Goal: Task Accomplishment & Management: Manage account settings

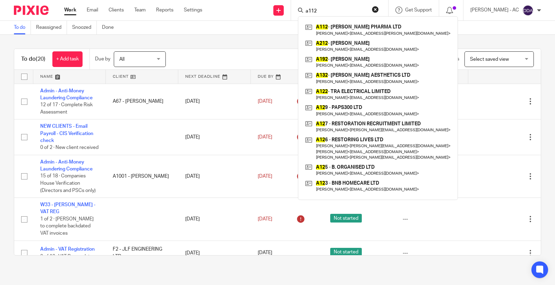
click at [237, 26] on body "Work Email Clients Team Reports Settings Work Email Clients Team Reports Settin…" at bounding box center [277, 142] width 555 height 285
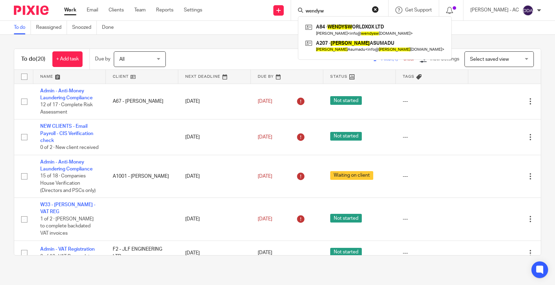
type input "wendyw"
click at [69, 283] on main "To do Reassigned Snoozed Done To do (20) + Add task Due by All All Today Tomorr…" at bounding box center [277, 142] width 555 height 285
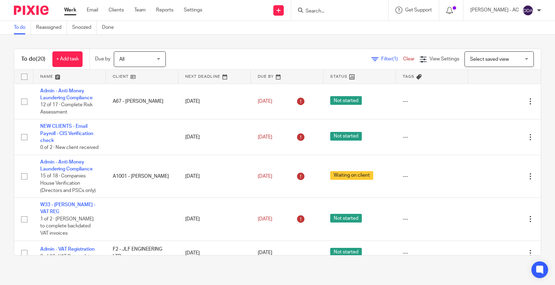
click at [321, 10] on input "Search" at bounding box center [336, 11] width 62 height 6
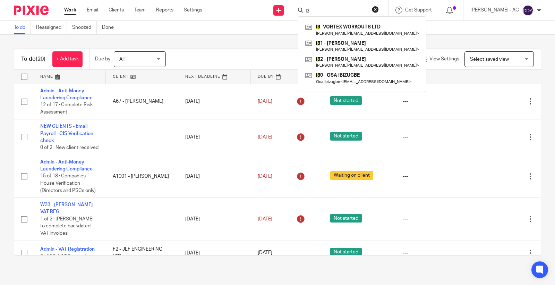
drag, startPoint x: 324, startPoint y: 11, endPoint x: 298, endPoint y: 15, distance: 25.9
click at [298, 15] on div "i3 I3 - VORTEX WORKOUTS LTD Ken Iheacho < fitken22@gmail.com > I3 1 - OSAHON IK…" at bounding box center [339, 10] width 97 height 20
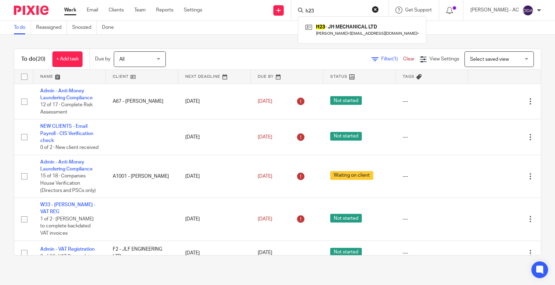
drag, startPoint x: 324, startPoint y: 10, endPoint x: 315, endPoint y: 9, distance: 9.5
click at [315, 9] on input "h23" at bounding box center [336, 11] width 62 height 6
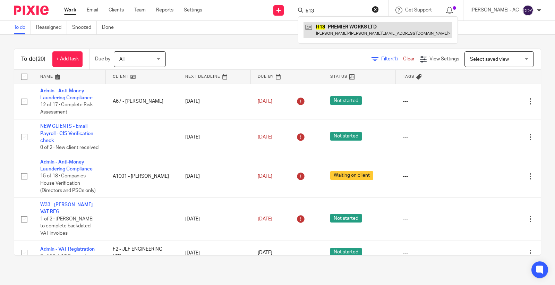
type input "h13"
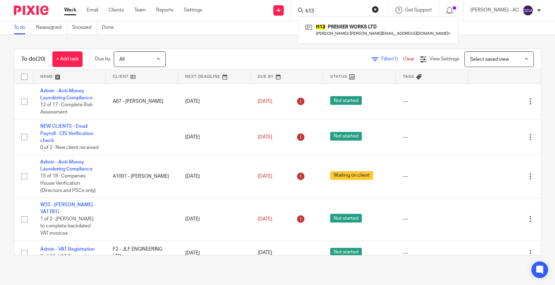
drag, startPoint x: 280, startPoint y: 9, endPoint x: 272, endPoint y: 10, distance: 8.3
click at [272, 10] on div "Send new email Create task Add client Request signature h13 H13 - PREMIER WORKS…" at bounding box center [384, 10] width 342 height 20
drag, startPoint x: 336, startPoint y: 11, endPoint x: 298, endPoint y: 9, distance: 38.9
click at [299, 9] on div "g16 G16 - SINEAD CONSULTANTS LIMITED Sean Graham < seangrahamrsa798@gmail.com >" at bounding box center [339, 10] width 97 height 20
drag, startPoint x: 315, startPoint y: 9, endPoint x: 334, endPoint y: 9, distance: 19.4
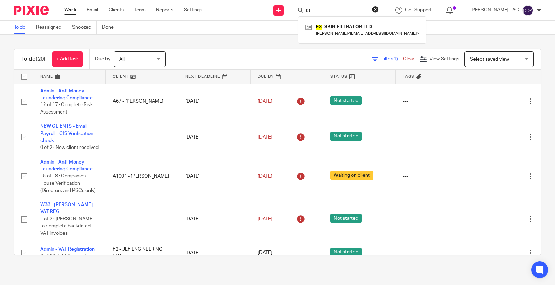
click at [334, 9] on input "f3" at bounding box center [336, 11] width 62 height 6
drag, startPoint x: 328, startPoint y: 15, endPoint x: 317, endPoint y: 12, distance: 11.3
click at [317, 12] on div "f60 F60 - C. FALKINGHAM ENGINEERING LTD Craig Falkingham < craig_falkingham14@y…" at bounding box center [339, 10] width 97 height 20
drag, startPoint x: 318, startPoint y: 11, endPoint x: 300, endPoint y: 11, distance: 18.0
click at [302, 11] on div "f60 F60 - C. FALKINGHAM ENGINEERING LTD Craig Falkingham < craig_falkingham14@y…" at bounding box center [339, 10] width 97 height 20
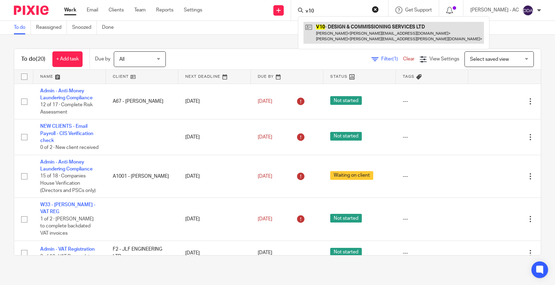
type input "v10"
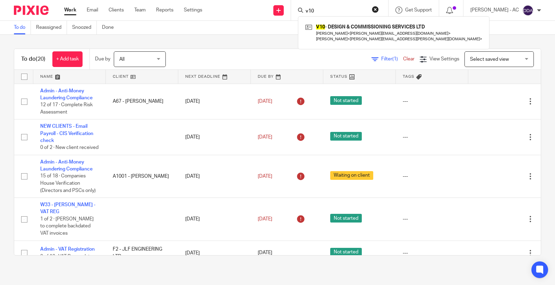
drag, startPoint x: 329, startPoint y: 11, endPoint x: 290, endPoint y: 16, distance: 39.1
click at [290, 16] on div "Send new email Create task Add client Request signature v10 V10 - DESIGN & COMM…" at bounding box center [384, 10] width 342 height 20
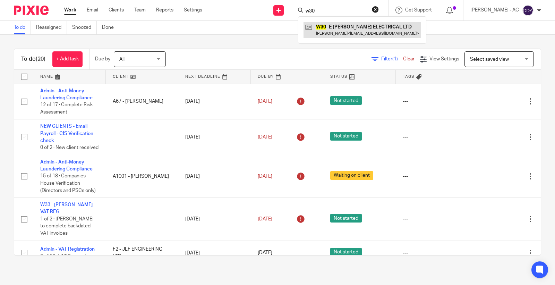
type input "w30"
drag, startPoint x: 284, startPoint y: 11, endPoint x: 265, endPoint y: 11, distance: 19.1
click at [266, 11] on div "Send new email Create task Add client Request signature w30 W30 - E WATKINSON E…" at bounding box center [384, 10] width 342 height 20
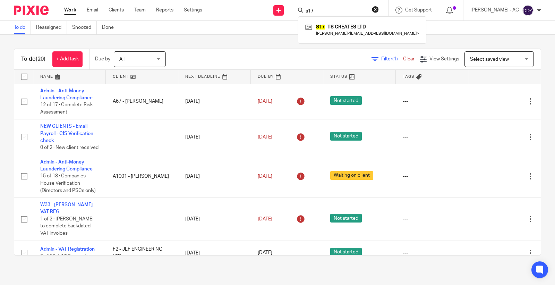
drag, startPoint x: 315, startPoint y: 10, endPoint x: 338, endPoint y: 9, distance: 23.0
click at [335, 10] on input "s17" at bounding box center [336, 11] width 62 height 6
type input "s41"
drag, startPoint x: 324, startPoint y: 11, endPoint x: 280, endPoint y: 11, distance: 43.7
click at [280, 11] on div "Send new email Create task Add client Request signature s41 S41 - BEYOND WHITE …" at bounding box center [384, 10] width 342 height 20
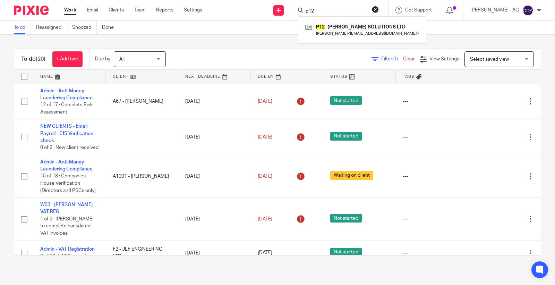
drag, startPoint x: 316, startPoint y: 12, endPoint x: 348, endPoint y: 13, distance: 32.3
click at [348, 13] on input "p12" at bounding box center [336, 11] width 62 height 6
drag, startPoint x: 317, startPoint y: 8, endPoint x: 332, endPoint y: 11, distance: 14.5
click at [332, 11] on input "p3" at bounding box center [336, 11] width 62 height 6
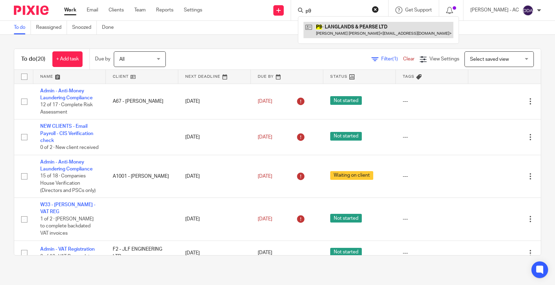
type input "p9"
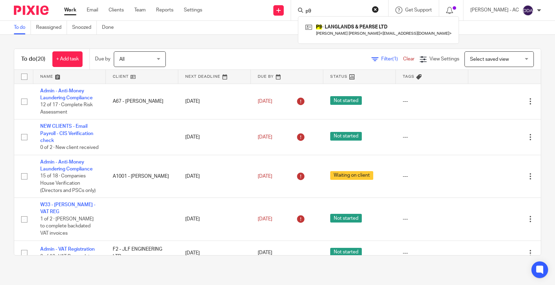
drag, startPoint x: 333, startPoint y: 12, endPoint x: 273, endPoint y: 2, distance: 61.1
click at [272, 5] on div "Send new email Create task Add client Request signature p9 P9 - LANGLANDS & PEA…" at bounding box center [384, 10] width 342 height 20
drag, startPoint x: 317, startPoint y: 9, endPoint x: 333, endPoint y: 9, distance: 16.3
click at [333, 9] on input "o28" at bounding box center [336, 11] width 62 height 6
type input "o5"
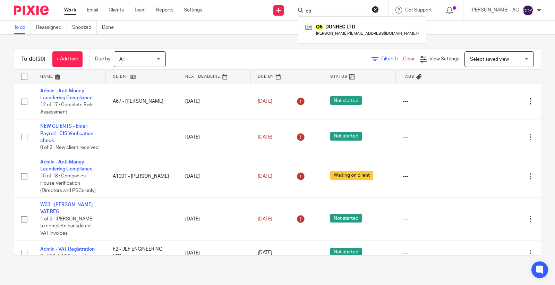
drag, startPoint x: 325, startPoint y: 10, endPoint x: 293, endPoint y: 10, distance: 31.9
click at [293, 10] on div "Send new email Create task Add client Request signature o5 O5 - DUNNEC LTD Nnek…" at bounding box center [384, 10] width 342 height 20
click at [317, 9] on input "m42" at bounding box center [336, 11] width 62 height 6
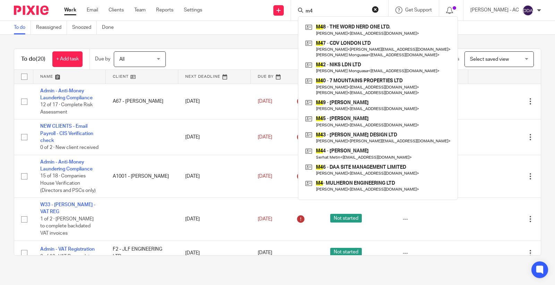
type input "m"
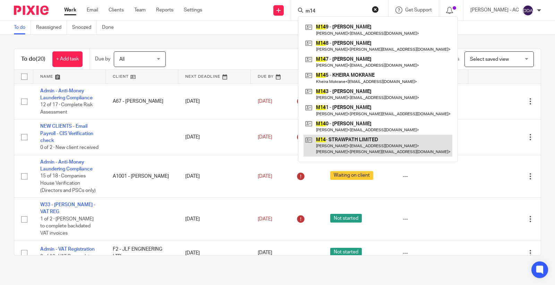
type input "m14"
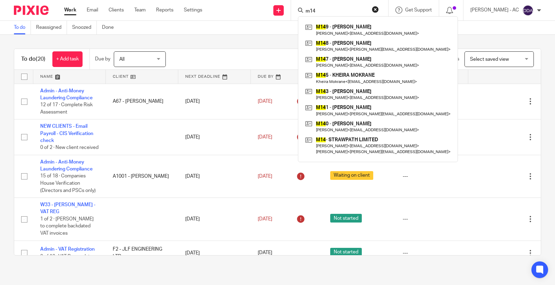
drag, startPoint x: 336, startPoint y: 11, endPoint x: 273, endPoint y: 9, distance: 63.2
click at [274, 9] on div "Send new email Create task Add client Request signature m14 M14 9 - NADINE MILL…" at bounding box center [384, 10] width 342 height 20
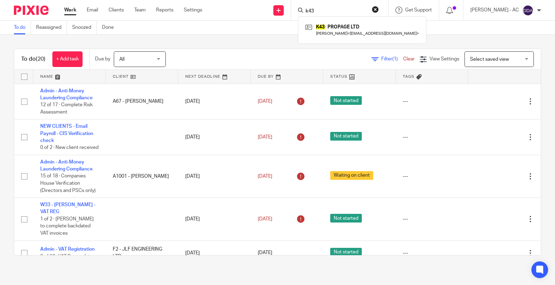
drag, startPoint x: 318, startPoint y: 9, endPoint x: 334, endPoint y: 14, distance: 16.8
click at [334, 14] on input "k43" at bounding box center [336, 11] width 62 height 6
drag, startPoint x: 321, startPoint y: 10, endPoint x: 309, endPoint y: 11, distance: 12.1
click at [309, 11] on div "k41" at bounding box center [338, 10] width 81 height 9
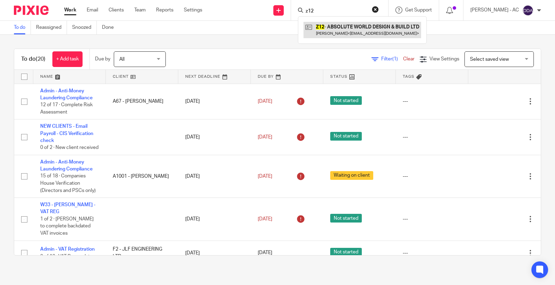
type input "z12"
drag, startPoint x: 327, startPoint y: 13, endPoint x: 295, endPoint y: 18, distance: 32.3
click at [295, 18] on div "Send new email Create task Add client Request signature z12 Z12 - ABSOLUTE WORL…" at bounding box center [384, 10] width 342 height 20
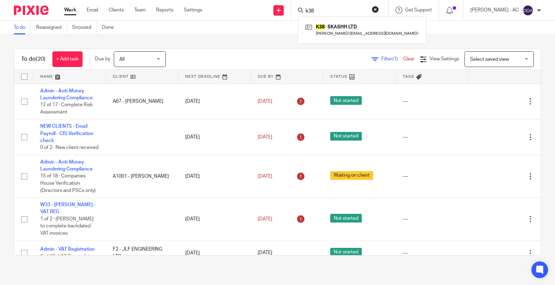
drag, startPoint x: 317, startPoint y: 15, endPoint x: 298, endPoint y: 15, distance: 19.1
click at [298, 15] on div "k38 K38 - SKASHH LTD Samantha Karashi < sammyab@live.co.uk >" at bounding box center [339, 10] width 97 height 20
paste input "latheron1982@outlook.com"
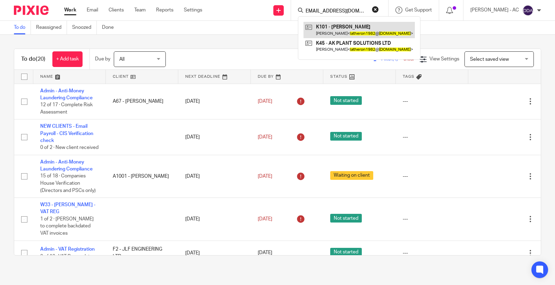
type input "latheron1982@outlook.com"
click at [379, 8] on button "reset" at bounding box center [375, 9] width 7 height 7
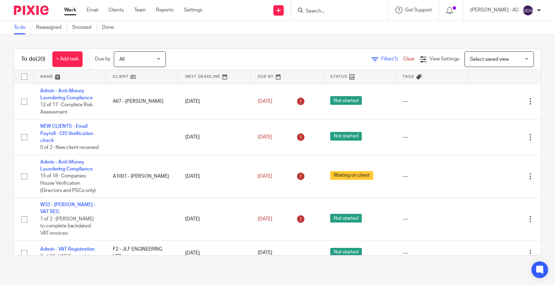
click at [344, 12] on input "Search" at bounding box center [336, 11] width 62 height 6
type input "n16"
drag, startPoint x: 328, startPoint y: 10, endPoint x: 249, endPoint y: 8, distance: 79.4
click at [258, 8] on div "Send new email Create task Add client Request signature n16 <em>N16</em> - MATT…" at bounding box center [384, 10] width 342 height 20
paste input "mgtneedham@hotmail.com"
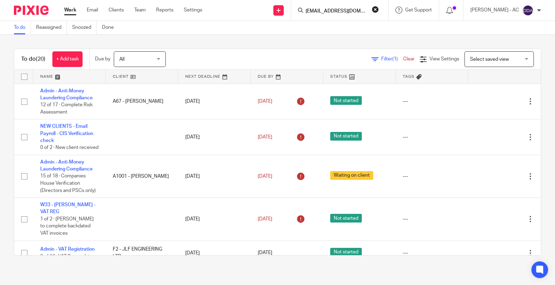
scroll to position [0, 1]
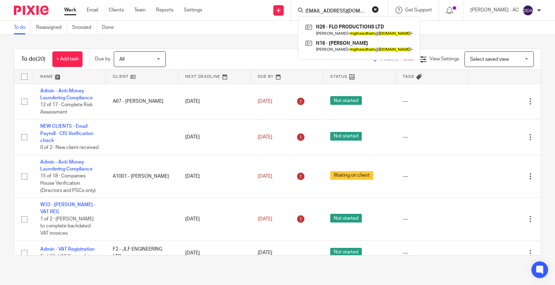
type input "mgtneedham@hotmail.com"
drag, startPoint x: 381, startPoint y: 12, endPoint x: 354, endPoint y: 12, distance: 27.1
click at [379, 12] on button "reset" at bounding box center [375, 9] width 7 height 7
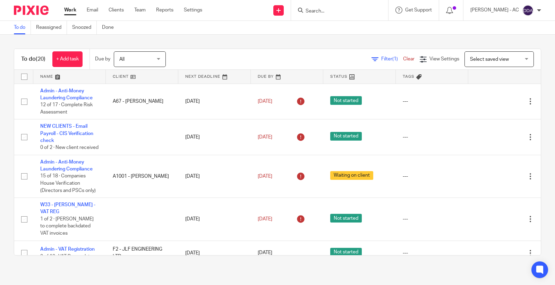
click at [354, 12] on input "Search" at bounding box center [336, 11] width 62 height 6
paste input "SAMIE ELISHI"
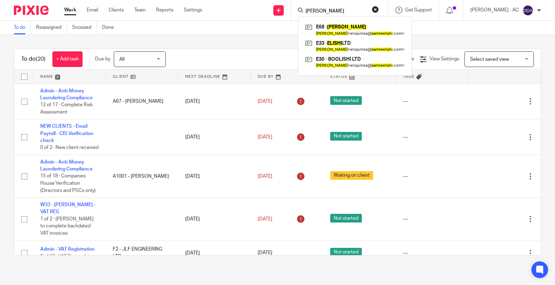
type input "SAMIE ELISHI"
drag, startPoint x: 345, startPoint y: 10, endPoint x: 284, endPoint y: 10, distance: 61.0
click at [284, 10] on div "Send new email Create task Add client Request signature SAMIE ELISHI E68 - SAMI…" at bounding box center [384, 10] width 342 height 20
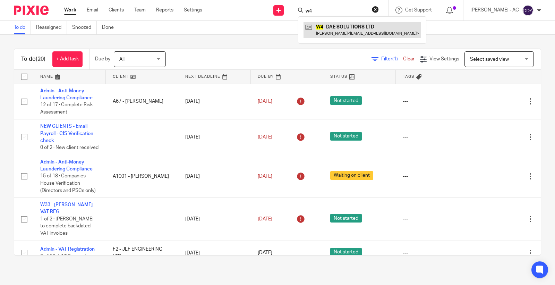
type input "w4"
drag, startPoint x: 312, startPoint y: 11, endPoint x: 266, endPoint y: 16, distance: 46.4
click at [267, 15] on div "Send new email Create task Add client Request signature w4 W4 - DAE SOLUTIONS L…" at bounding box center [384, 10] width 342 height 20
type input "R19"
drag, startPoint x: 339, startPoint y: 13, endPoint x: 258, endPoint y: 12, distance: 80.8
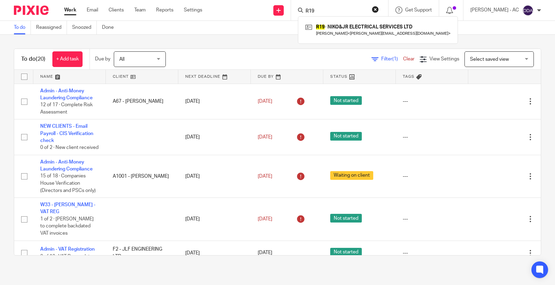
click at [258, 12] on div "Send new email Create task Add client Request signature R19 R19 - NIKO&JR ELECT…" at bounding box center [384, 10] width 342 height 20
click at [320, 11] on input "Search" at bounding box center [336, 11] width 62 height 6
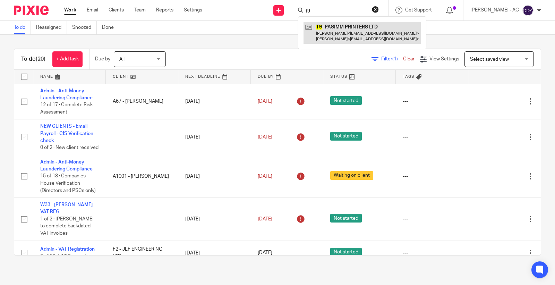
type input "t9"
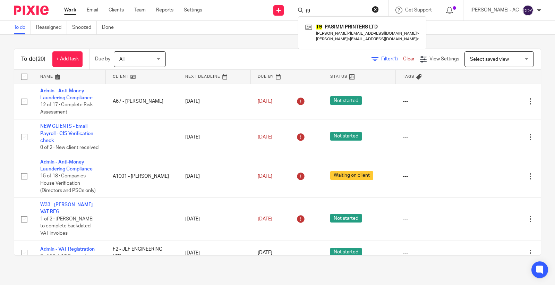
drag, startPoint x: 324, startPoint y: 10, endPoint x: 296, endPoint y: 5, distance: 28.2
click at [296, 5] on div "Send new email Create task Add client Request signature t9 T9 - PASIMM PRINTERS…" at bounding box center [384, 10] width 342 height 20
type input "w4"
drag, startPoint x: 328, startPoint y: 11, endPoint x: 262, endPoint y: 13, distance: 66.6
click at [262, 14] on div "Send new email Create task Add client Request signature w4 W4 - DAE SOLUTIONS L…" at bounding box center [384, 10] width 342 height 20
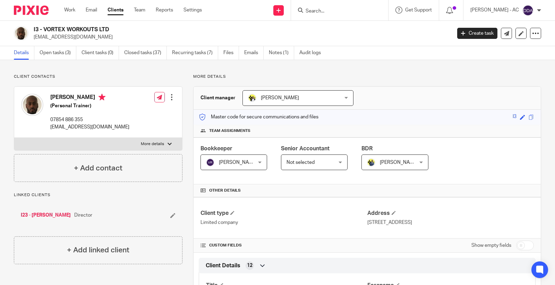
drag, startPoint x: 84, startPoint y: 35, endPoint x: 31, endPoint y: 35, distance: 53.4
click at [31, 35] on div "I3 - VORTEX WORKOUTS LTD [EMAIL_ADDRESS][DOMAIN_NAME]" at bounding box center [230, 33] width 433 height 15
click at [93, 40] on p "[EMAIL_ADDRESS][DOMAIN_NAME]" at bounding box center [240, 37] width 413 height 7
drag, startPoint x: 87, startPoint y: 39, endPoint x: 32, endPoint y: 37, distance: 55.2
click at [32, 37] on div "I3 - VORTEX WORKOUTS LTD [EMAIL_ADDRESS][DOMAIN_NAME]" at bounding box center [230, 33] width 433 height 15
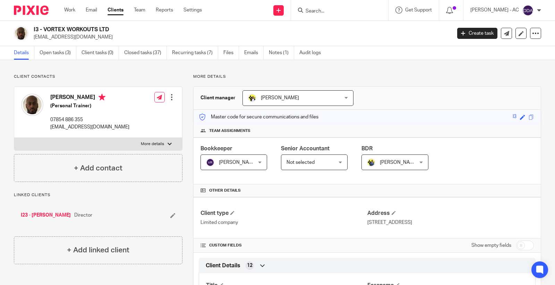
copy p "[EMAIL_ADDRESS][DOMAIN_NAME]"
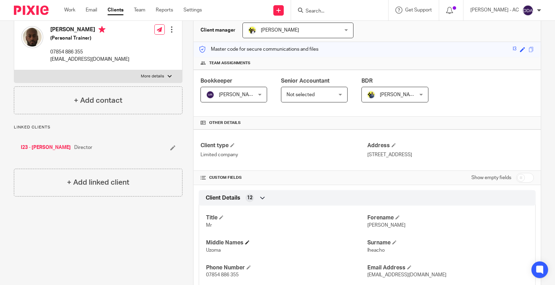
scroll to position [115, 0]
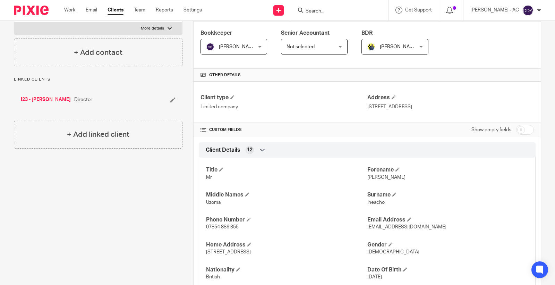
click at [367, 179] on span "[PERSON_NAME]" at bounding box center [386, 177] width 38 height 5
copy span "Ken"
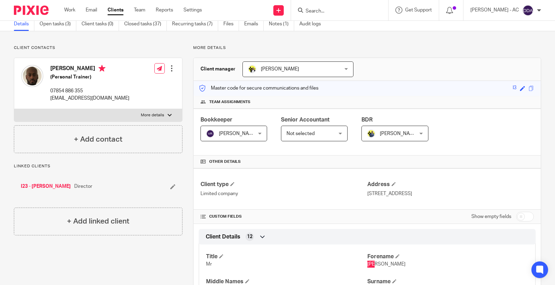
scroll to position [0, 0]
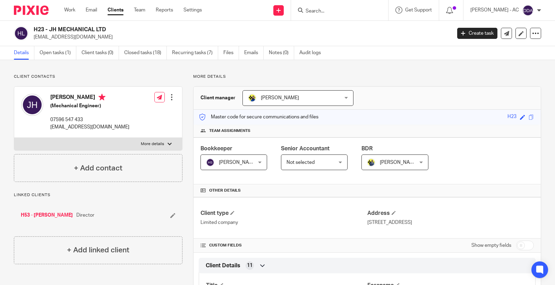
copy p "joehallowell@outlook.com"
drag, startPoint x: 93, startPoint y: 37, endPoint x: 33, endPoint y: 42, distance: 59.8
click at [33, 42] on div "H23 - JH MECHANICAL LTD joehallowell@outlook.com Create task Update from Compan…" at bounding box center [277, 33] width 555 height 25
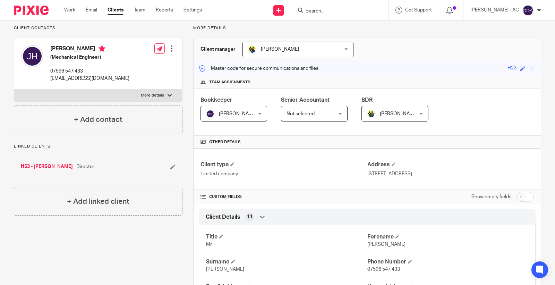
scroll to position [77, 0]
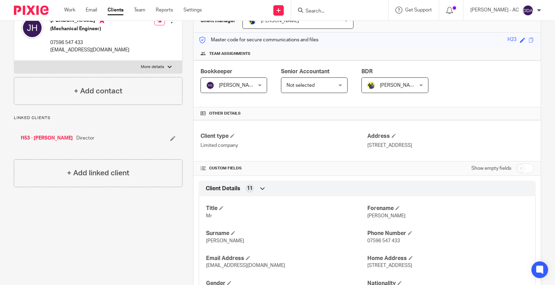
click at [367, 215] on span "Joe" at bounding box center [386, 215] width 38 height 5
copy span "Joe"
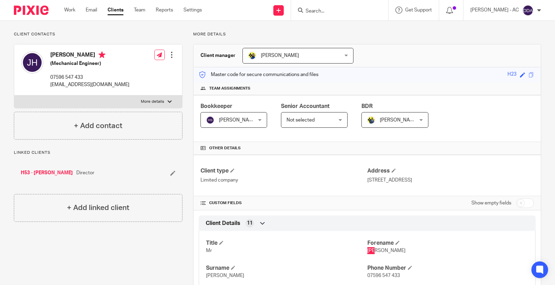
scroll to position [0, 0]
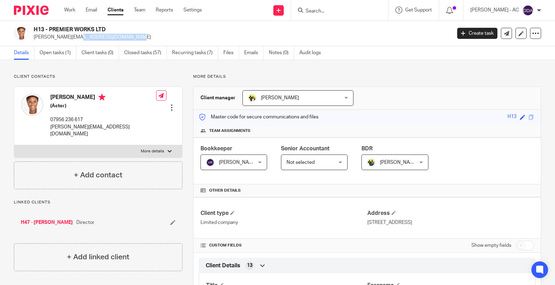
drag, startPoint x: 92, startPoint y: 39, endPoint x: 33, endPoint y: 42, distance: 59.4
click at [33, 42] on div "H13 - PREMIER WORKS LTD ginny.holder@yahoo.com Create task Update from Companie…" at bounding box center [277, 33] width 555 height 25
copy p "ginny.holder@yahoo.com"
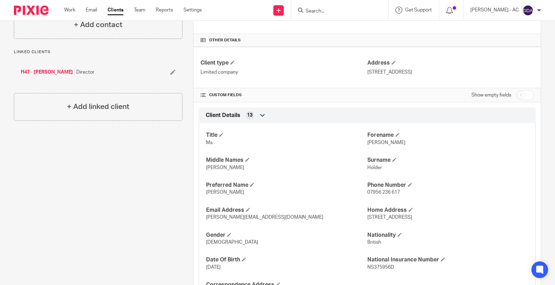
scroll to position [154, 0]
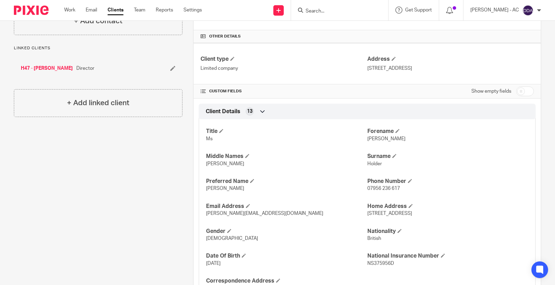
click at [372, 138] on span "Eugenie" at bounding box center [386, 138] width 38 height 5
copy span "Eugenie"
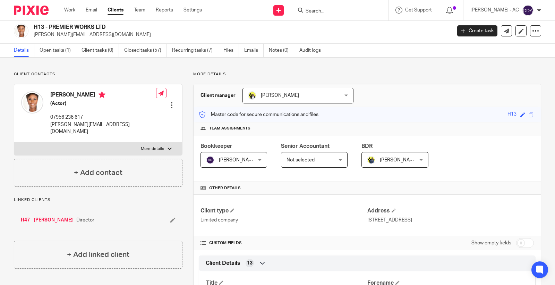
scroll to position [0, 0]
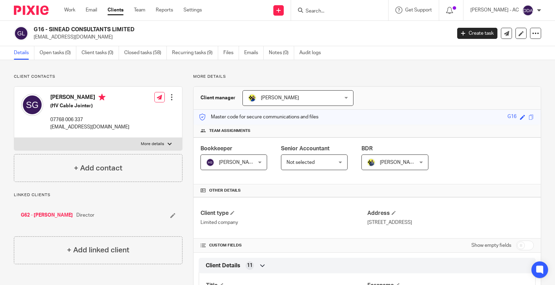
drag, startPoint x: 112, startPoint y: 37, endPoint x: 34, endPoint y: 40, distance: 78.4
click at [34, 40] on p "[EMAIL_ADDRESS][DOMAIN_NAME]" at bounding box center [240, 37] width 413 height 7
copy p "[EMAIL_ADDRESS][DOMAIN_NAME]"
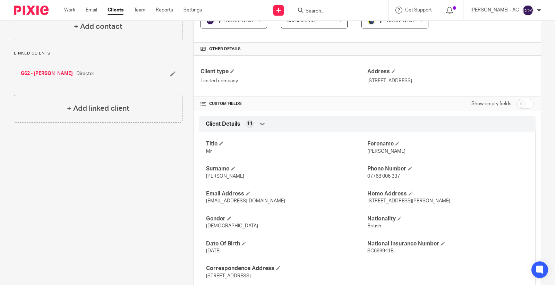
scroll to position [154, 0]
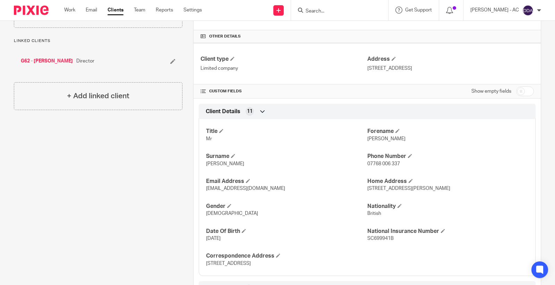
click at [369, 143] on div "Title Mr Forename Sean Surname Graham Phone Number 07768 006 337 Email Address …" at bounding box center [367, 195] width 337 height 162
copy span "Sean"
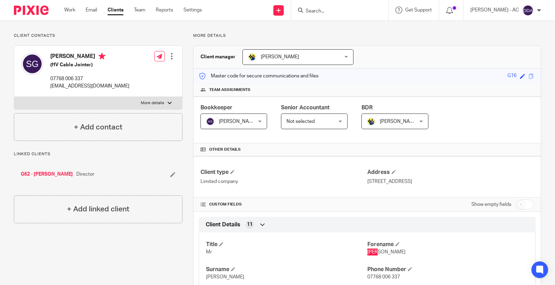
scroll to position [0, 0]
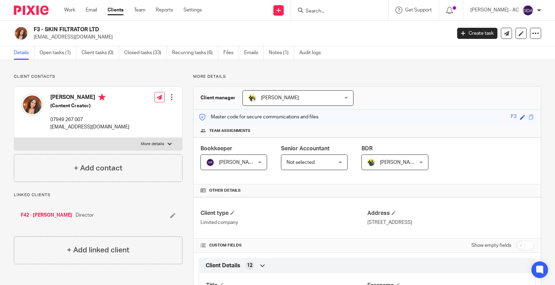
drag, startPoint x: 120, startPoint y: 41, endPoint x: 33, endPoint y: 42, distance: 87.0
click at [33, 42] on div "F3 - SKIN FILTRATOR LTD moniquefergusonrowe@gmail.com Create task Update from C…" at bounding box center [277, 33] width 555 height 25
copy p "moniquefergusonrowe@gmail.com"
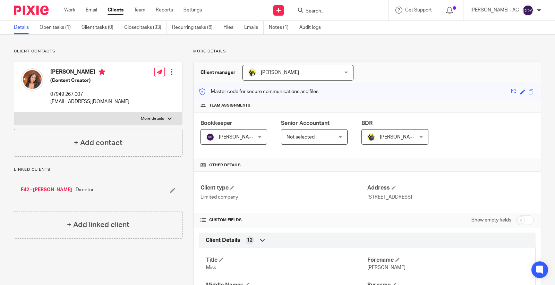
scroll to position [38, 0]
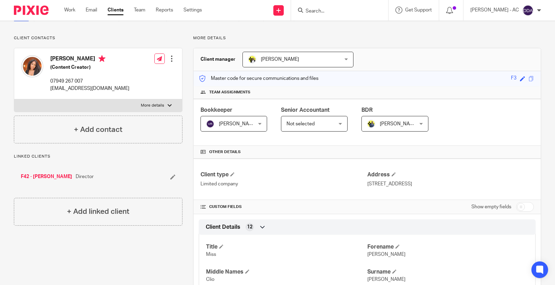
click at [371, 256] on span "Monique" at bounding box center [386, 254] width 38 height 5
copy span "Monique"
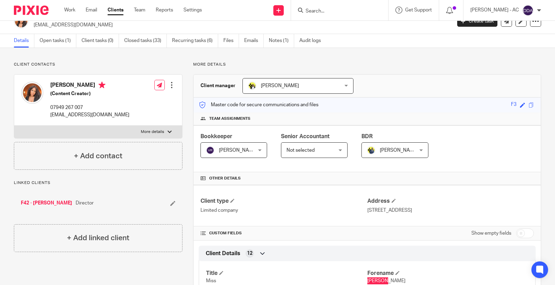
scroll to position [0, 0]
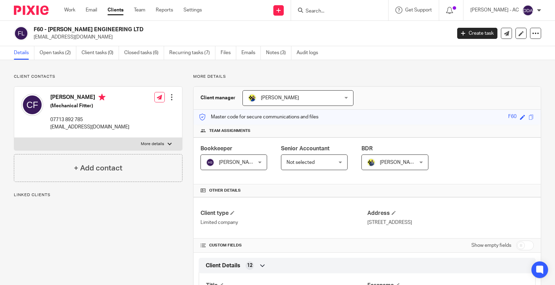
click at [319, 9] on input "Search" at bounding box center [336, 11] width 62 height 6
click at [322, 12] on input "g13" at bounding box center [336, 11] width 62 height 6
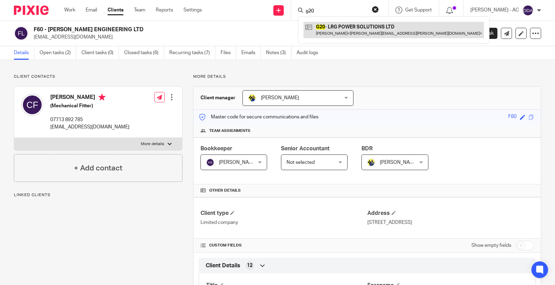
type input "g20"
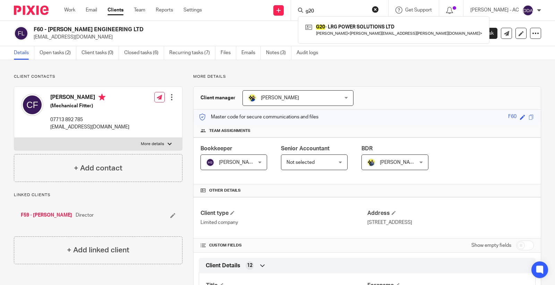
drag, startPoint x: 325, startPoint y: 12, endPoint x: 291, endPoint y: 12, distance: 34.3
click at [291, 12] on div "Send new email Create task Add client Request signature g20 G20 - LRG POWER SOL…" at bounding box center [383, 10] width 343 height 20
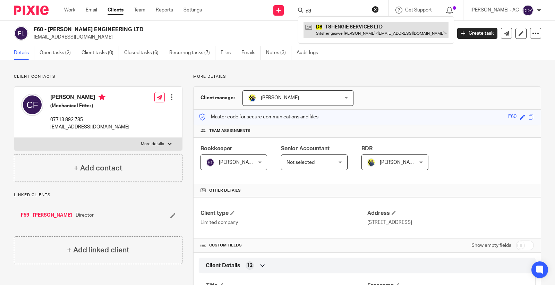
type input "d8"
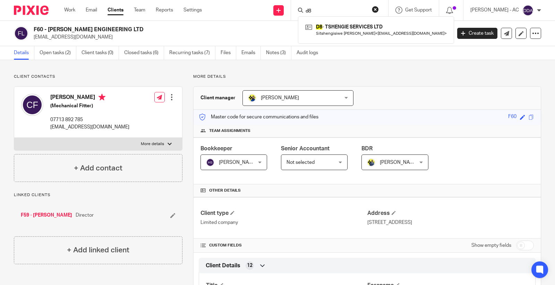
drag, startPoint x: 321, startPoint y: 14, endPoint x: 310, endPoint y: 11, distance: 11.2
click at [310, 11] on div "d8" at bounding box center [338, 10] width 81 height 9
click at [336, 7] on form "d8" at bounding box center [342, 10] width 74 height 9
drag, startPoint x: 334, startPoint y: 9, endPoint x: 294, endPoint y: 10, distance: 39.9
click at [294, 10] on div "Send new email Create task Add client Request signature d8 D8 - TSHENGIE SERVIC…" at bounding box center [383, 10] width 343 height 20
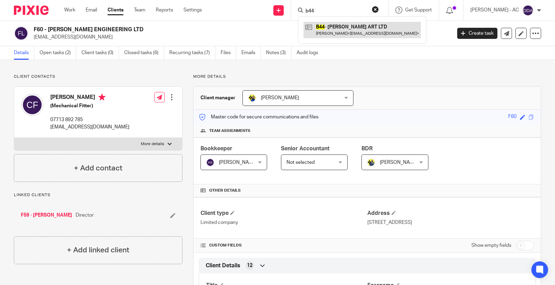
type input "b44"
drag, startPoint x: 327, startPoint y: 10, endPoint x: 288, endPoint y: 14, distance: 39.8
click at [288, 14] on div "Send new email Create task Add client Request signature b44 B44 - JADE BOVE ART…" at bounding box center [383, 10] width 343 height 20
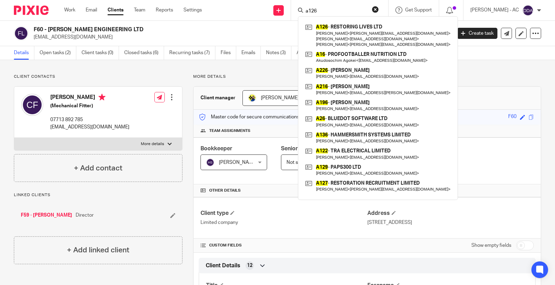
drag, startPoint x: 316, startPoint y: 9, endPoint x: 347, endPoint y: 9, distance: 30.9
click at [347, 9] on input "a126" at bounding box center [336, 11] width 62 height 6
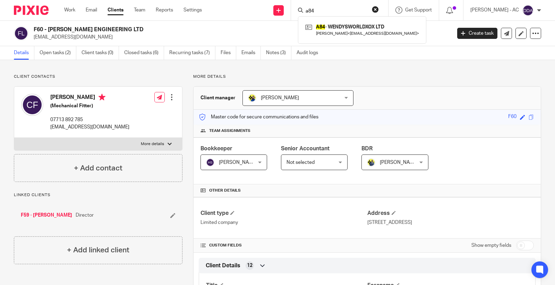
drag, startPoint x: 318, startPoint y: 10, endPoint x: 326, endPoint y: 11, distance: 8.4
click at [326, 11] on input "a84" at bounding box center [336, 11] width 62 height 6
drag, startPoint x: 314, startPoint y: 10, endPoint x: 337, endPoint y: 11, distance: 23.0
click at [337, 11] on input "a81" at bounding box center [336, 11] width 62 height 6
type input "a43"
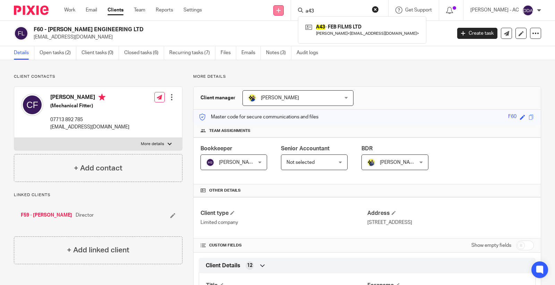
drag, startPoint x: 305, startPoint y: 10, endPoint x: 283, endPoint y: 15, distance: 22.6
click at [283, 15] on div "Send new email Create task Add client Request signature a43 A43 - FEB FILMS LTD…" at bounding box center [383, 10] width 343 height 20
type input "j3"
drag, startPoint x: 33, startPoint y: 37, endPoint x: 116, endPoint y: 39, distance: 82.9
click at [116, 39] on p "craig_falkingham14@yahoo.co.uk" at bounding box center [240, 37] width 413 height 7
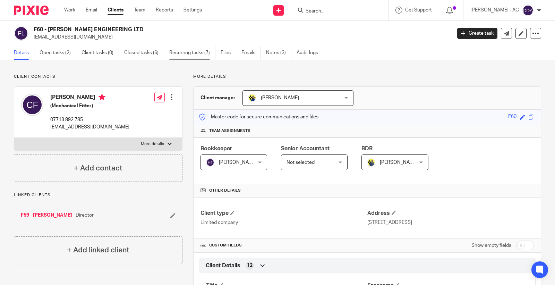
copy p "craig_falkingham14@yahoo.co.uk"
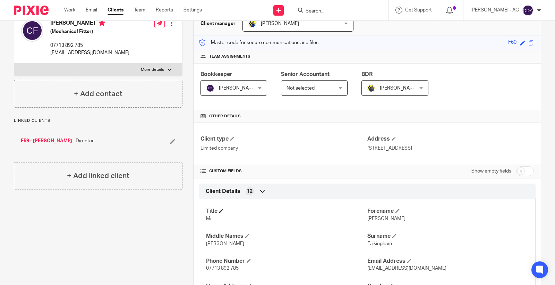
scroll to position [77, 0]
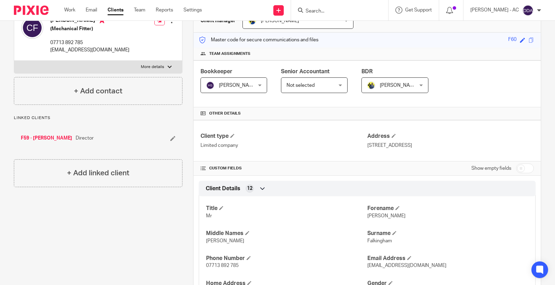
click at [375, 218] on p "Craig" at bounding box center [447, 215] width 161 height 7
click at [367, 218] on span "Craig" at bounding box center [386, 215] width 38 height 5
copy span "Craig"
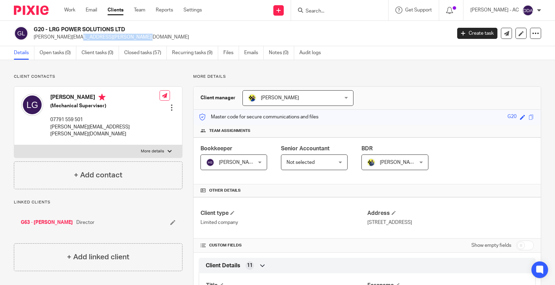
drag, startPoint x: 98, startPoint y: 39, endPoint x: 32, endPoint y: 40, distance: 65.9
click at [32, 40] on div "G20 - LRG POWER SOLUTIONS LTD leonard.grice@yahoo.co.uk" at bounding box center [230, 33] width 433 height 15
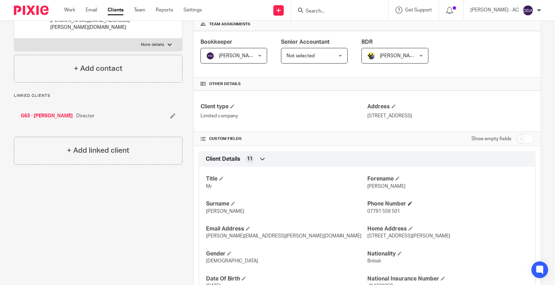
scroll to position [115, 0]
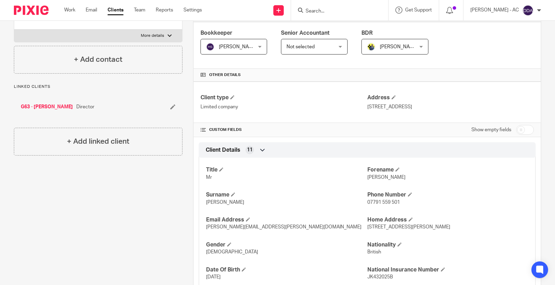
click at [374, 178] on span "Leonard" at bounding box center [386, 177] width 38 height 5
copy span "Leonard"
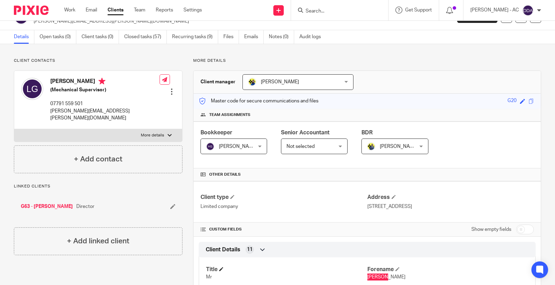
scroll to position [0, 0]
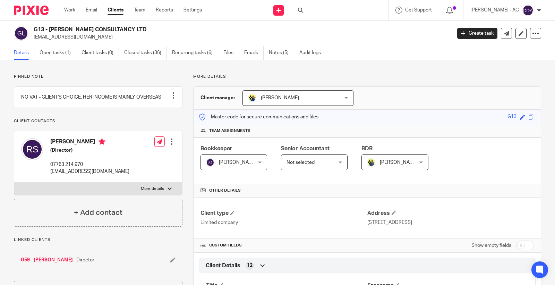
drag, startPoint x: 108, startPoint y: 40, endPoint x: 34, endPoint y: 39, distance: 74.2
click at [34, 39] on p "[EMAIL_ADDRESS][DOMAIN_NAME]" at bounding box center [240, 37] width 413 height 7
copy p "[EMAIL_ADDRESS][DOMAIN_NAME]"
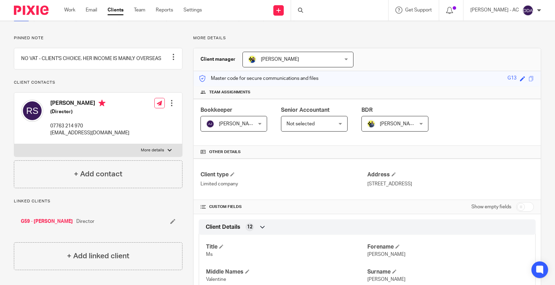
click at [368, 255] on span "[PERSON_NAME]" at bounding box center [386, 254] width 38 height 5
copy span "[PERSON_NAME]"
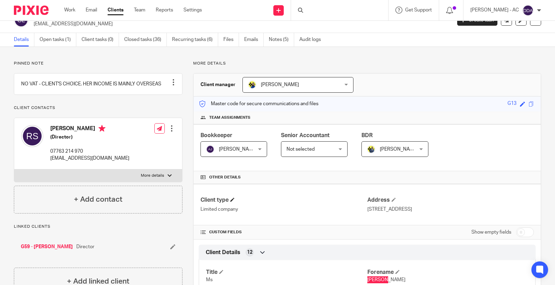
scroll to position [0, 0]
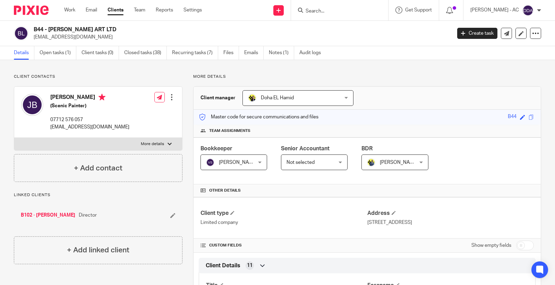
drag, startPoint x: 69, startPoint y: 40, endPoint x: 34, endPoint y: 41, distance: 35.0
click at [34, 41] on div "B44 - [PERSON_NAME] ART LTD [EMAIL_ADDRESS][DOMAIN_NAME] Create task Update fro…" at bounding box center [277, 33] width 555 height 25
copy p "[EMAIL_ADDRESS][DOMAIN_NAME]"
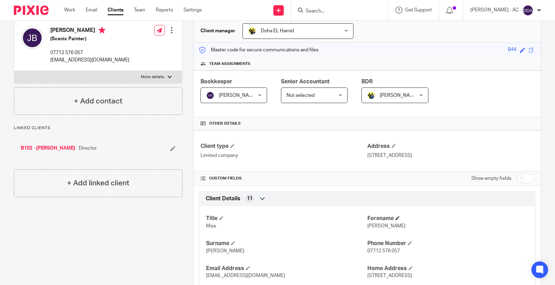
scroll to position [77, 0]
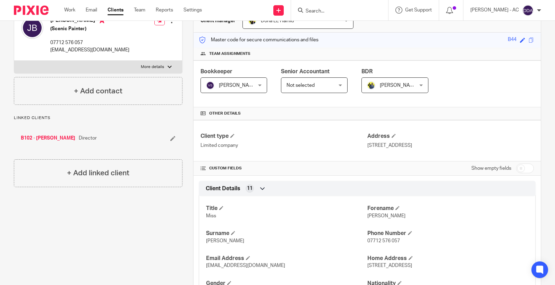
click at [372, 216] on span "[PERSON_NAME]" at bounding box center [386, 215] width 38 height 5
copy span "[PERSON_NAME]"
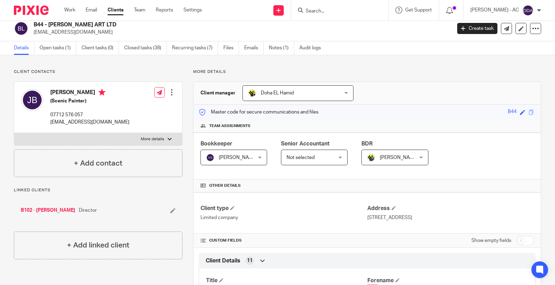
scroll to position [0, 0]
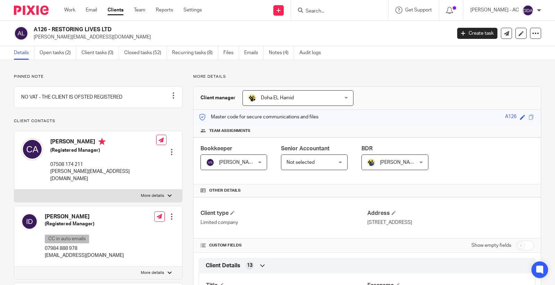
drag, startPoint x: 104, startPoint y: 39, endPoint x: 33, endPoint y: 37, distance: 71.8
click at [33, 37] on div "A126 - RESTORING LIVES LTD [PERSON_NAME][EMAIL_ADDRESS][DOMAIN_NAME]" at bounding box center [230, 33] width 433 height 15
copy p "[PERSON_NAME][EMAIL_ADDRESS][DOMAIN_NAME]"
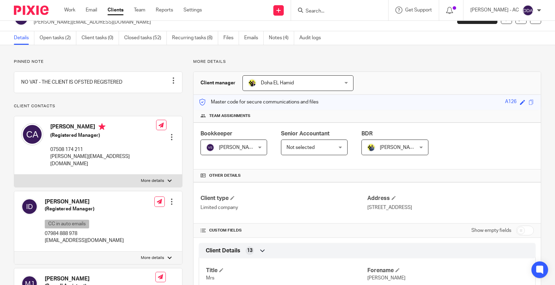
scroll to position [38, 0]
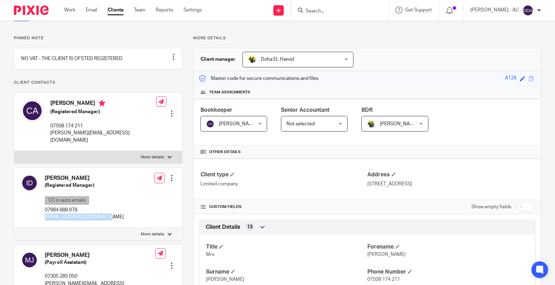
drag, startPoint x: 106, startPoint y: 221, endPoint x: 43, endPoint y: 227, distance: 63.1
click at [43, 227] on div "[PERSON_NAME] (Registered Manager) CC in auto emails 07984 888 978 [EMAIL_ADDRE…" at bounding box center [98, 197] width 168 height 60
copy p "[EMAIL_ADDRESS][DOMAIN_NAME]"
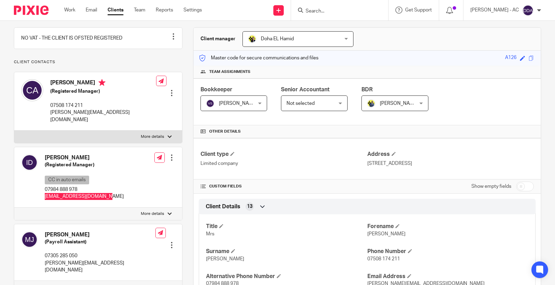
scroll to position [115, 0]
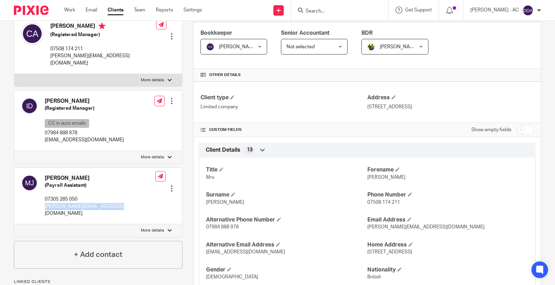
drag, startPoint x: 119, startPoint y: 210, endPoint x: 42, endPoint y: 210, distance: 77.3
click at [42, 210] on div "[PERSON_NAME] (Payroll Assistant) 07305 285 050 [PERSON_NAME][EMAIL_ADDRESS][DO…" at bounding box center [98, 195] width 168 height 57
copy p "[PERSON_NAME][EMAIL_ADDRESS][DOMAIN_NAME]"
click at [376, 180] on p "[PERSON_NAME]" at bounding box center [447, 177] width 161 height 7
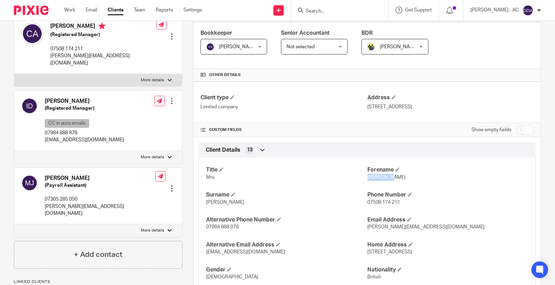
copy span "[PERSON_NAME]"
drag, startPoint x: 58, startPoint y: 103, endPoint x: 40, endPoint y: 105, distance: 18.5
click at [40, 105] on div "[PERSON_NAME] (Registered Manager) CC in auto emails 07984 888 978 [EMAIL_ADDRE…" at bounding box center [72, 120] width 103 height 53
copy div "[PERSON_NAME]"
drag, startPoint x: 62, startPoint y: 179, endPoint x: 46, endPoint y: 178, distance: 16.0
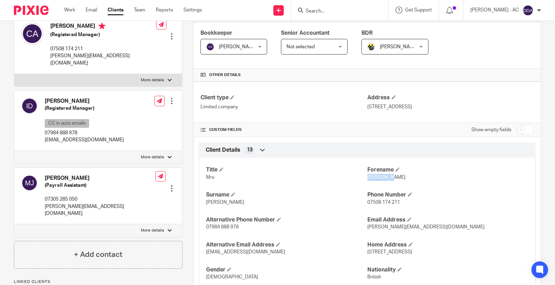
click at [46, 178] on h4 "[PERSON_NAME]" at bounding box center [100, 177] width 111 height 7
copy h4 "[PERSON_NAME]"
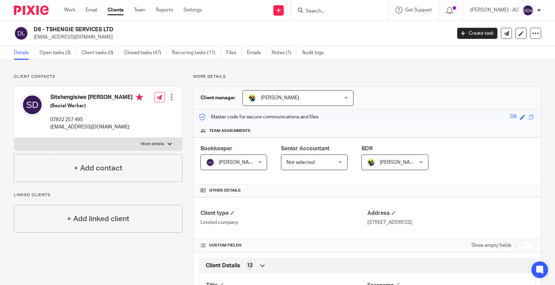
drag, startPoint x: 93, startPoint y: 39, endPoint x: 33, endPoint y: 40, distance: 60.0
click at [33, 40] on div "D8 - TSHENGIE SERVICES LTD [EMAIL_ADDRESS][DOMAIN_NAME]" at bounding box center [230, 33] width 433 height 15
copy p "[EMAIL_ADDRESS][DOMAIN_NAME]"
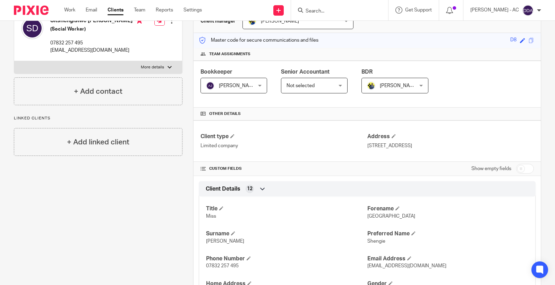
scroll to position [77, 0]
click at [373, 216] on span "[GEOGRAPHIC_DATA]" at bounding box center [391, 215] width 48 height 5
copy span "[GEOGRAPHIC_DATA]"
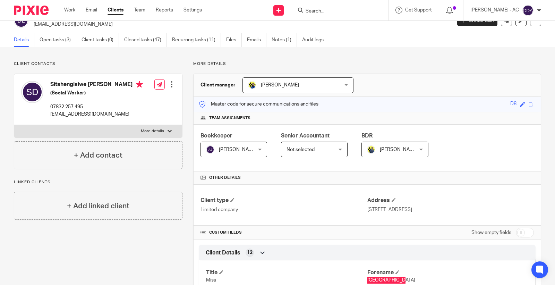
scroll to position [0, 0]
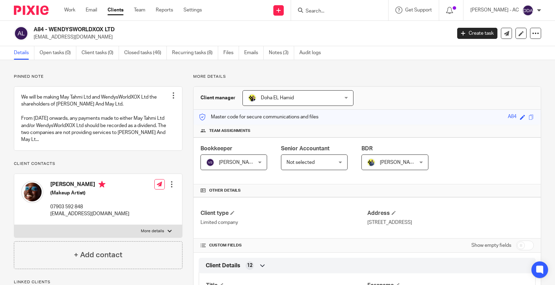
drag, startPoint x: 113, startPoint y: 40, endPoint x: 32, endPoint y: 38, distance: 80.8
click at [32, 38] on div "A84 - WENDYSWORLDXOX LTD [EMAIL_ADDRESS][DOMAIN_NAME]" at bounding box center [230, 33] width 433 height 15
copy p "[EMAIL_ADDRESS][DOMAIN_NAME]"
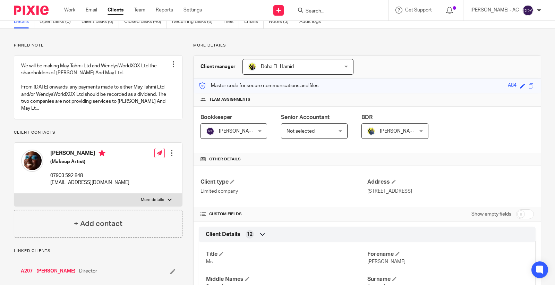
scroll to position [77, 0]
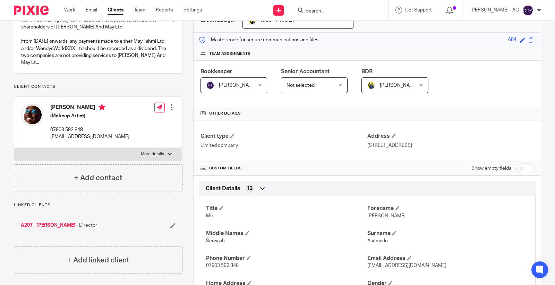
click at [371, 214] on span "[PERSON_NAME]" at bounding box center [386, 215] width 38 height 5
copy span "[PERSON_NAME]"
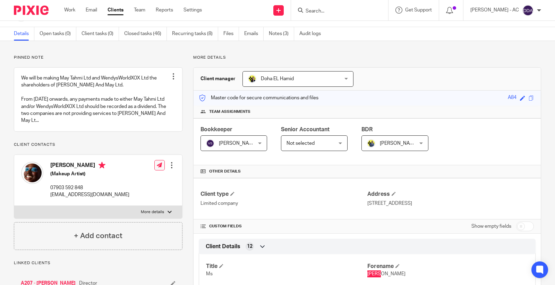
scroll to position [0, 0]
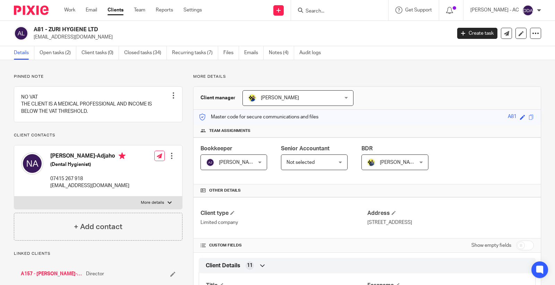
drag, startPoint x: 110, startPoint y: 40, endPoint x: 32, endPoint y: 41, distance: 78.0
click at [32, 41] on div "A81 - ZURI HYGIENE LTD [EMAIL_ADDRESS][DOMAIN_NAME] Create task Update from Com…" at bounding box center [277, 33] width 555 height 25
copy p "[EMAIL_ADDRESS][DOMAIN_NAME]"
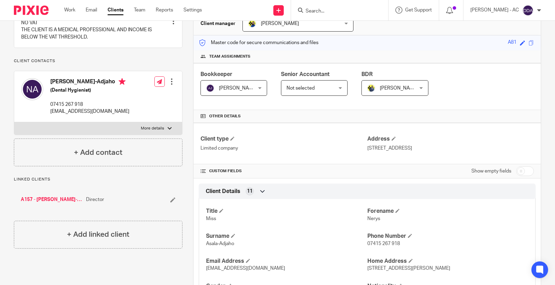
scroll to position [77, 0]
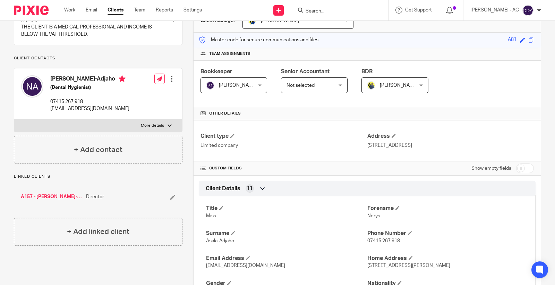
click at [370, 215] on span "Nerys" at bounding box center [373, 215] width 13 height 5
copy span "Nerys"
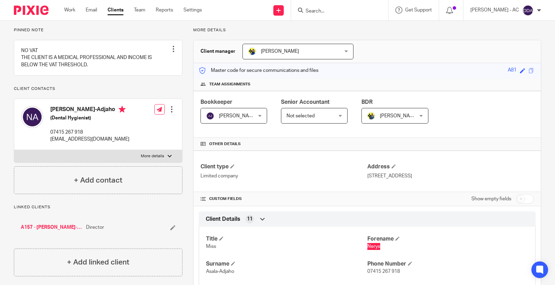
scroll to position [0, 0]
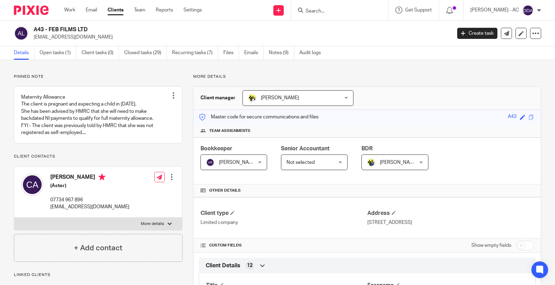
drag, startPoint x: 87, startPoint y: 39, endPoint x: 33, endPoint y: 39, distance: 54.1
click at [34, 39] on p "[EMAIL_ADDRESS][DOMAIN_NAME]" at bounding box center [240, 37] width 413 height 7
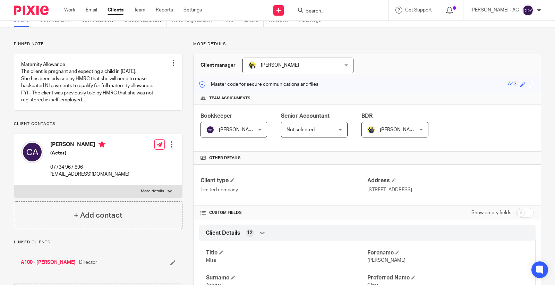
scroll to position [115, 0]
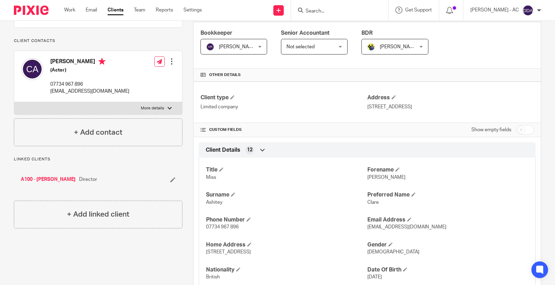
click at [371, 180] on p "[PERSON_NAME]" at bounding box center [447, 177] width 161 height 7
copy p "[PERSON_NAME]"
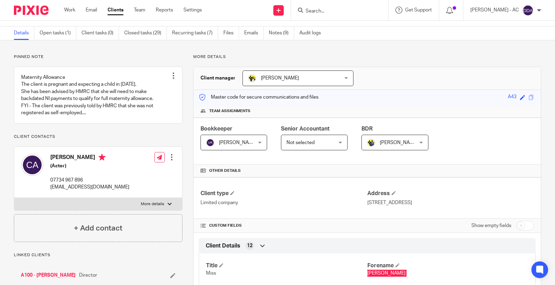
scroll to position [0, 0]
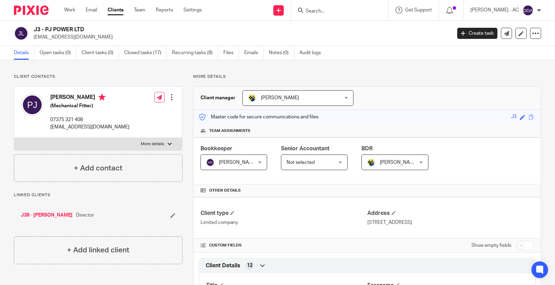
drag, startPoint x: 84, startPoint y: 40, endPoint x: 34, endPoint y: 42, distance: 50.3
click at [34, 42] on div "J3 - PJ POWER LTD [EMAIL_ADDRESS][DOMAIN_NAME] Create task Update from Companie…" at bounding box center [277, 33] width 555 height 25
copy p "[EMAIL_ADDRESS][DOMAIN_NAME]"
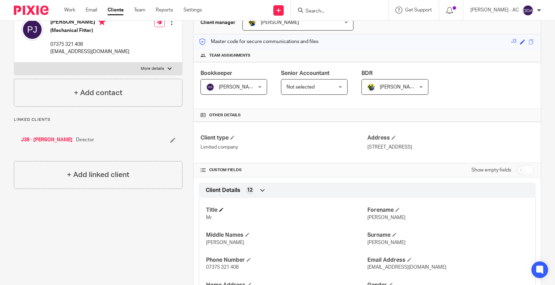
scroll to position [77, 0]
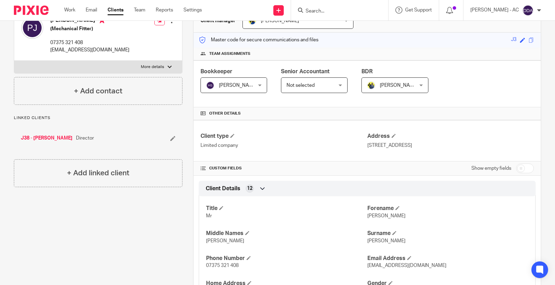
click at [367, 214] on span "[PERSON_NAME]" at bounding box center [386, 215] width 38 height 5
copy span "[PERSON_NAME]"
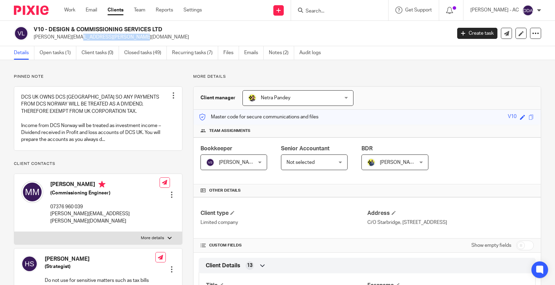
drag, startPoint x: 97, startPoint y: 40, endPoint x: 32, endPoint y: 42, distance: 65.6
click at [32, 42] on div "V10 - DESIGN & COMMISSIONING SERVICES LTD [PERSON_NAME][EMAIL_ADDRESS][PERSON_N…" at bounding box center [277, 33] width 555 height 25
copy p "[PERSON_NAME][EMAIL_ADDRESS][PERSON_NAME][DOMAIN_NAME]"
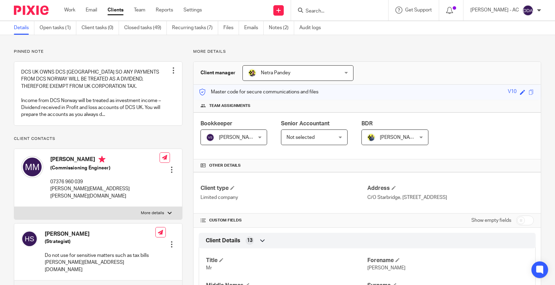
scroll to position [38, 0]
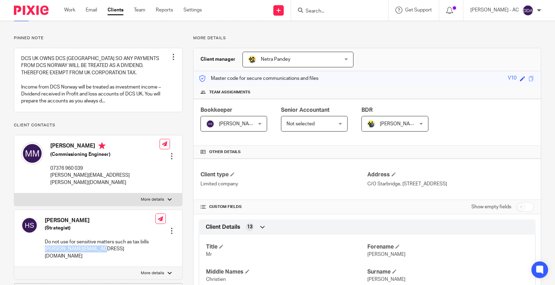
drag, startPoint x: 115, startPoint y: 250, endPoint x: 44, endPoint y: 251, distance: 71.4
click at [44, 251] on div "[PERSON_NAME] (Strategist) Do not use for sensitive matters such as tax bills […" at bounding box center [88, 238] width 134 height 50
copy p "[PERSON_NAME][EMAIL_ADDRESS][DOMAIN_NAME]"
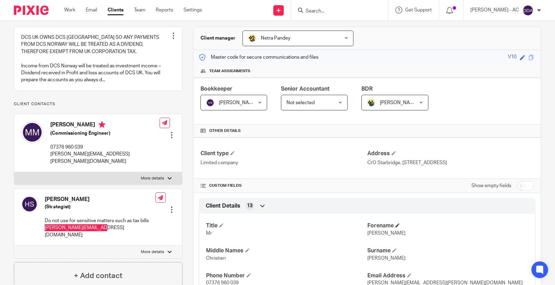
scroll to position [77, 0]
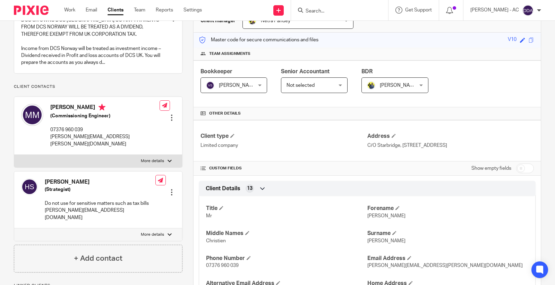
click at [362, 217] on p "Mr" at bounding box center [286, 215] width 161 height 7
click at [367, 217] on span "[PERSON_NAME]" at bounding box center [386, 215] width 38 height 5
click at [367, 217] on span "Marcel" at bounding box center [386, 215] width 38 height 5
copy span "Marcel"
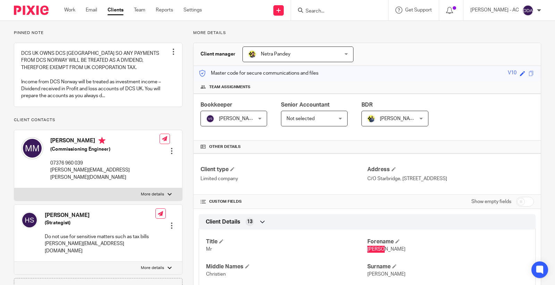
scroll to position [0, 0]
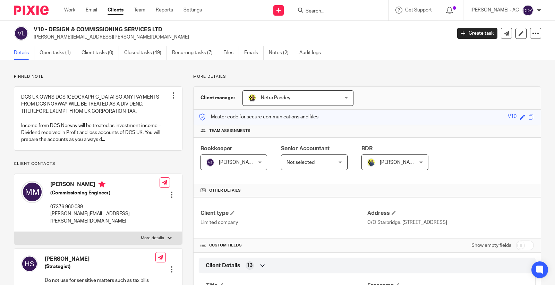
drag, startPoint x: 68, startPoint y: 193, endPoint x: 51, endPoint y: 192, distance: 17.0
click at [51, 189] on h4 "Marcel Van Mellaerts" at bounding box center [104, 185] width 109 height 9
copy h4 "Marcel"
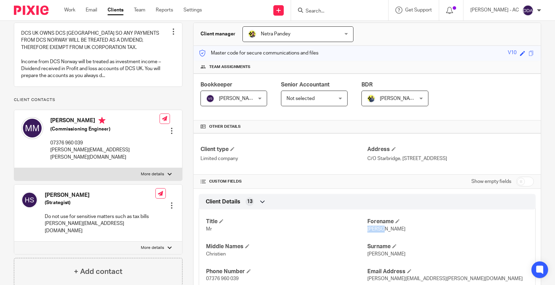
scroll to position [77, 0]
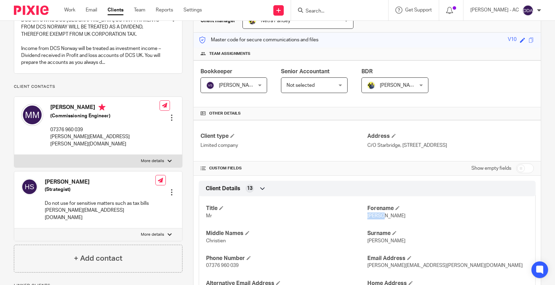
drag, startPoint x: 43, startPoint y: 179, endPoint x: 64, endPoint y: 182, distance: 21.5
click at [64, 182] on div "Hannah Smithies (Strategist) Do not use for sensitive matters such as tax bills…" at bounding box center [88, 200] width 134 height 50
copy h4 "Hannah"
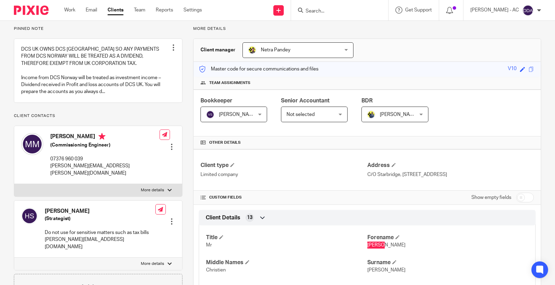
scroll to position [0, 0]
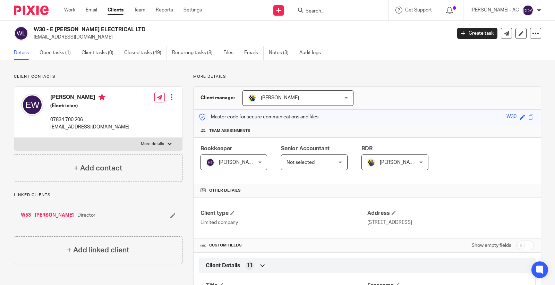
drag, startPoint x: 106, startPoint y: 36, endPoint x: 34, endPoint y: 35, distance: 72.8
click at [34, 35] on p "[EMAIL_ADDRESS][DOMAIN_NAME]" at bounding box center [240, 37] width 413 height 7
copy p "[EMAIL_ADDRESS][DOMAIN_NAME]"
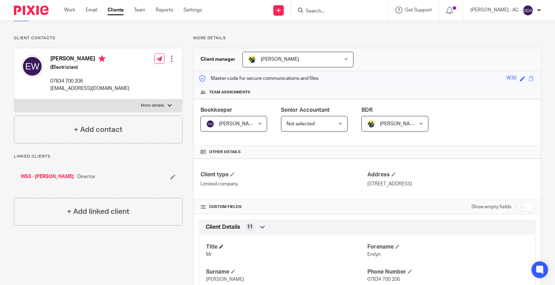
scroll to position [77, 0]
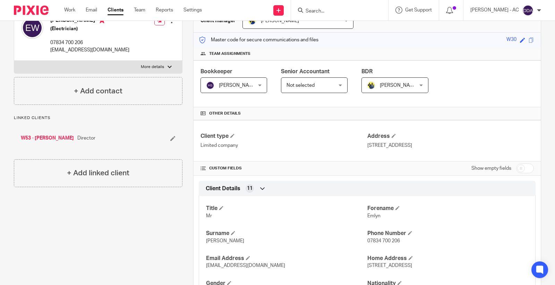
click at [369, 216] on span "Emlyn" at bounding box center [373, 215] width 13 height 5
copy span "Emlyn"
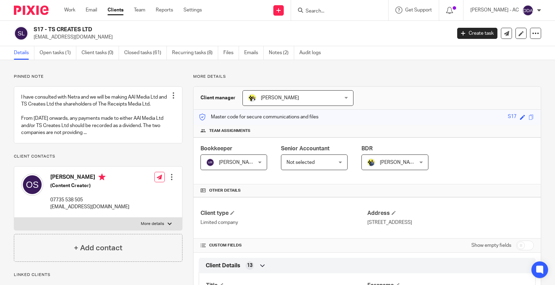
drag, startPoint x: 97, startPoint y: 38, endPoint x: 34, endPoint y: 38, distance: 63.5
click at [34, 38] on p "[EMAIL_ADDRESS][DOMAIN_NAME]" at bounding box center [240, 37] width 413 height 7
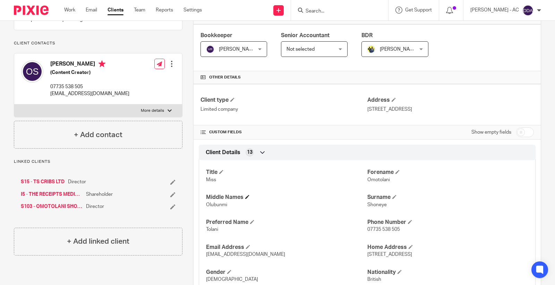
scroll to position [115, 0]
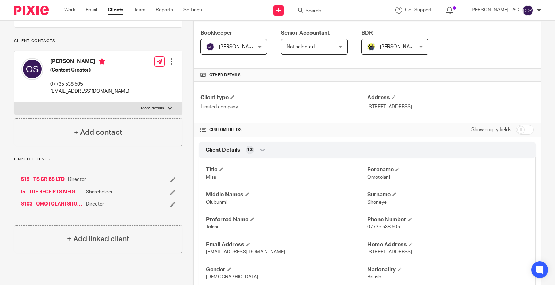
click at [373, 179] on span "Omotolani" at bounding box center [378, 177] width 23 height 5
copy span "Omotolani"
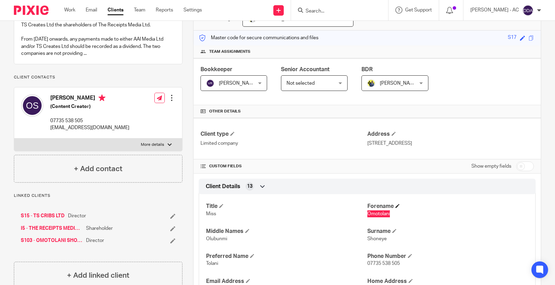
scroll to position [0, 0]
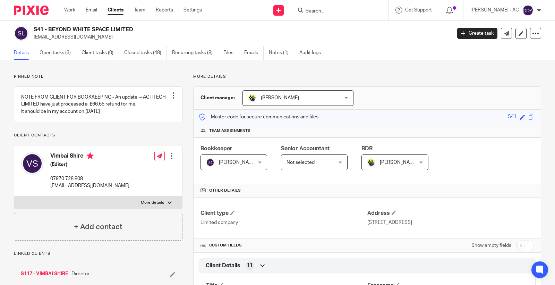
drag, startPoint x: 109, startPoint y: 40, endPoint x: 32, endPoint y: 44, distance: 77.1
click at [32, 44] on div "S41 - BEYOND WHITE SPACE LIMITED vshire@beyondwhitespace.com Create task Update…" at bounding box center [277, 33] width 555 height 25
copy p "vshire@beyondwhitespace.com"
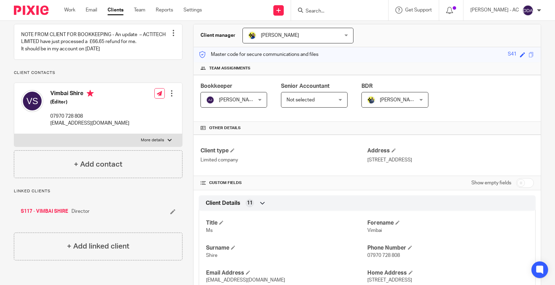
scroll to position [77, 0]
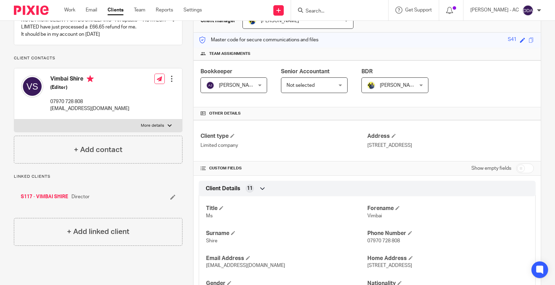
click at [373, 217] on span "Vimbai" at bounding box center [374, 215] width 15 height 5
click at [373, 216] on span "Vimbai" at bounding box center [374, 215] width 15 height 5
copy span "Vimbai"
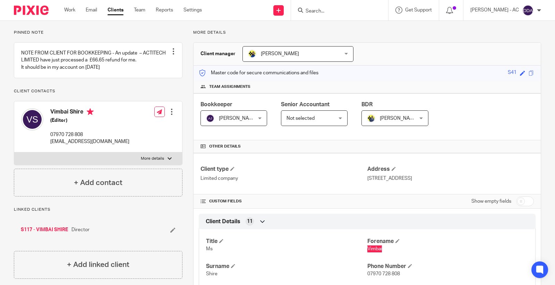
scroll to position [0, 0]
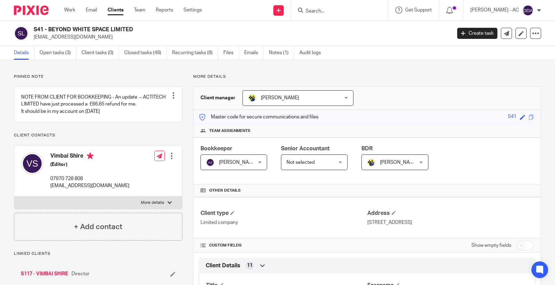
drag, startPoint x: 90, startPoint y: 37, endPoint x: 33, endPoint y: 35, distance: 57.6
click at [33, 35] on div "S41 - BEYOND WHITE SPACE LIMITED vshire@beyondwhitespace.com" at bounding box center [230, 33] width 433 height 15
copy p "vshire@beyondwhitespace.com"
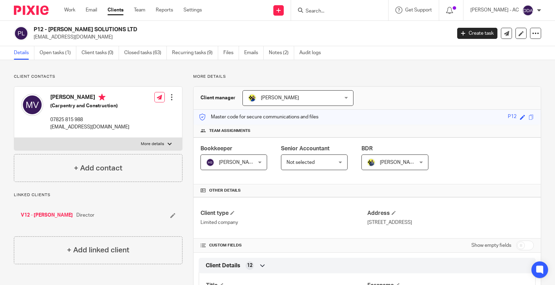
drag, startPoint x: 98, startPoint y: 38, endPoint x: 33, endPoint y: 39, distance: 65.9
click at [33, 39] on div "P12 - JAMES MATTHEW SOLUTIONS LTD info@jmsolutionsltd.co.uk" at bounding box center [230, 33] width 433 height 15
copy p "info@jmsolutionsltd.co.uk"
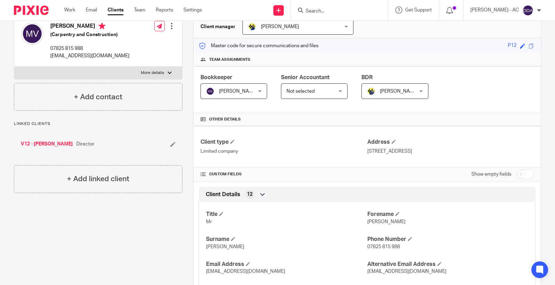
scroll to position [77, 0]
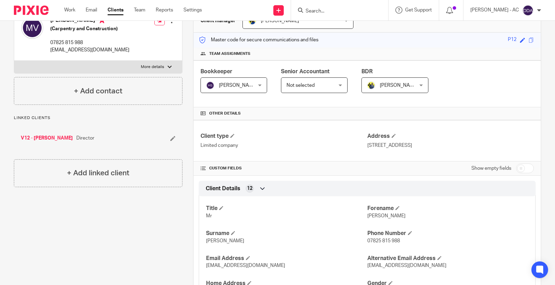
click at [370, 218] on span "Matthew" at bounding box center [386, 215] width 38 height 5
copy span "Matthew"
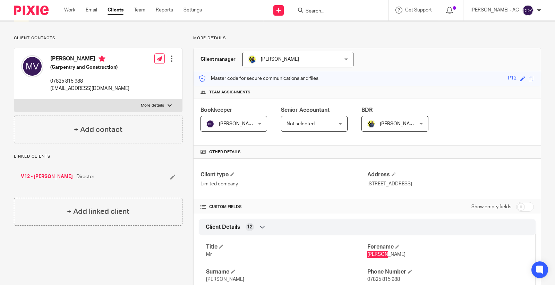
scroll to position [0, 0]
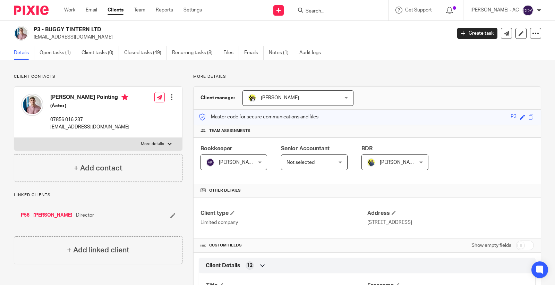
drag, startPoint x: 47, startPoint y: 39, endPoint x: 32, endPoint y: 38, distance: 14.9
click at [32, 38] on div "P3 - BUGGY TINTERN LTD [EMAIL_ADDRESS][DOMAIN_NAME]" at bounding box center [230, 33] width 433 height 15
copy p "[EMAIL_ADDRESS][DOMAIN_NAME]"
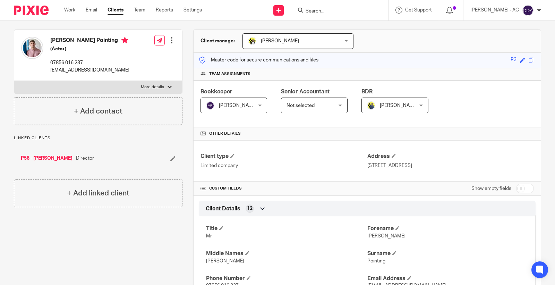
scroll to position [77, 0]
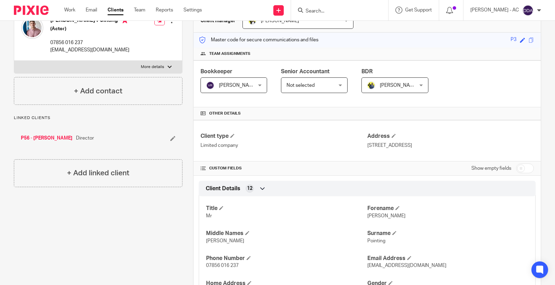
click at [379, 217] on span "[PERSON_NAME]" at bounding box center [386, 215] width 38 height 5
copy span "[PERSON_NAME]"
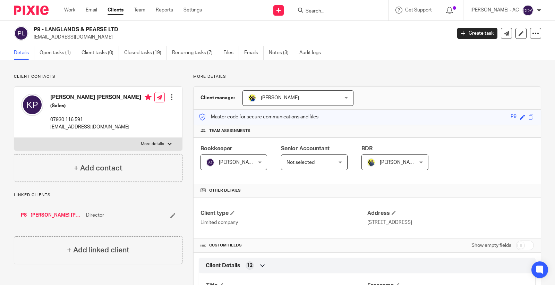
drag, startPoint x: 93, startPoint y: 41, endPoint x: 31, endPoint y: 41, distance: 62.4
click at [31, 41] on div "P9 - LANGLANDS & PEARSE LTD [EMAIL_ADDRESS][DOMAIN_NAME] Create task Update fro…" at bounding box center [277, 33] width 555 height 25
click at [116, 34] on p "[EMAIL_ADDRESS][DOMAIN_NAME]" at bounding box center [240, 37] width 413 height 7
drag, startPoint x: 111, startPoint y: 35, endPoint x: 32, endPoint y: 37, distance: 79.1
click at [32, 37] on div "P9 - LANGLANDS & PEARSE LTD [EMAIL_ADDRESS][DOMAIN_NAME]" at bounding box center [230, 33] width 433 height 15
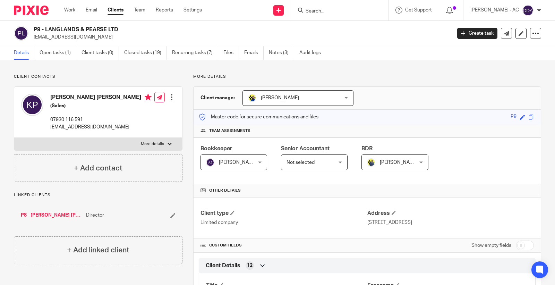
copy p "[EMAIL_ADDRESS][DOMAIN_NAME]"
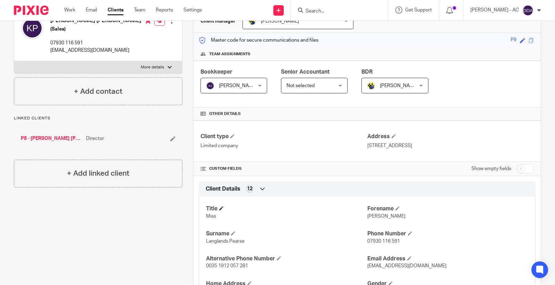
scroll to position [77, 0]
click at [367, 216] on span "Kate" at bounding box center [386, 215] width 38 height 5
click at [368, 216] on span "Kate" at bounding box center [386, 215] width 38 height 5
copy span "Kate"
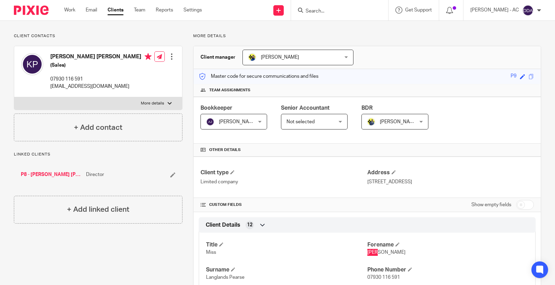
scroll to position [0, 0]
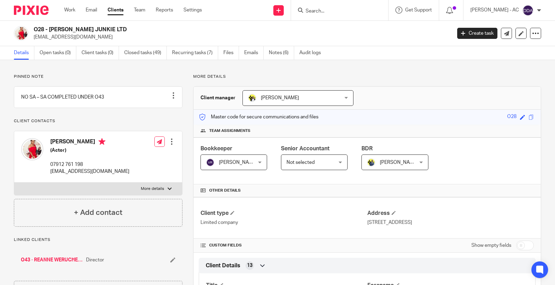
click at [33, 43] on div "O28 - JESUS JUNKIE LTD werucheopia@gmail.com Create task Update from Companies …" at bounding box center [277, 33] width 555 height 25
copy p "werucheopia@gmail.com"
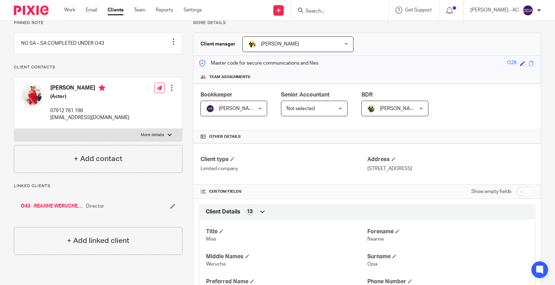
scroll to position [77, 0]
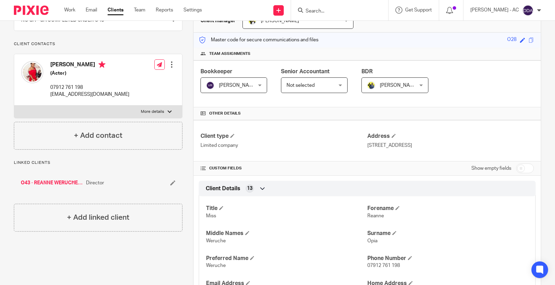
click at [371, 217] on span "Reanne" at bounding box center [375, 215] width 17 height 5
copy span "Reanne"
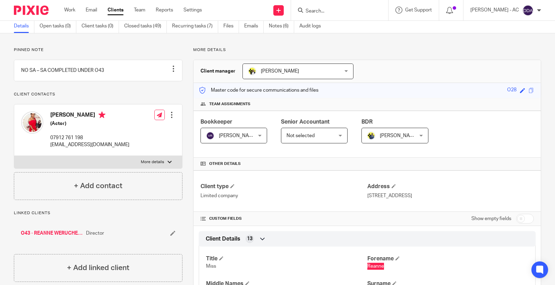
scroll to position [0, 0]
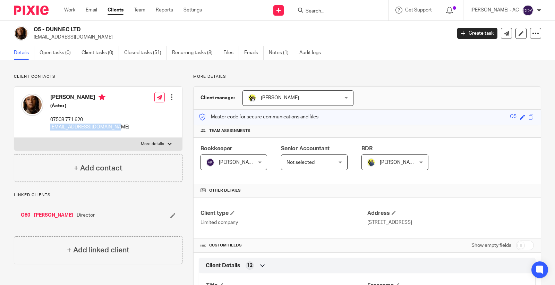
drag, startPoint x: 126, startPoint y: 129, endPoint x: 50, endPoint y: 130, distance: 75.6
click at [50, 130] on div "[PERSON_NAME] (Actor) 07508 771 620 [EMAIL_ADDRESS][DOMAIN_NAME] Edit contact C…" at bounding box center [98, 112] width 168 height 51
copy p "[EMAIL_ADDRESS][DOMAIN_NAME]"
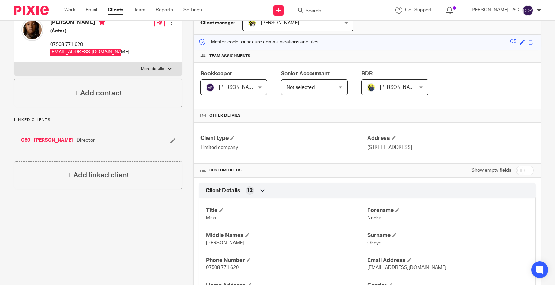
scroll to position [77, 0]
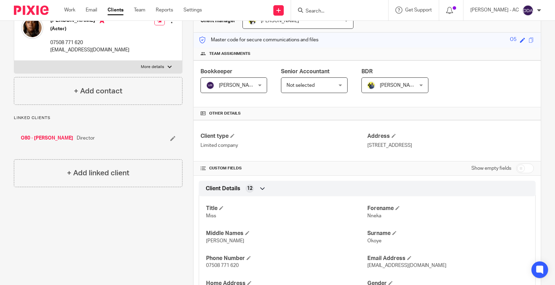
click at [367, 218] on span "Nneka" at bounding box center [374, 215] width 14 height 5
copy span "Nneka"
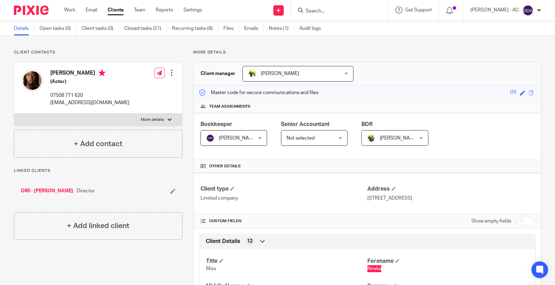
scroll to position [0, 0]
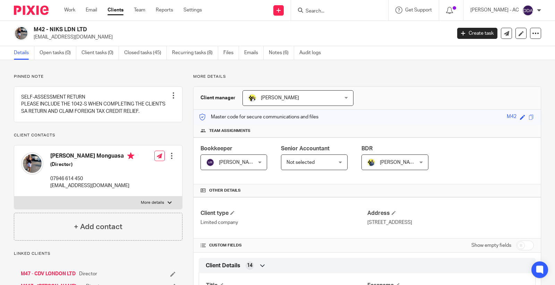
drag, startPoint x: 68, startPoint y: 38, endPoint x: 30, endPoint y: 38, distance: 37.5
click at [30, 38] on div "M42 - NIKS LDN LTD niks@niks.co" at bounding box center [230, 33] width 433 height 15
click at [76, 40] on p "niks@niks.co" at bounding box center [240, 37] width 413 height 7
drag, startPoint x: 68, startPoint y: 39, endPoint x: 33, endPoint y: 41, distance: 35.4
click at [33, 41] on div "M42 - NIKS LDN LTD niks@niks.co Create task Update from Companies House Export …" at bounding box center [277, 33] width 555 height 25
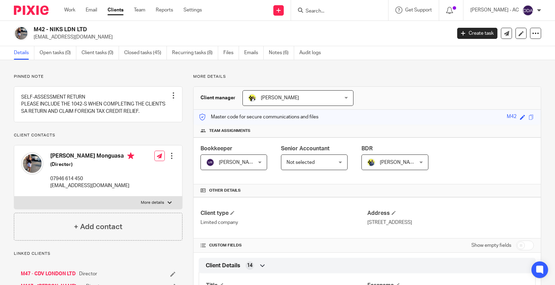
copy p "niks@niks.co"
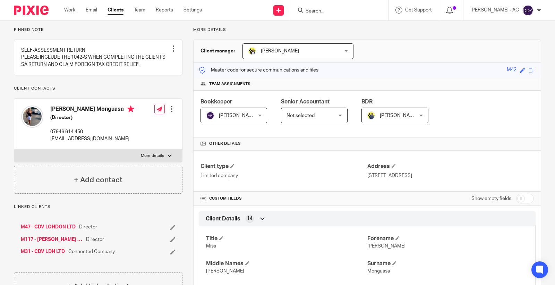
scroll to position [115, 0]
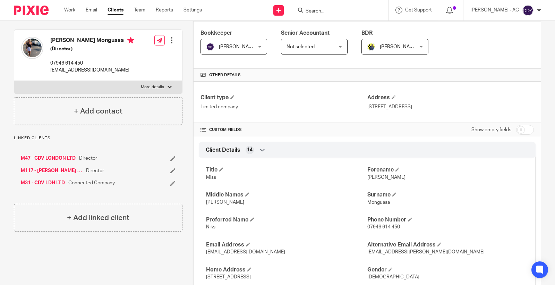
click at [376, 179] on span "Nakeitha" at bounding box center [386, 177] width 38 height 5
copy span "Nakeitha"
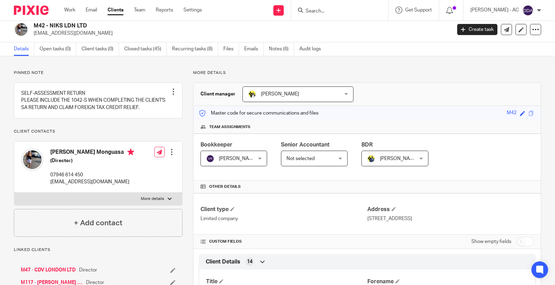
scroll to position [0, 0]
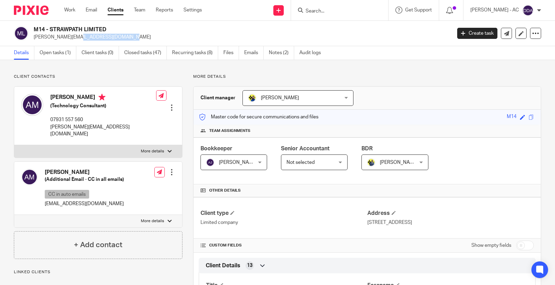
drag, startPoint x: 92, startPoint y: 39, endPoint x: 33, endPoint y: 42, distance: 59.7
click at [33, 42] on div "M14 - STRAWPATH LIMITED [PERSON_NAME][EMAIL_ADDRESS][DOMAIN_NAME] Create task U…" at bounding box center [277, 33] width 555 height 25
copy p "[PERSON_NAME][EMAIL_ADDRESS][DOMAIN_NAME]"
drag, startPoint x: 98, startPoint y: 198, endPoint x: 43, endPoint y: 199, distance: 55.1
click at [43, 199] on div "[PERSON_NAME] (Additional Email - CC in all emails) CC in auto emails [EMAIL_AD…" at bounding box center [72, 188] width 103 height 46
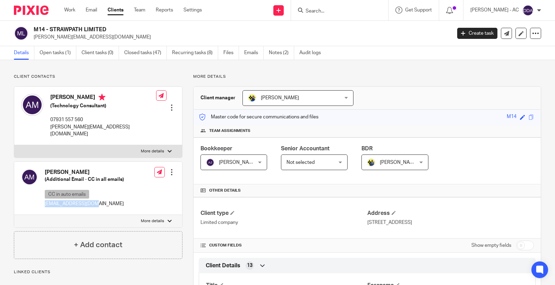
copy p "[EMAIL_ADDRESS][DOMAIN_NAME]"
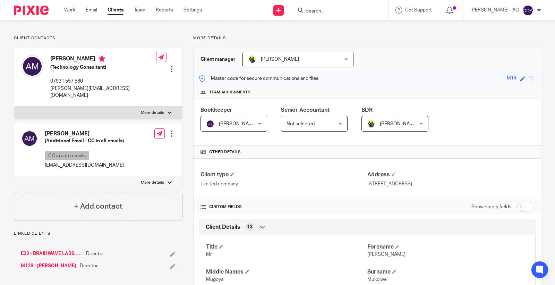
click at [368, 257] on p "[PERSON_NAME]" at bounding box center [447, 254] width 161 height 7
copy span "[PERSON_NAME]"
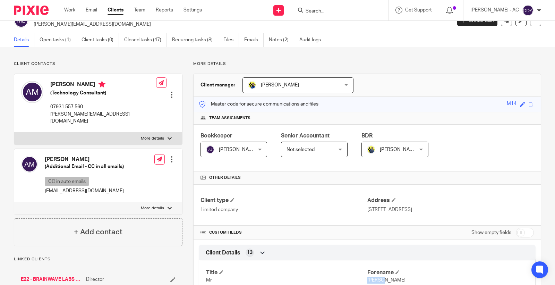
scroll to position [0, 0]
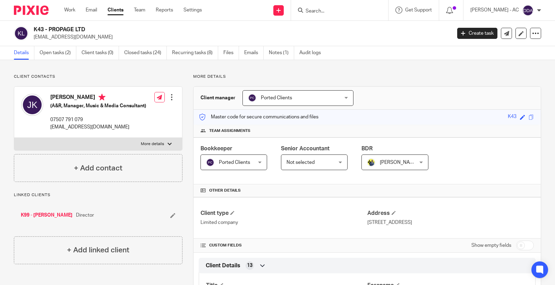
drag, startPoint x: 86, startPoint y: 41, endPoint x: 32, endPoint y: 39, distance: 53.8
click at [32, 39] on div "K43 - PROPAGE LTD [EMAIL_ADDRESS][DOMAIN_NAME] Create task Update from Companie…" at bounding box center [277, 33] width 555 height 25
copy p "[EMAIL_ADDRESS][DOMAIN_NAME]"
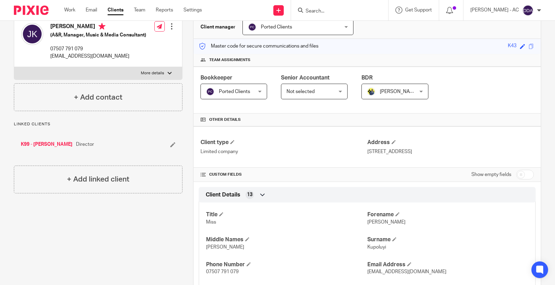
scroll to position [77, 0]
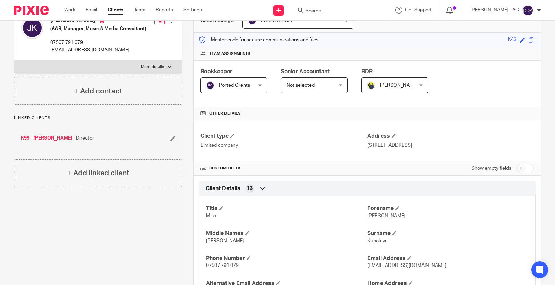
click at [371, 217] on span "[PERSON_NAME]" at bounding box center [386, 215] width 38 height 5
copy span "[PERSON_NAME]"
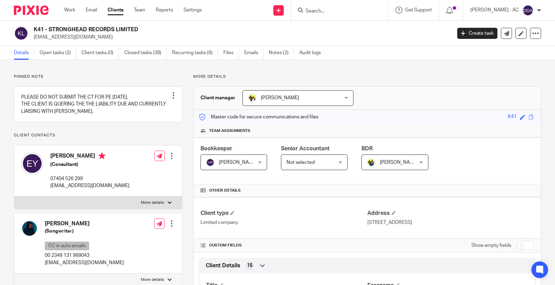
drag, startPoint x: 99, startPoint y: 40, endPoint x: 32, endPoint y: 38, distance: 66.6
click at [32, 38] on div "K41 - STRONGHEAD RECORDS LIMITED [EMAIL_ADDRESS][DOMAIN_NAME]" at bounding box center [230, 33] width 433 height 15
copy p "[EMAIL_ADDRESS][DOMAIN_NAME]"
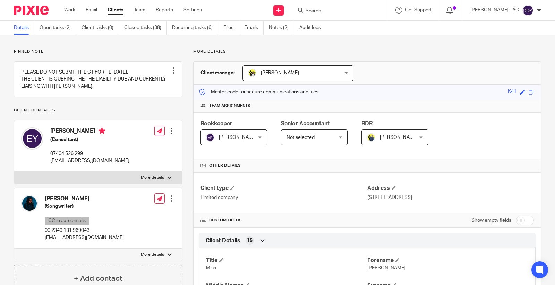
scroll to position [38, 0]
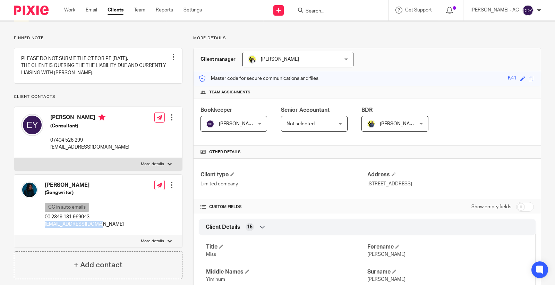
drag, startPoint x: 104, startPoint y: 233, endPoint x: 44, endPoint y: 236, distance: 60.4
click at [44, 235] on div "[PERSON_NAME] (Songwriter) CC in auto emails 00 2349 131 969043 [EMAIL_ADDRESS]…" at bounding box center [98, 204] width 168 height 60
copy p "[EMAIL_ADDRESS][DOMAIN_NAME]"
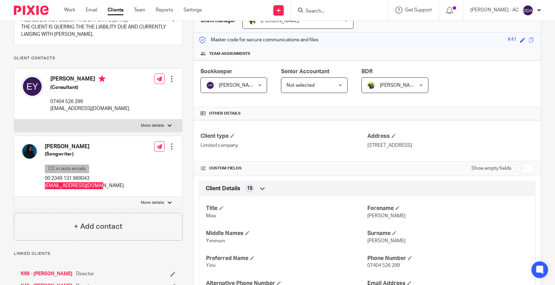
scroll to position [115, 0]
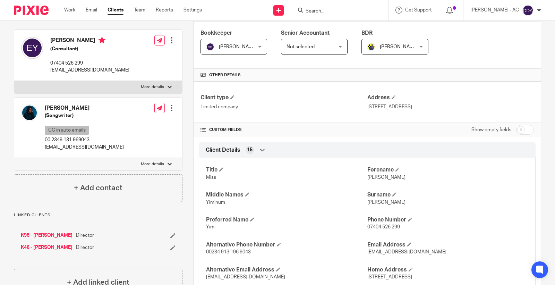
click at [372, 177] on span "[PERSON_NAME]" at bounding box center [386, 177] width 38 height 5
copy span "[PERSON_NAME]"
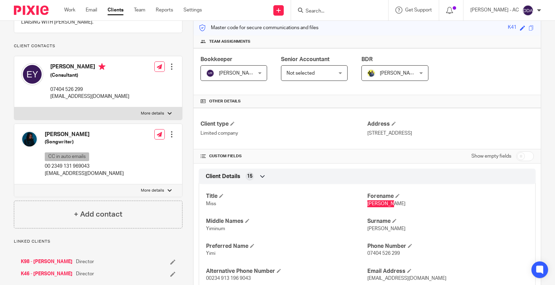
scroll to position [0, 0]
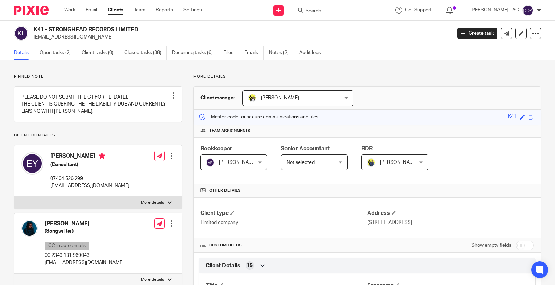
drag, startPoint x: 65, startPoint y: 232, endPoint x: 34, endPoint y: 232, distance: 31.6
click at [34, 232] on div "[PERSON_NAME] (Songwriter) CC in auto emails 00 2349 131 969043 [EMAIL_ADDRESS]…" at bounding box center [72, 242] width 103 height 53
copy div "Emoseh"
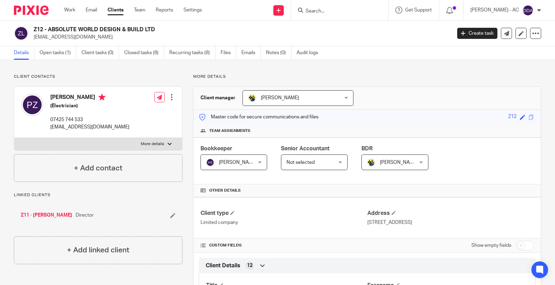
drag, startPoint x: 113, startPoint y: 39, endPoint x: 32, endPoint y: 43, distance: 80.9
click at [32, 43] on div "Z12 - ABSOLUTE WORLD DESIGN & BUILD LTD absoluteworld123@gmail.com Create task …" at bounding box center [277, 33] width 555 height 25
copy p "absoluteworld123@gmail.com"
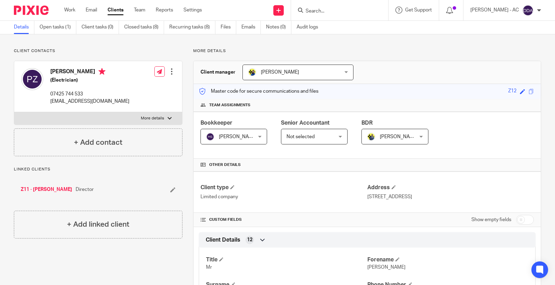
scroll to position [38, 0]
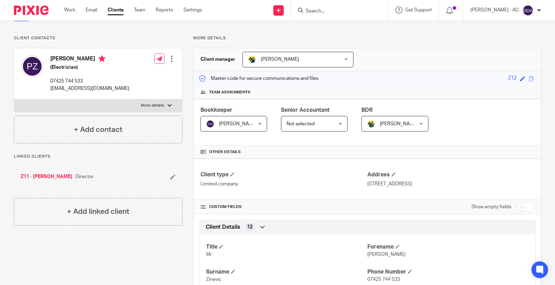
click at [369, 257] on span "Pavel" at bounding box center [386, 254] width 38 height 5
copy span "Pavel"
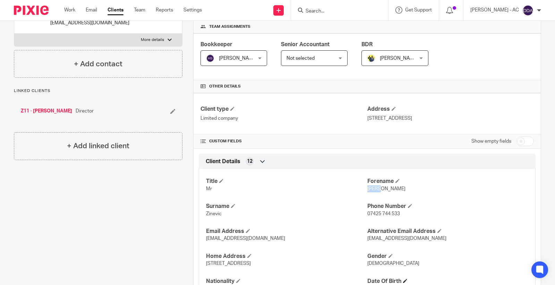
scroll to position [115, 0]
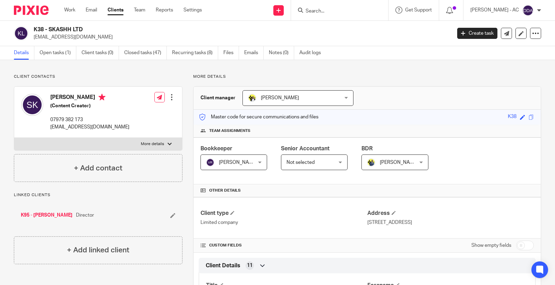
drag, startPoint x: 84, startPoint y: 39, endPoint x: 32, endPoint y: 42, distance: 51.4
click at [32, 42] on div "K38 - SKASHH LTD [EMAIL_ADDRESS][DOMAIN_NAME] Create task Update from Companies…" at bounding box center [277, 33] width 555 height 25
copy p "[EMAIL_ADDRESS][DOMAIN_NAME]"
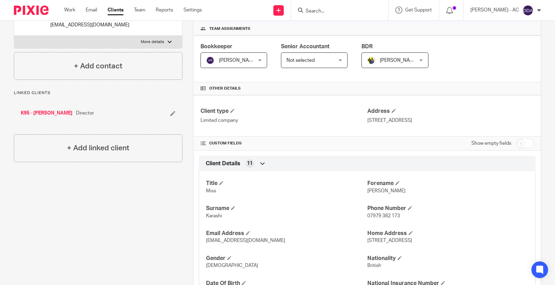
scroll to position [154, 0]
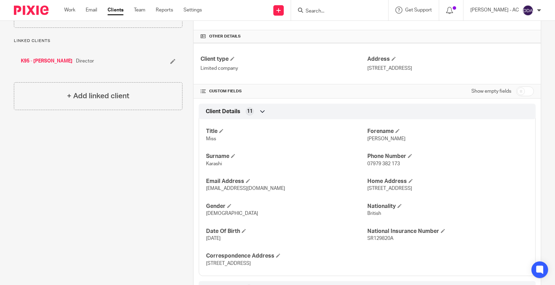
click at [373, 139] on span "[PERSON_NAME]" at bounding box center [386, 138] width 38 height 5
copy span "[PERSON_NAME]"
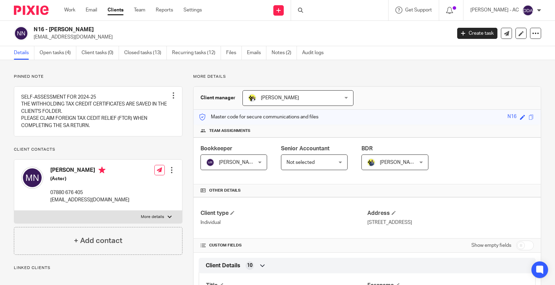
scroll to position [115, 0]
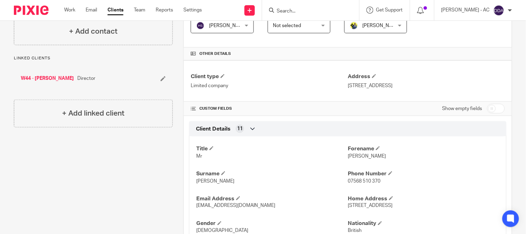
scroll to position [231, 0]
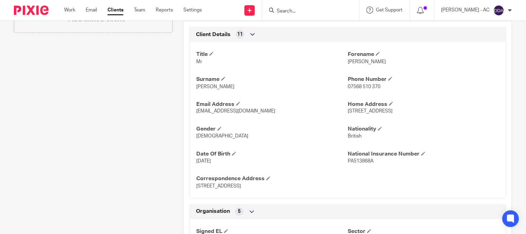
click at [196, 60] on span "Mr" at bounding box center [199, 61] width 6 height 5
copy span "Mr"
click at [348, 63] on span "Daniel" at bounding box center [367, 61] width 38 height 5
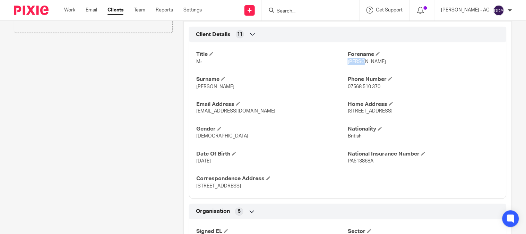
copy span "Daniel"
click at [200, 136] on span "[DEMOGRAPHIC_DATA]" at bounding box center [222, 136] width 52 height 5
click at [200, 136] on span "Male" at bounding box center [222, 136] width 52 height 5
click at [202, 85] on span "Wilkes" at bounding box center [215, 86] width 38 height 5
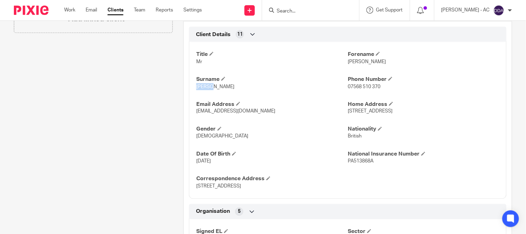
copy span "Wilkes"
click at [362, 160] on span "PA513868A" at bounding box center [361, 161] width 26 height 5
copy span "PA513868A"
click at [96, 113] on div "Client contacts Daniel Wilkes (Carpenter) 07568 510 370 danwilkes95@icloud.com …" at bounding box center [88, 210] width 170 height 734
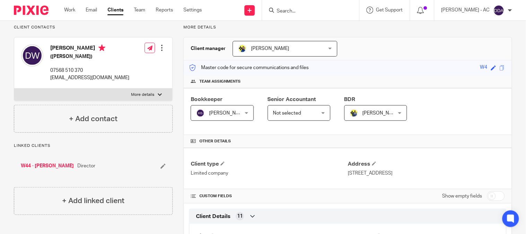
scroll to position [115, 0]
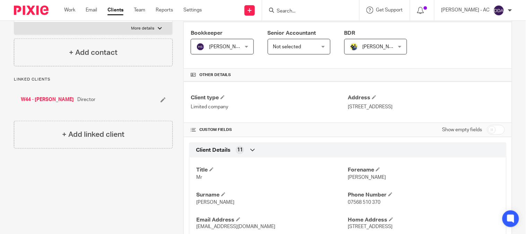
click at [493, 127] on input "checkbox" at bounding box center [496, 130] width 18 height 10
checkbox input "true"
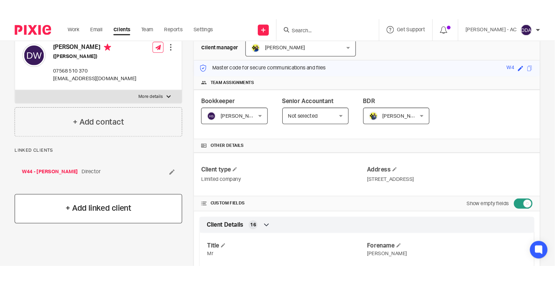
scroll to position [0, 0]
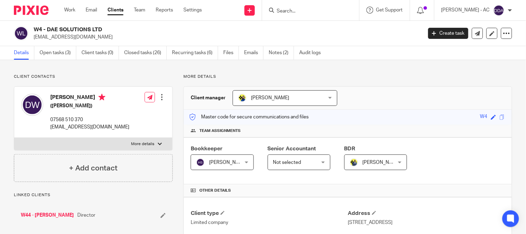
click at [295, 12] on input "Search" at bounding box center [307, 11] width 62 height 6
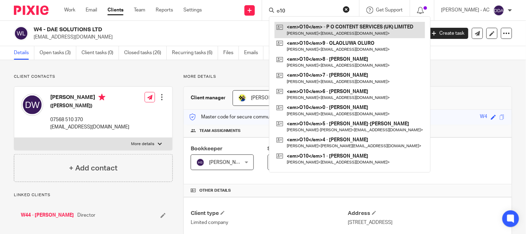
type input "o10"
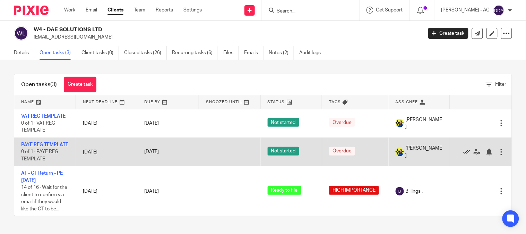
click at [463, 155] on icon at bounding box center [466, 151] width 7 height 7
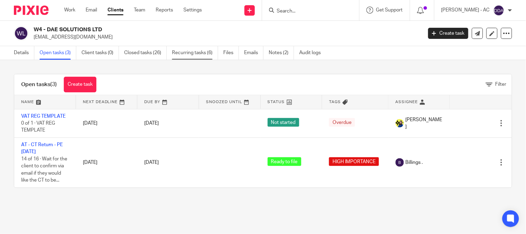
click at [196, 53] on link "Recurring tasks (6)" at bounding box center [195, 53] width 46 height 14
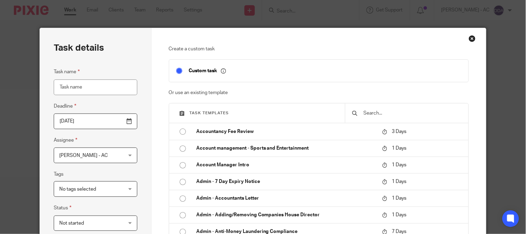
click at [379, 113] on input "text" at bounding box center [412, 113] width 99 height 8
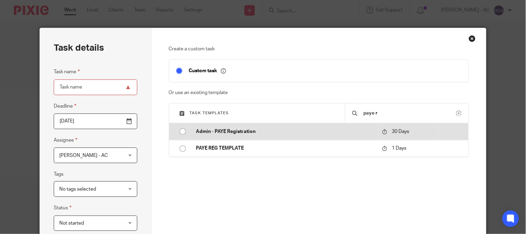
type input "paye r"
click at [260, 133] on p "Admin - PAYE Registration" at bounding box center [285, 131] width 179 height 7
type input "[DATE]"
type input "Admin - PAYE Registration"
checkbox input "false"
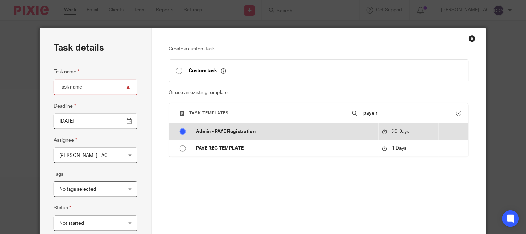
radio input "true"
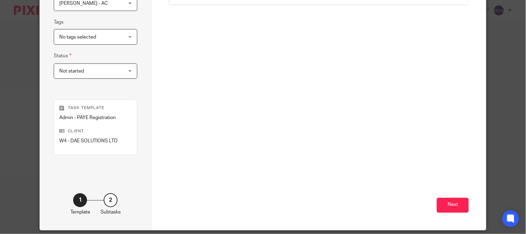
scroll to position [176, 0]
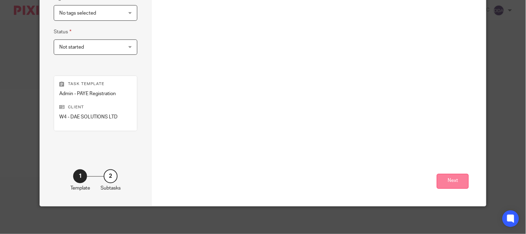
click at [459, 180] on button "Next" at bounding box center [453, 181] width 32 height 15
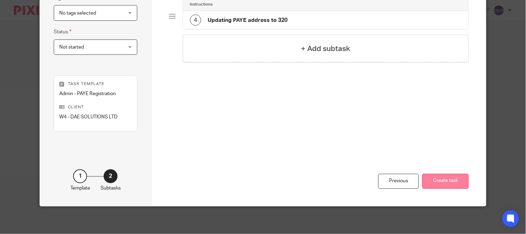
click at [438, 178] on button "Create task" at bounding box center [445, 181] width 46 height 15
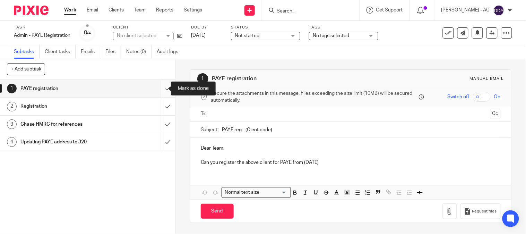
click at [159, 88] on input "submit" at bounding box center [87, 88] width 175 height 17
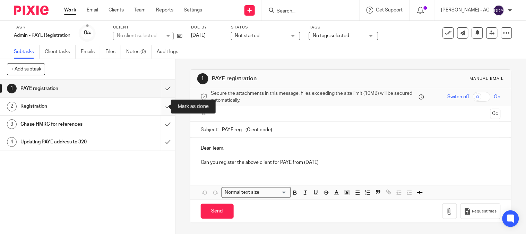
click at [161, 106] on input "submit" at bounding box center [87, 105] width 175 height 17
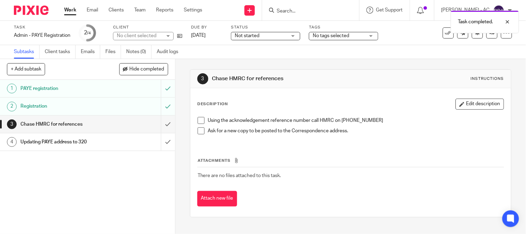
click at [71, 123] on h1 "Chase HMRC for references" at bounding box center [64, 124] width 89 height 10
click at [458, 105] on button "Edit description" at bounding box center [480, 103] width 49 height 11
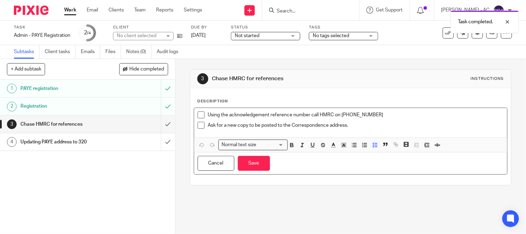
click at [370, 131] on div "Ask for a new copy to be posted to the Correspondence address." at bounding box center [356, 127] width 296 height 10
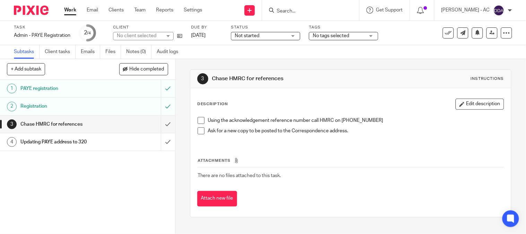
click at [351, 127] on ul "Using the acknowledgement reference number call HMRC on [PHONE_NUMBER] Ask for …" at bounding box center [351, 127] width 306 height 21
click at [355, 131] on p "Ask for a new copy to be posted to the Correspondence address." at bounding box center [356, 130] width 296 height 7
click at [464, 98] on button "Edit description" at bounding box center [480, 103] width 49 height 11
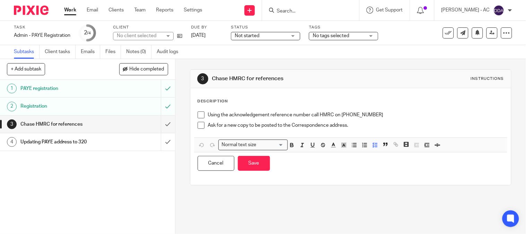
click at [375, 127] on p "Ask for a new copy to be posted to the Correspondence address." at bounding box center [356, 125] width 296 height 7
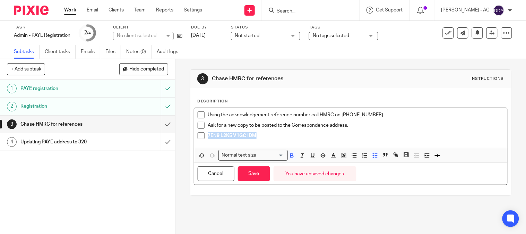
drag, startPoint x: 260, startPoint y: 137, endPoint x: 204, endPoint y: 133, distance: 56.6
click at [204, 133] on li "7EN9 L2K5 V1GC IDM" at bounding box center [351, 137] width 306 height 10
click at [255, 178] on button "Save" at bounding box center [254, 173] width 32 height 15
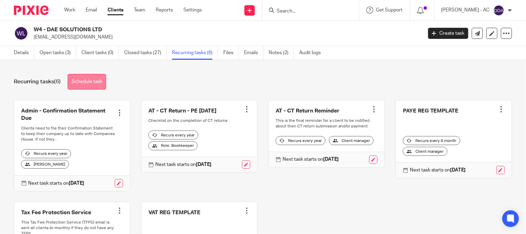
click at [93, 82] on link "Schedule task" at bounding box center [87, 82] width 38 height 16
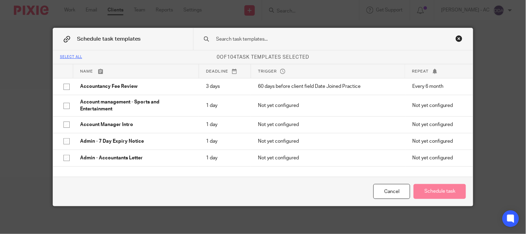
click at [246, 40] on input "text" at bounding box center [324, 39] width 216 height 8
click at [242, 37] on input "text" at bounding box center [324, 39] width 216 height 8
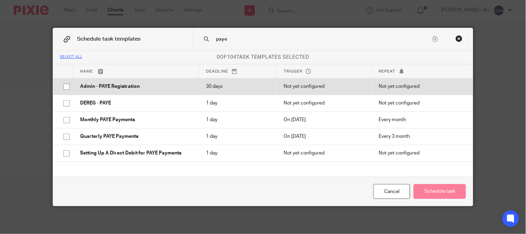
type input "paye"
click at [129, 89] on p "Admin - PAYE Registration" at bounding box center [136, 86] width 112 height 7
checkbox input "true"
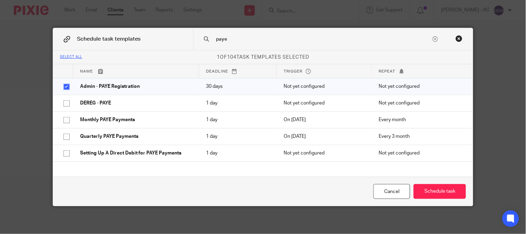
drag, startPoint x: 229, startPoint y: 39, endPoint x: 193, endPoint y: 39, distance: 36.1
click at [193, 39] on div "paye" at bounding box center [333, 39] width 280 height 22
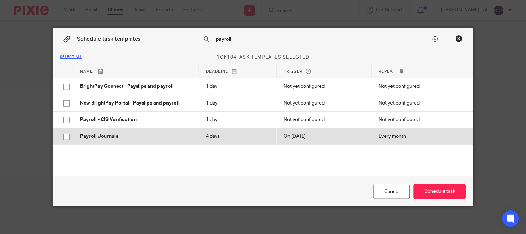
type input "payroll"
click at [143, 134] on p "Payroll Journals" at bounding box center [136, 136] width 112 height 7
checkbox input "true"
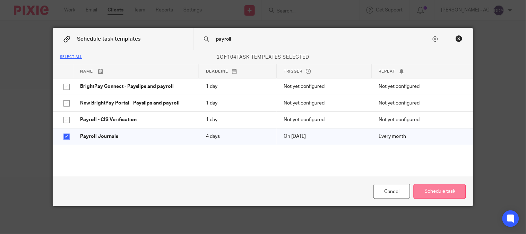
click at [417, 192] on button "Schedule task" at bounding box center [440, 191] width 52 height 15
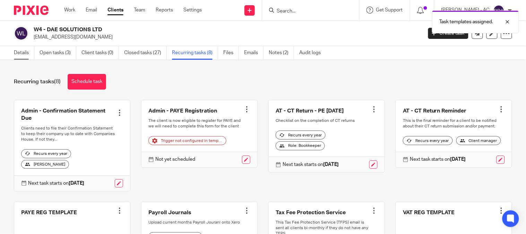
click at [26, 54] on link "Details" at bounding box center [24, 53] width 20 height 14
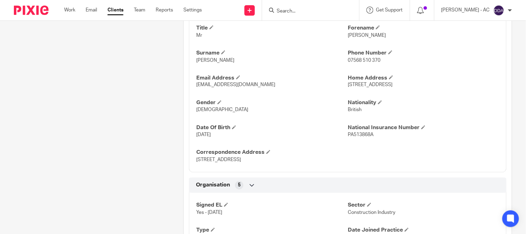
scroll to position [127, 0]
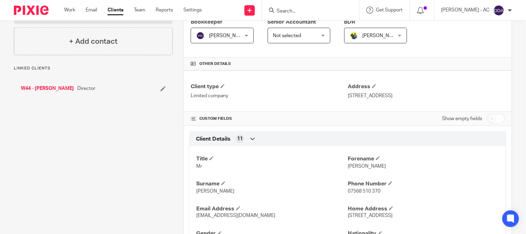
click at [487, 120] on input "checkbox" at bounding box center [496, 119] width 18 height 10
checkbox input "true"
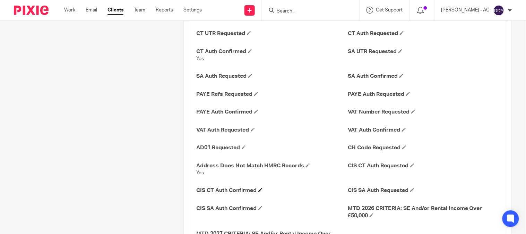
scroll to position [1205, 0]
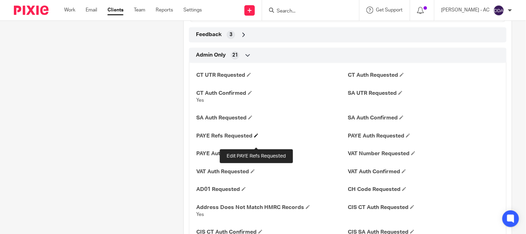
click at [254, 137] on span at bounding box center [256, 135] width 4 height 4
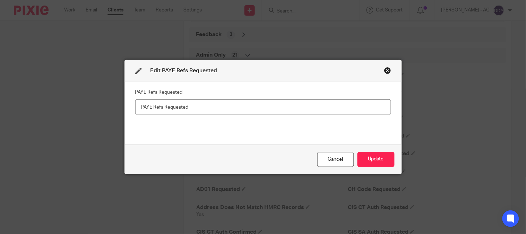
click at [172, 109] on input "text" at bounding box center [263, 107] width 256 height 16
type input "26-09-2025"
click at [376, 157] on button "Update" at bounding box center [376, 159] width 37 height 15
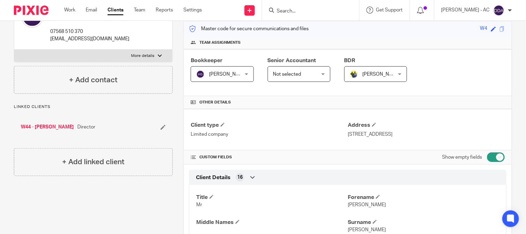
scroll to position [0, 0]
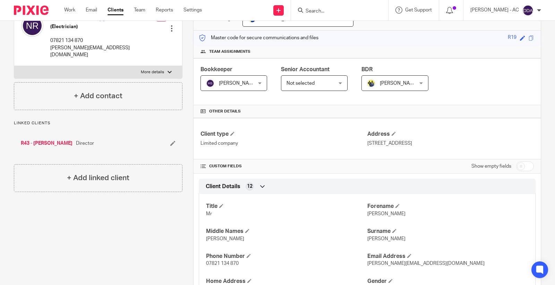
scroll to position [38, 0]
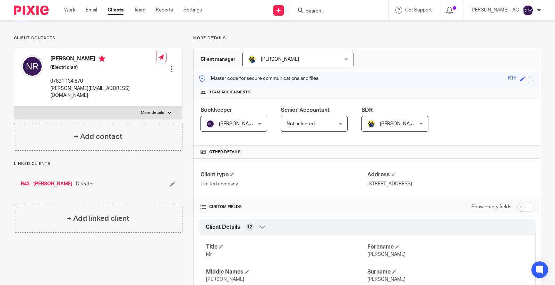
click at [517, 206] on input "checkbox" at bounding box center [525, 207] width 18 height 10
checkbox input "true"
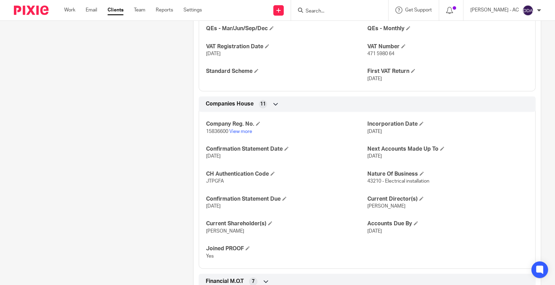
scroll to position [732, 0]
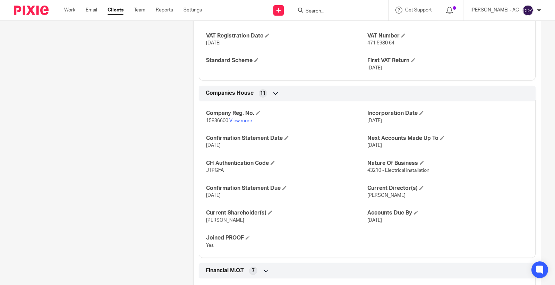
click at [85, 178] on div "Client contacts Nicholas Reid (Electrician) 07821 134 870 nicholas.reid1989x@gm…" at bounding box center [92, 79] width 179 height 1475
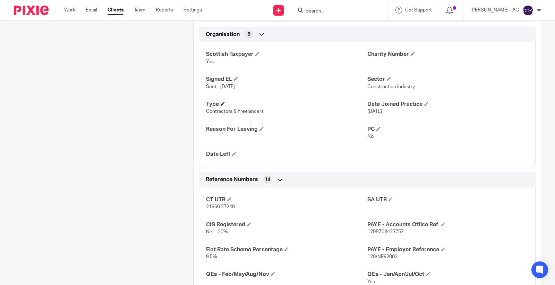
scroll to position [462, 0]
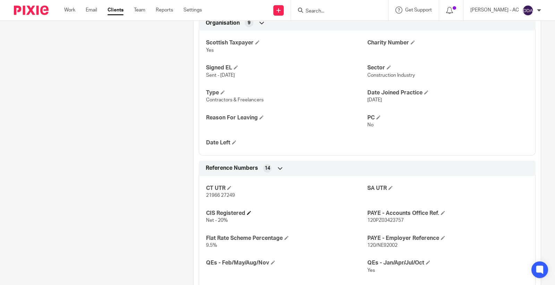
click at [252, 214] on h4 "CIS Registered" at bounding box center [286, 212] width 161 height 7
click at [247, 212] on span at bounding box center [249, 212] width 4 height 4
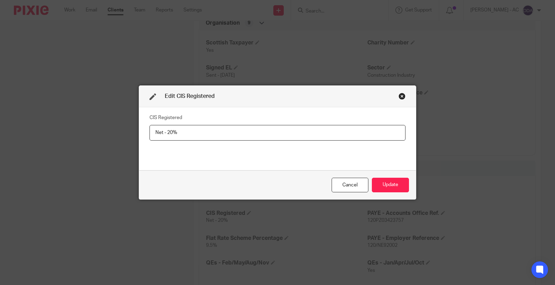
drag, startPoint x: 161, startPoint y: 135, endPoint x: 144, endPoint y: 137, distance: 17.5
click at [144, 137] on div "CIS Registered Net - 20%" at bounding box center [277, 138] width 277 height 63
type input "Gross - 30%"
click at [401, 94] on div "Close this dialog window" at bounding box center [401, 96] width 7 height 7
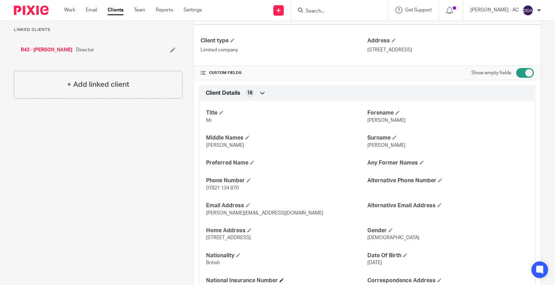
scroll to position [0, 0]
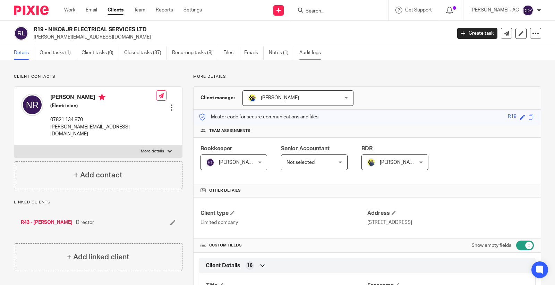
click at [311, 48] on link "Audit logs" at bounding box center [312, 53] width 27 height 14
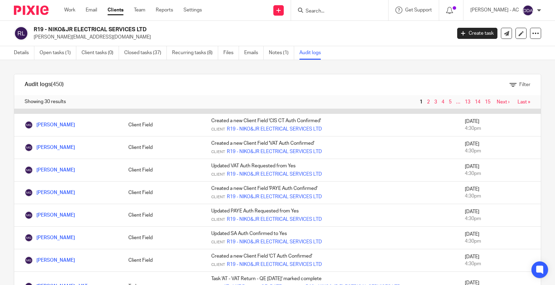
scroll to position [115, 0]
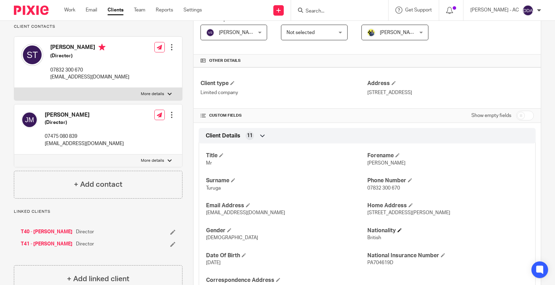
scroll to position [154, 0]
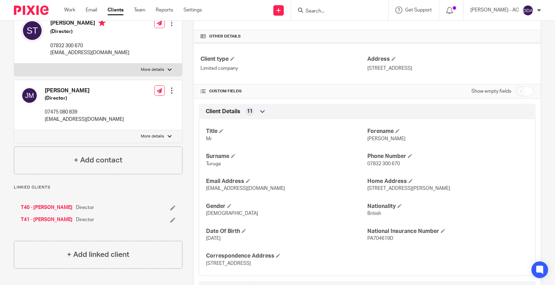
click at [517, 92] on input "checkbox" at bounding box center [525, 91] width 18 height 10
checkbox input "true"
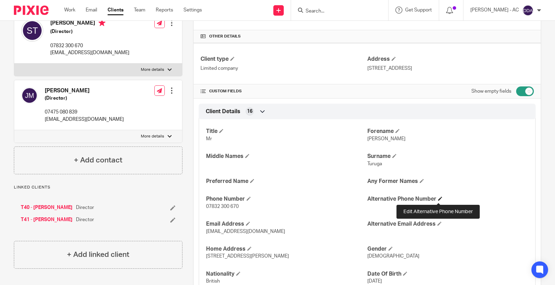
click at [439, 196] on span at bounding box center [440, 198] width 4 height 4
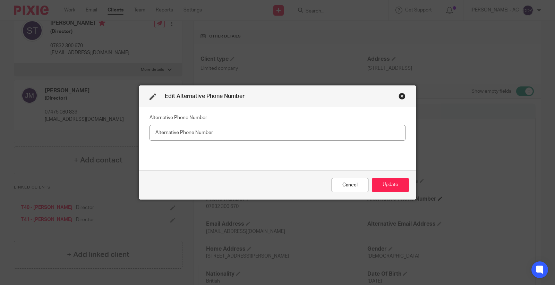
type input "[DOMAIN_NAME][EMAIL_ADDRESS][DOMAIN_NAME]"
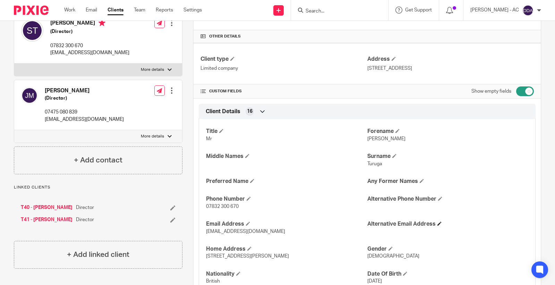
click at [434, 226] on h4 "Alternative Email Address" at bounding box center [447, 223] width 161 height 7
click at [433, 224] on h4 "Alternative Email Address" at bounding box center [447, 223] width 161 height 7
click at [436, 226] on h4 "Alternative Email Address" at bounding box center [447, 223] width 161 height 7
click at [437, 222] on span at bounding box center [439, 223] width 4 height 4
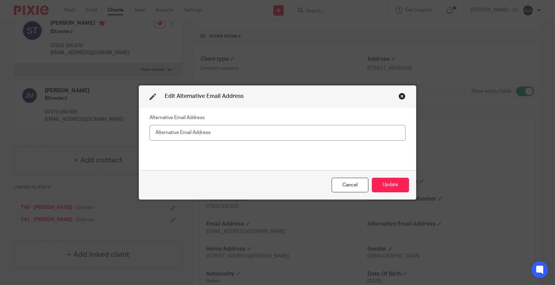
click at [289, 135] on input "text" at bounding box center [277, 133] width 256 height 16
type input "pasimm.com@gmail.com"
click at [380, 181] on button "Update" at bounding box center [390, 185] width 37 height 15
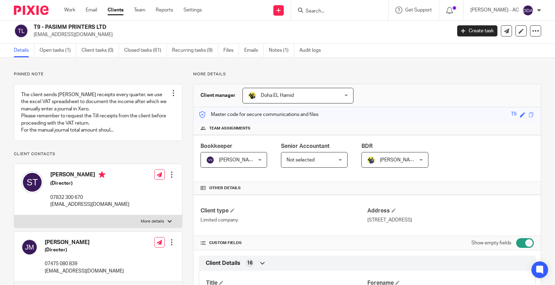
scroll to position [0, 0]
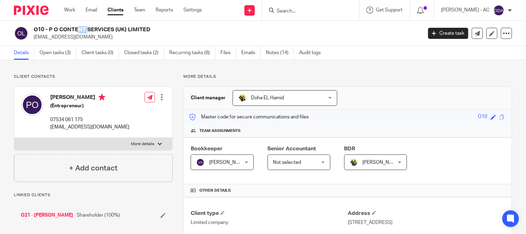
drag, startPoint x: 43, startPoint y: 29, endPoint x: 33, endPoint y: 29, distance: 10.1
click at [34, 29] on h2 "O10 - P O CONTENT SERVICES (UK) LIMITED" at bounding box center [187, 29] width 307 height 7
copy h2 "O10"
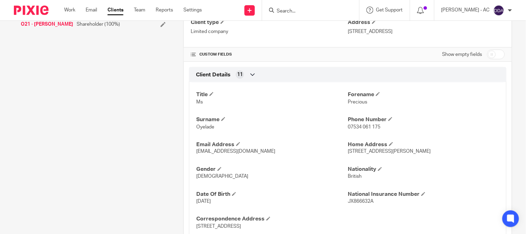
scroll to position [192, 0]
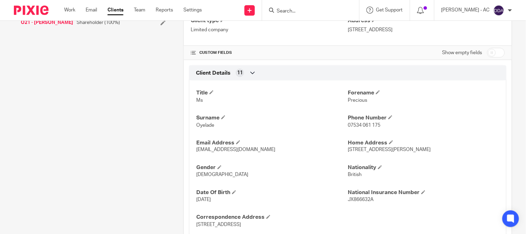
click at [361, 128] on p "07534 061 175" at bounding box center [424, 125] width 152 height 7
copy p "07534 061 175"
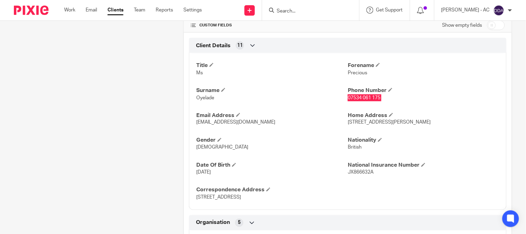
scroll to position [231, 0]
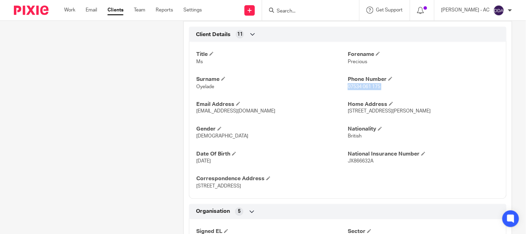
click at [207, 112] on span "preciousoyelade@gmail.com" at bounding box center [235, 111] width 79 height 5
copy p "preciousoyelade@gmail.com"
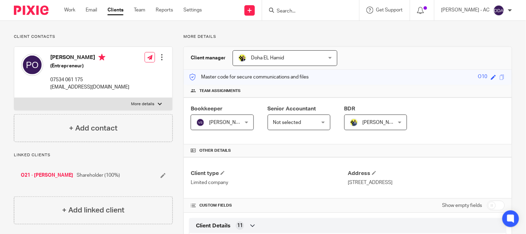
scroll to position [0, 0]
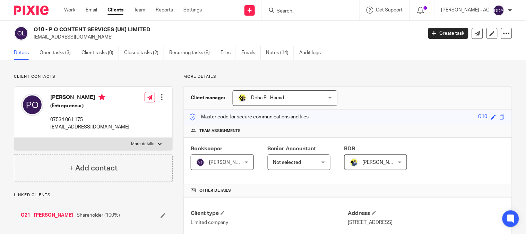
drag, startPoint x: 50, startPoint y: 32, endPoint x: 163, endPoint y: 32, distance: 113.4
click at [163, 32] on h2 "O10 - P O CONTENT SERVICES (UK) LIMITED" at bounding box center [187, 29] width 307 height 7
copy h2 "P O CONTENT SERVICES (UK) LIMITED"
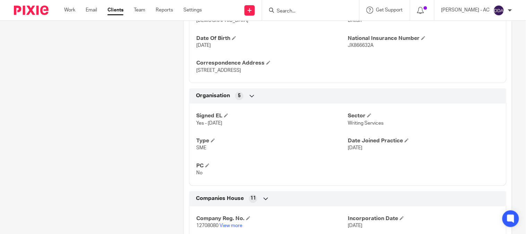
scroll to position [385, 0]
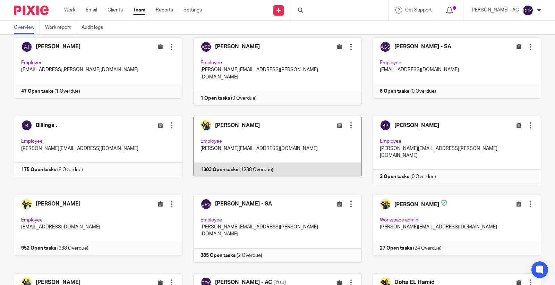
scroll to position [24, 0]
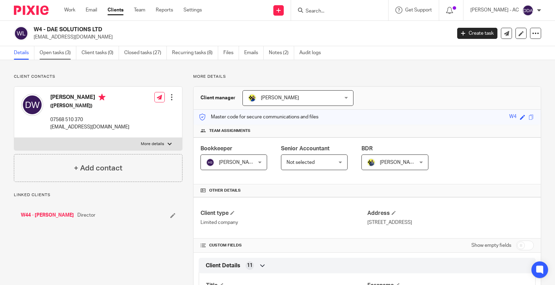
click at [67, 51] on link "Open tasks (3)" at bounding box center [58, 53] width 37 height 14
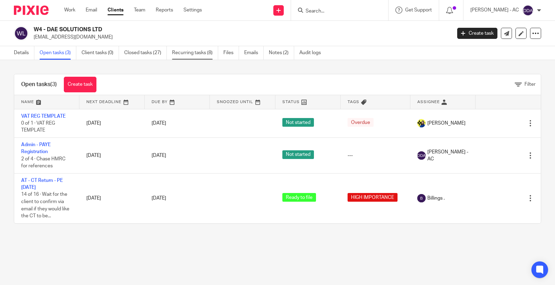
click at [198, 50] on link "Recurring tasks (8)" at bounding box center [195, 53] width 46 height 14
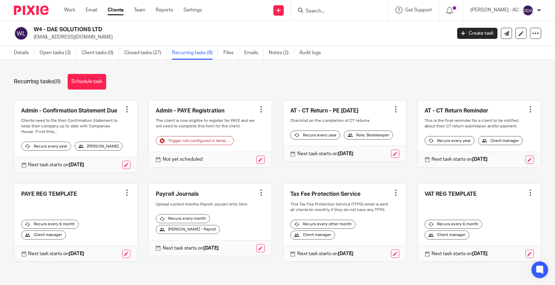
click at [125, 190] on div at bounding box center [126, 192] width 7 height 7
click at [106, 235] on span "Cancel schedule" at bounding box center [98, 236] width 36 height 5
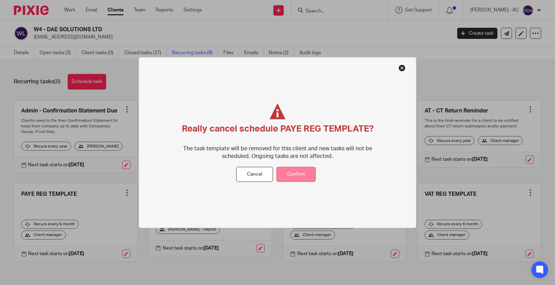
click at [287, 172] on button "Confirm" at bounding box center [295, 174] width 39 height 15
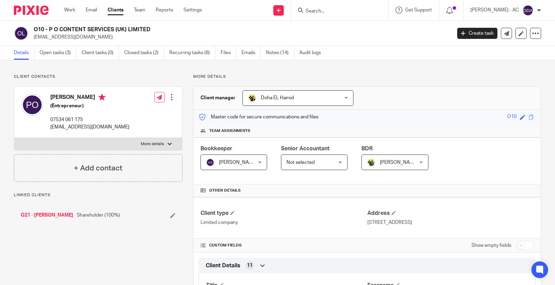
click at [517, 245] on input "checkbox" at bounding box center [525, 245] width 18 height 10
checkbox input "true"
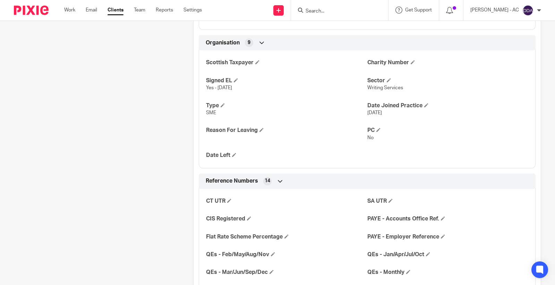
scroll to position [462, 0]
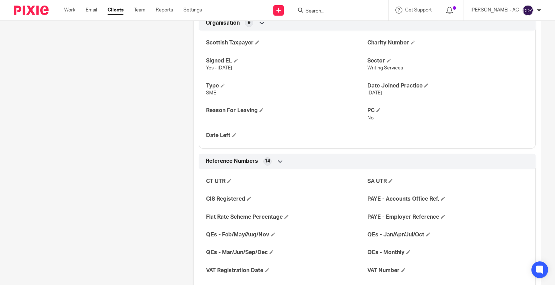
click at [225, 185] on div "CT UTR SA UTR CIS Registered PAYE - Accounts Office Ref. Flat Rate Scheme Perce…" at bounding box center [367, 232] width 337 height 137
click at [229, 183] on h4 "CT UTR" at bounding box center [286, 181] width 161 height 7
click at [231, 179] on h4 "CT UTR" at bounding box center [286, 181] width 161 height 7
click at [227, 181] on span at bounding box center [229, 181] width 4 height 4
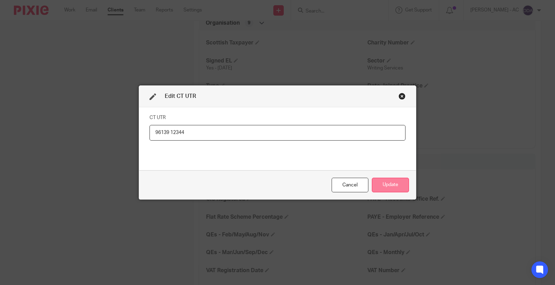
type input "96139 12344"
click at [390, 187] on button "Update" at bounding box center [390, 185] width 37 height 15
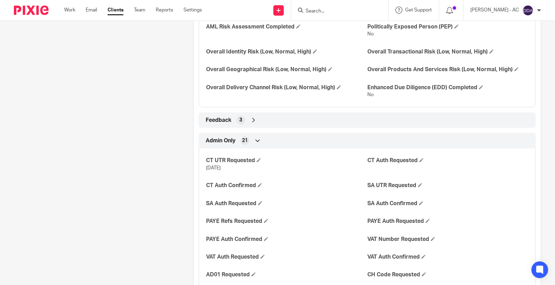
scroll to position [1156, 0]
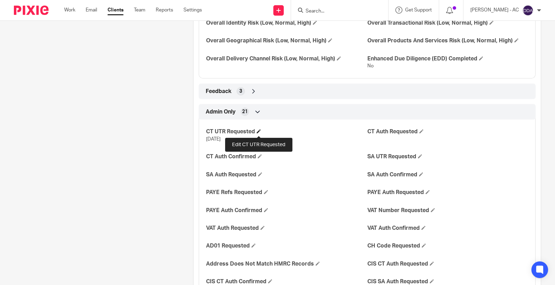
click at [257, 133] on span at bounding box center [259, 131] width 4 height 4
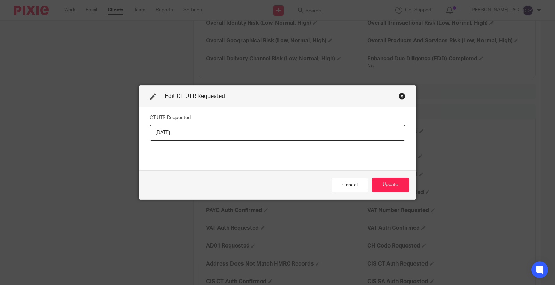
drag, startPoint x: 213, startPoint y: 136, endPoint x: 0, endPoint y: 137, distance: 213.3
click at [0, 137] on div "Edit CT UTR Requested CT UTR Requested 2025-09-12 Cancel Update" at bounding box center [277, 142] width 555 height 285
click at [401, 181] on button "Update" at bounding box center [390, 185] width 37 height 15
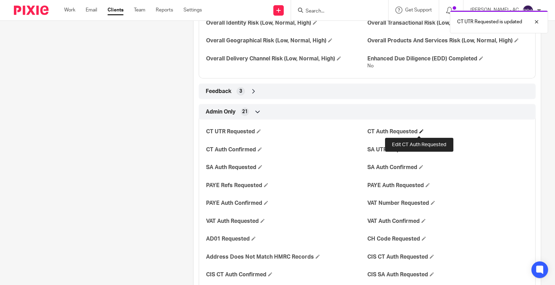
click at [419, 133] on span at bounding box center [421, 131] width 4 height 4
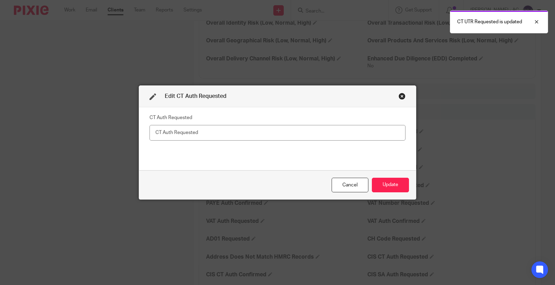
click at [292, 129] on input "text" at bounding box center [277, 133] width 256 height 16
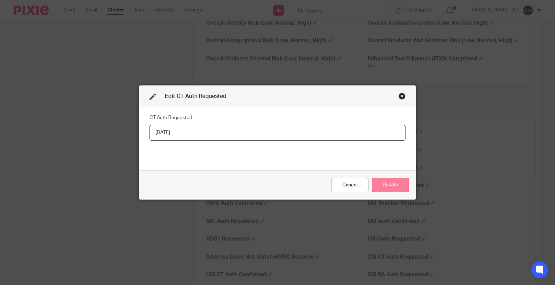
type input "26-09-2025"
click at [390, 185] on button "Update" at bounding box center [390, 185] width 37 height 15
click at [394, 187] on button "Update" at bounding box center [390, 185] width 37 height 15
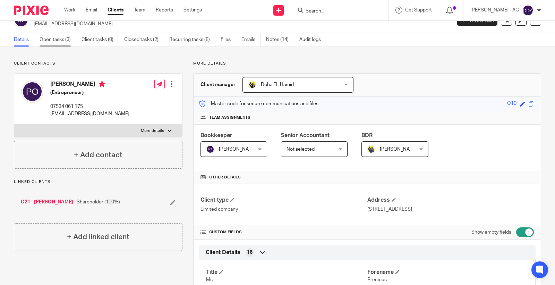
scroll to position [0, 0]
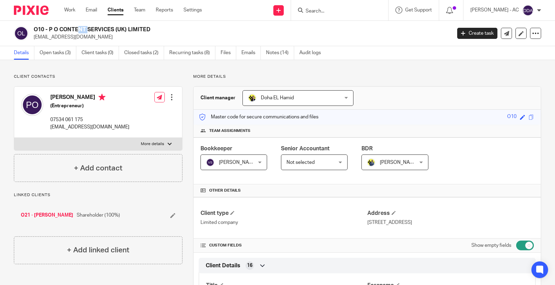
drag, startPoint x: 43, startPoint y: 33, endPoint x: 34, endPoint y: 31, distance: 9.9
click at [34, 31] on h2 "O10 - P O CONTENT SERVICES (UK) LIMITED" at bounding box center [199, 29] width 330 height 7
copy h2 "O10"
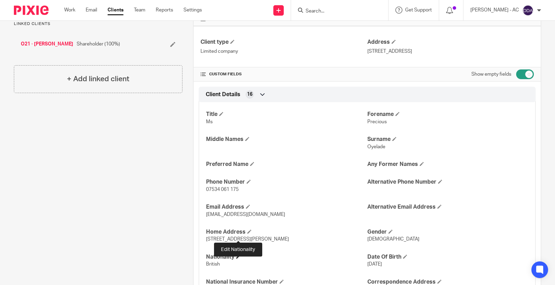
scroll to position [192, 0]
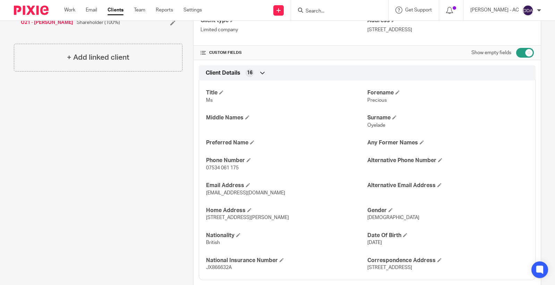
drag, startPoint x: 273, startPoint y: 219, endPoint x: 296, endPoint y: 216, distance: 23.1
click at [296, 216] on p "1 Angela Carter Close, London, SW9 7NB" at bounding box center [286, 217] width 161 height 7
copy span "SW9 7NB"
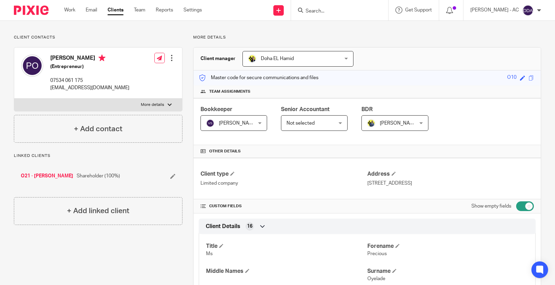
scroll to position [38, 0]
drag, startPoint x: 435, startPoint y: 184, endPoint x: 466, endPoint y: 184, distance: 30.5
click at [466, 184] on p "320 City Road, London, England, EC1V 2NZ" at bounding box center [450, 183] width 166 height 7
copy p "EC1V 2NZ"
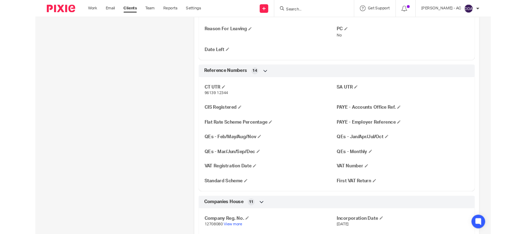
scroll to position [539, 0]
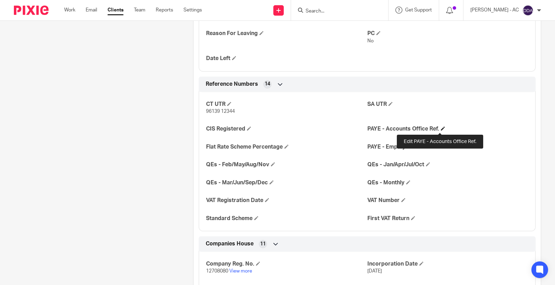
click at [441, 128] on span at bounding box center [443, 128] width 4 height 4
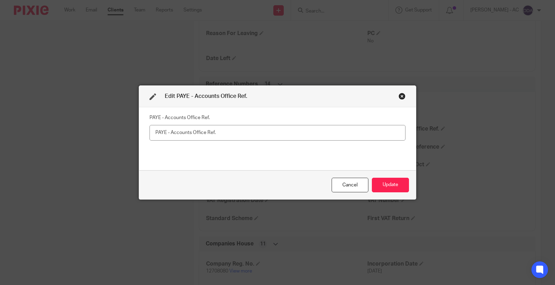
click at [398, 98] on div "Close this dialog window" at bounding box center [401, 96] width 7 height 7
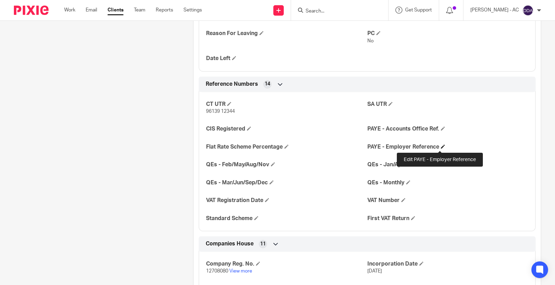
click at [441, 147] on span at bounding box center [443, 146] width 4 height 4
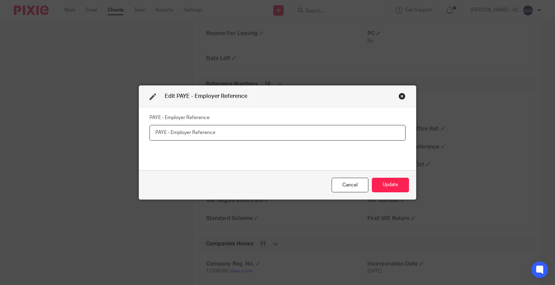
click at [286, 131] on input "text" at bounding box center [277, 133] width 256 height 16
paste input "120/ HE66694"
type input "120/ HE66694"
click at [399, 184] on button "Update" at bounding box center [390, 185] width 37 height 15
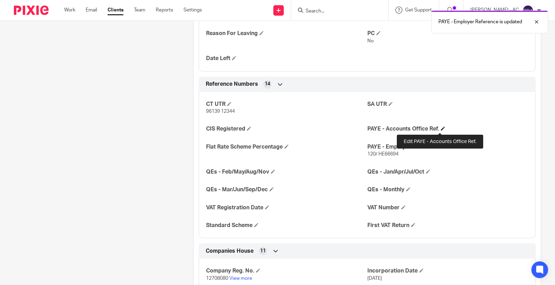
click at [441, 130] on span at bounding box center [443, 128] width 4 height 4
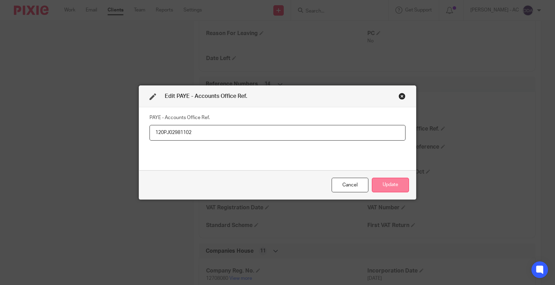
type input "120PJ02981102"
click at [393, 180] on button "Update" at bounding box center [390, 185] width 37 height 15
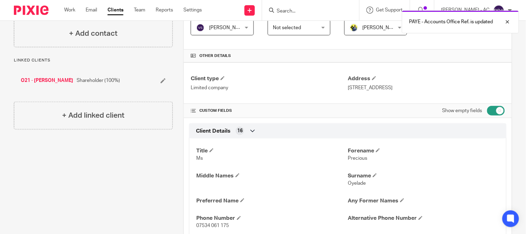
scroll to position [0, 0]
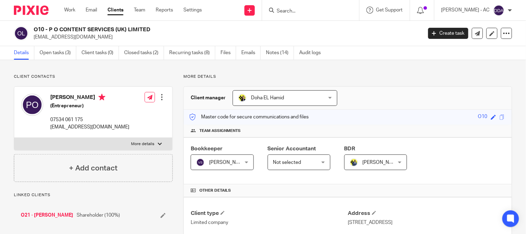
click at [320, 11] on input "Search" at bounding box center [307, 11] width 62 height 6
paste input "[EMAIL_ADDRESS][DOMAIN_NAME]"
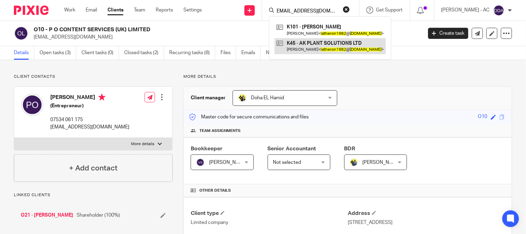
type input "[EMAIL_ADDRESS][DOMAIN_NAME]"
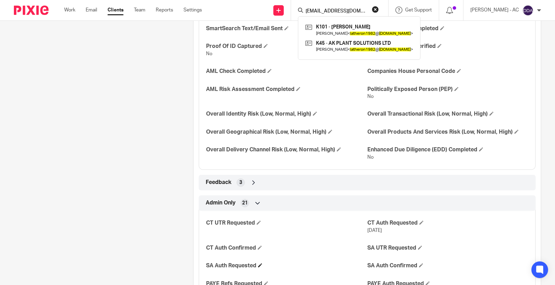
scroll to position [1117, 0]
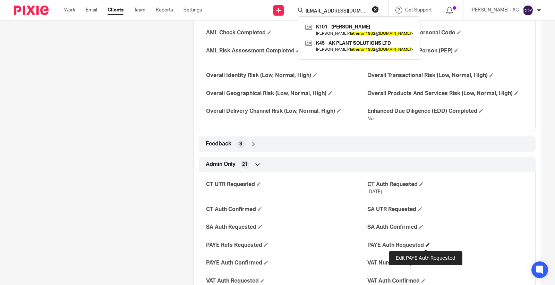
click at [425, 245] on span at bounding box center [427, 244] width 4 height 4
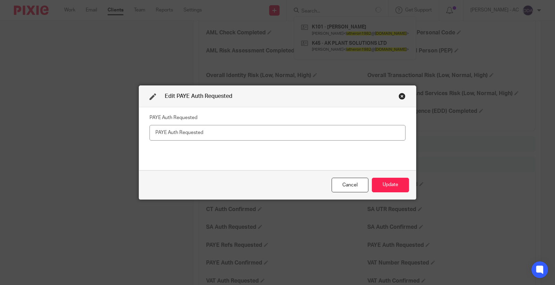
click at [214, 123] on fieldset "PAYE Auth Requested" at bounding box center [277, 126] width 256 height 28
click at [213, 132] on input "text" at bounding box center [277, 133] width 256 height 16
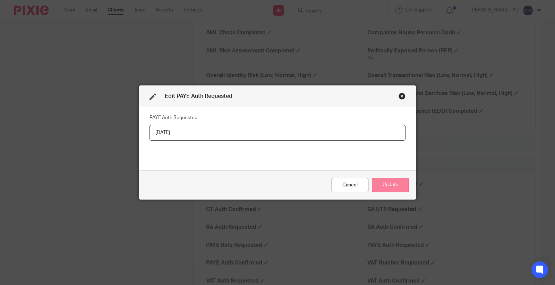
type input "26-09-2025"
click at [397, 178] on button "Update" at bounding box center [390, 185] width 37 height 15
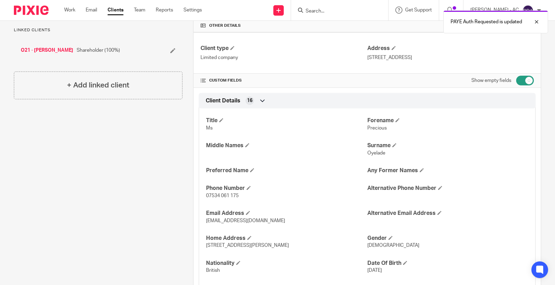
scroll to position [0, 0]
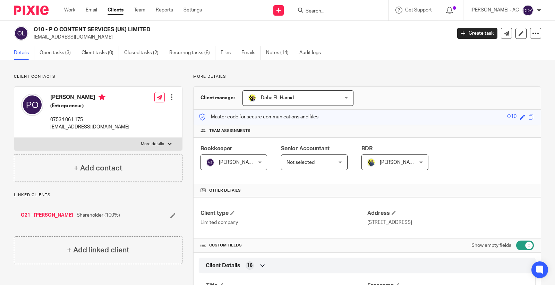
click at [63, 44] on div "O10 - P O CONTENT SERVICES (UK) LIMITED precious@pov-shift.co Create task Updat…" at bounding box center [277, 33] width 555 height 25
click at [71, 53] on link "Open tasks (3)" at bounding box center [58, 53] width 37 height 14
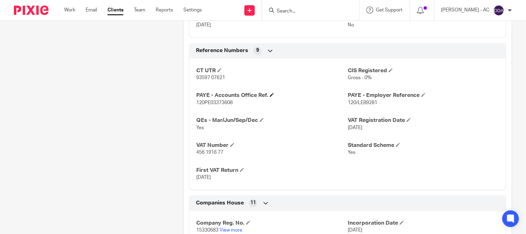
scroll to position [501, 0]
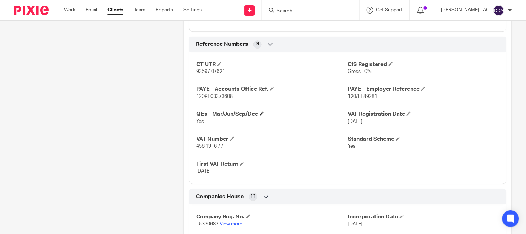
drag, startPoint x: 236, startPoint y: 115, endPoint x: 242, endPoint y: 115, distance: 6.3
click at [242, 115] on h4 "QEs - Mar/Jun/Sep/Dec" at bounding box center [272, 113] width 152 height 7
click at [240, 125] on p "Yes" at bounding box center [272, 121] width 152 height 7
drag, startPoint x: 243, startPoint y: 116, endPoint x: 233, endPoint y: 116, distance: 10.4
click at [233, 116] on h4 "QEs - Mar/Jun/Sep/Dec" at bounding box center [272, 113] width 152 height 7
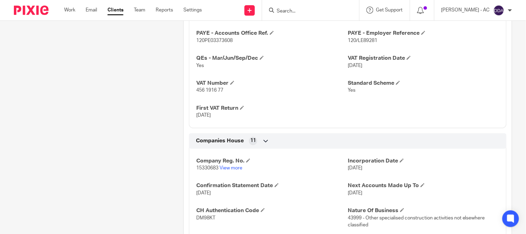
scroll to position [539, 0]
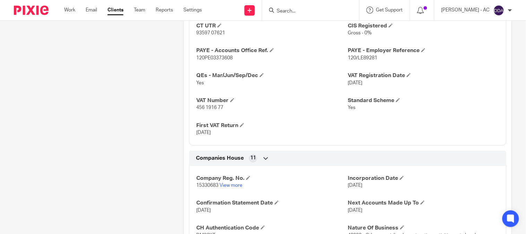
click at [212, 109] on span "456 1916 77" at bounding box center [209, 107] width 27 height 5
copy p "456 1916 77"
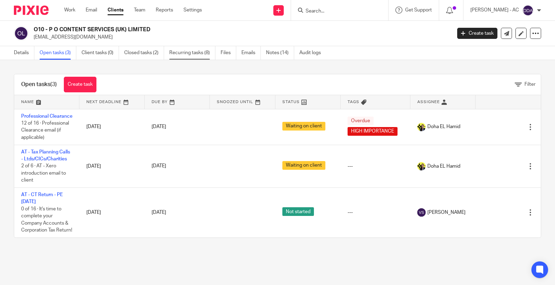
click at [190, 58] on link "Recurring tasks (8)" at bounding box center [192, 53] width 46 height 14
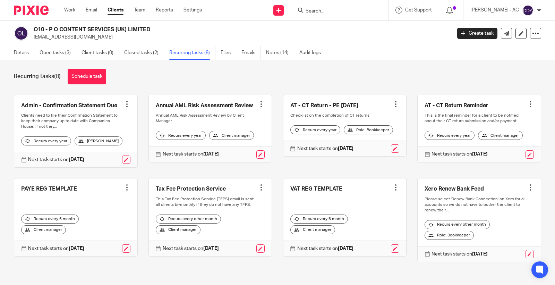
scroll to position [7, 0]
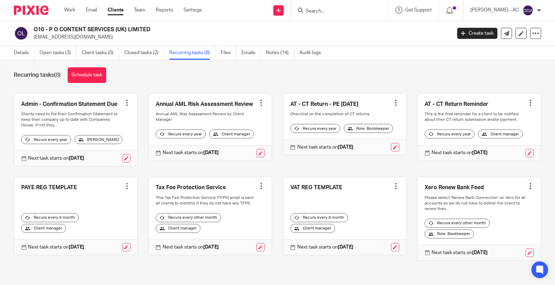
click at [125, 186] on div at bounding box center [126, 185] width 7 height 7
click at [97, 227] on button "Cancel schedule" at bounding box center [97, 230] width 55 height 9
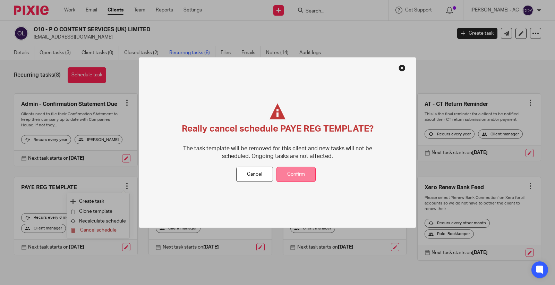
click at [297, 171] on button "Confirm" at bounding box center [295, 174] width 39 height 15
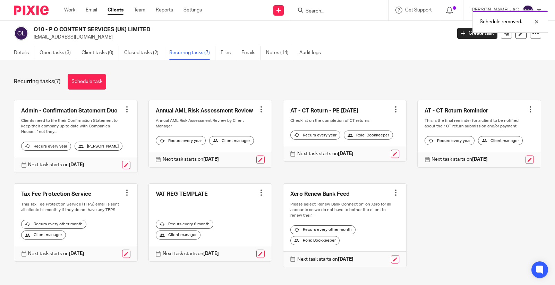
click at [95, 79] on link "Schedule task" at bounding box center [87, 82] width 38 height 16
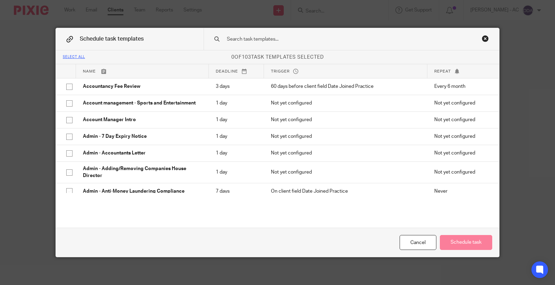
click at [257, 38] on input "text" at bounding box center [340, 39] width 229 height 8
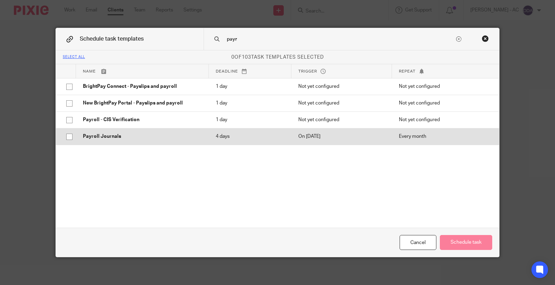
type input "payr"
click at [135, 131] on td "Payroll Journals" at bounding box center [142, 136] width 133 height 17
checkbox input "true"
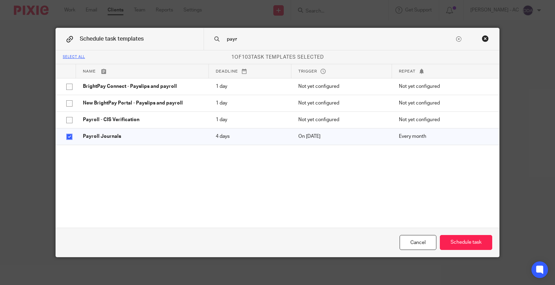
drag, startPoint x: 238, startPoint y: 39, endPoint x: 186, endPoint y: 36, distance: 52.4
click at [186, 36] on div "Schedule task templates payr" at bounding box center [277, 39] width 443 height 22
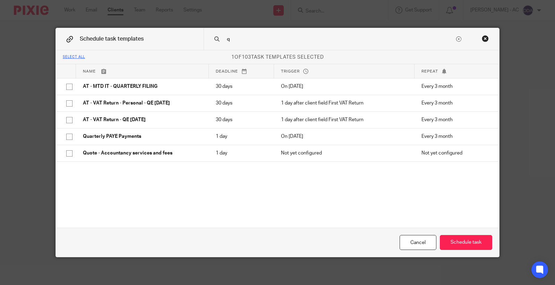
type input "qe"
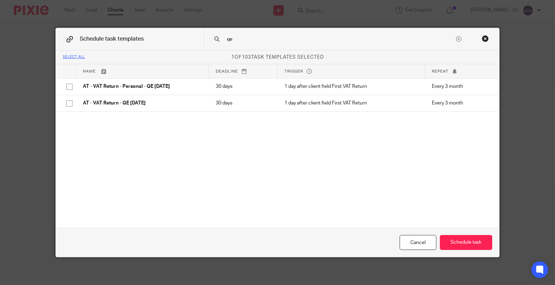
drag, startPoint x: 236, startPoint y: 38, endPoint x: 175, endPoint y: 38, distance: 61.0
click at [175, 38] on div "Schedule task templates qe" at bounding box center [277, 39] width 443 height 22
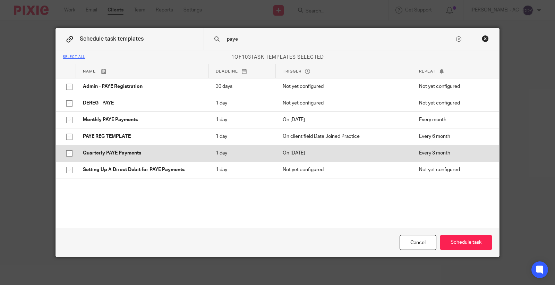
type input "paye"
click at [141, 153] on p "Quarterly PAYE Payments" at bounding box center [142, 152] width 119 height 7
checkbox input "true"
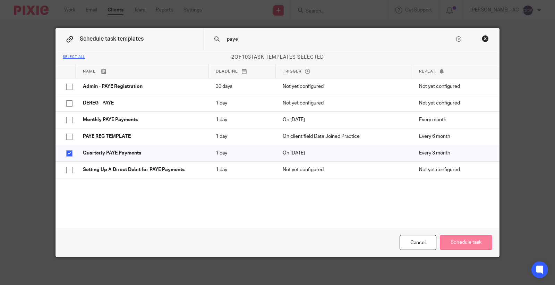
click at [456, 243] on button "Schedule task" at bounding box center [466, 242] width 52 height 15
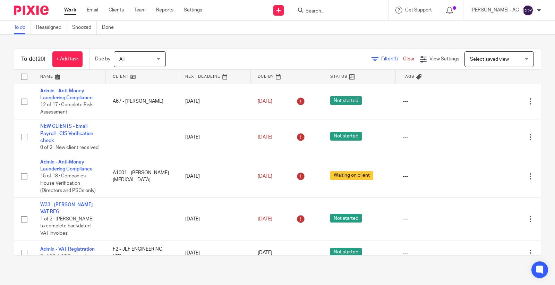
click at [340, 12] on input "Search" at bounding box center [336, 11] width 62 height 6
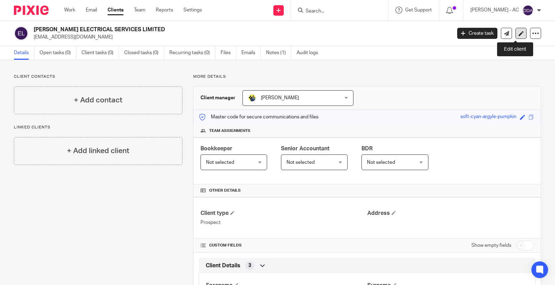
click at [518, 33] on icon at bounding box center [520, 33] width 5 height 5
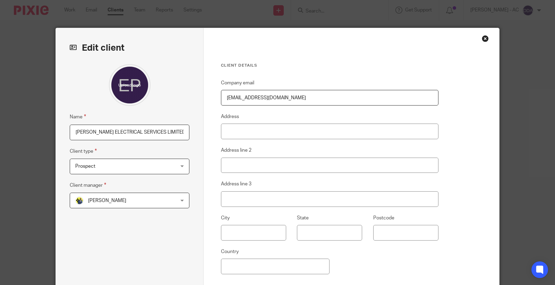
click at [141, 136] on input "[PERSON_NAME] ELECTRICAL SERVICES LIMITED" at bounding box center [130, 132] width 120 height 16
paste input "P17 -"
drag, startPoint x: 139, startPoint y: 131, endPoint x: 4, endPoint y: 131, distance: 134.9
click at [4, 131] on div "Edit client Name P17 - [PERSON_NAME] ELECTRICAL SERVICES LIMITED Client type Pr…" at bounding box center [277, 142] width 555 height 285
type input "P17 - [PERSON_NAME] ELECTRICAL SERVICES LIMITED"
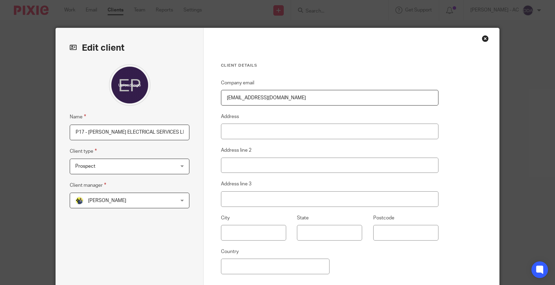
click at [102, 167] on span "Prospect" at bounding box center [120, 166] width 91 height 15
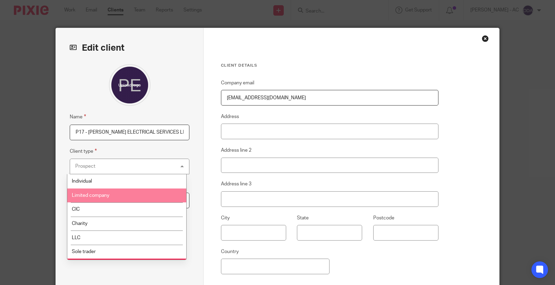
click at [117, 195] on li "Limited company" at bounding box center [126, 195] width 119 height 14
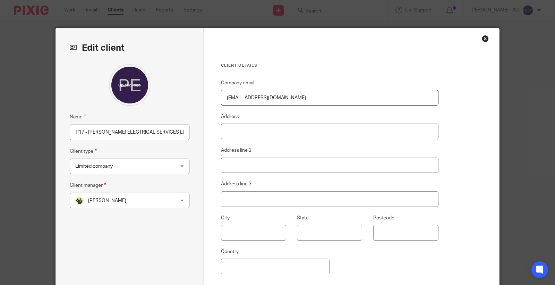
click at [122, 201] on span "[PERSON_NAME]" at bounding box center [120, 200] width 91 height 15
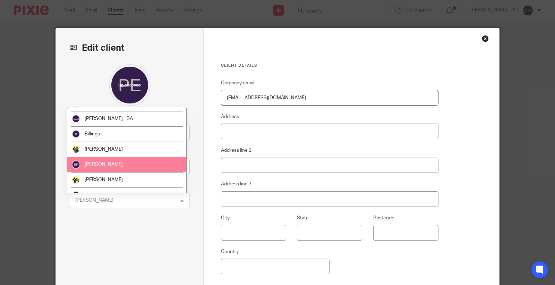
scroll to position [38, 0]
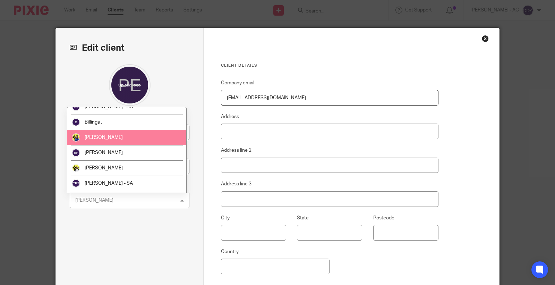
click at [117, 136] on li "[PERSON_NAME]" at bounding box center [126, 137] width 119 height 15
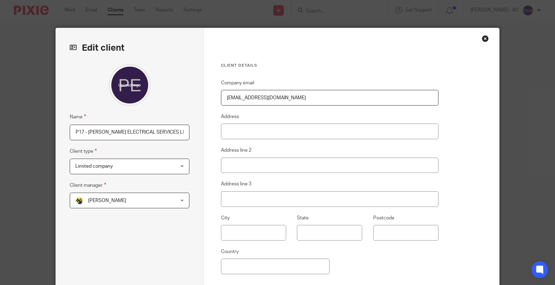
drag, startPoint x: 233, startPoint y: 100, endPoint x: 38, endPoint y: 101, distance: 194.5
click at [43, 100] on div "Edit client Name P17 - [PERSON_NAME] ELECTRICAL SERVICES LIMITED Client type Li…" at bounding box center [277, 142] width 555 height 285
paste input "epeservices1"
type input "[EMAIL_ADDRESS][DOMAIN_NAME]"
click at [272, 128] on input "Address" at bounding box center [329, 131] width 217 height 16
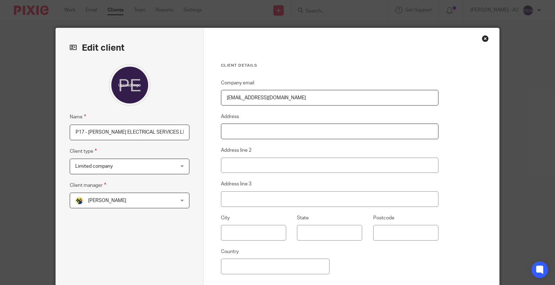
paste input "[STREET_ADDRESS]"
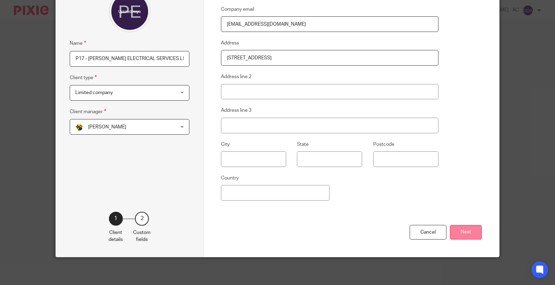
type input "[STREET_ADDRESS]"
click at [454, 230] on button "Next" at bounding box center [466, 232] width 32 height 15
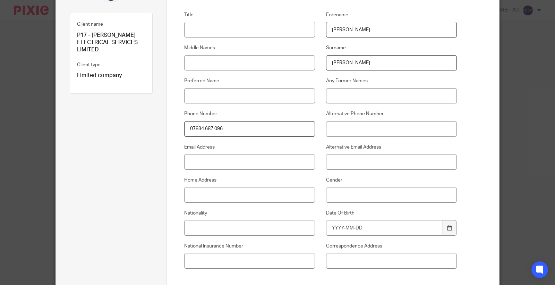
scroll to position [113, 0]
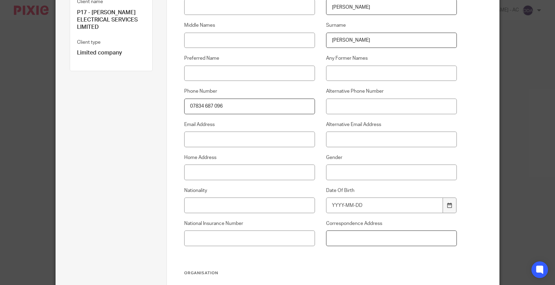
click at [359, 240] on input "Correspondence Address" at bounding box center [391, 238] width 131 height 16
paste input "[STREET_ADDRESS]"
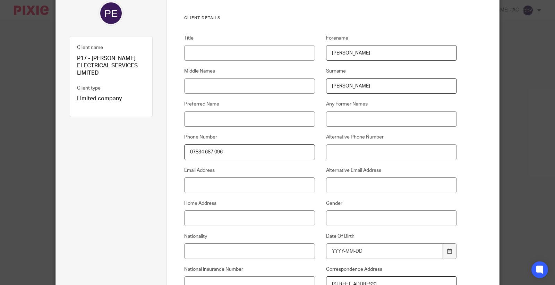
scroll to position [0, 0]
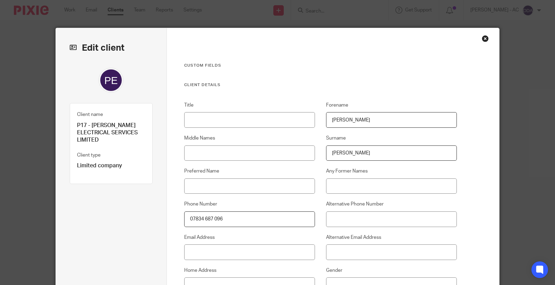
type input "[STREET_ADDRESS]"
click at [231, 122] on input "Title" at bounding box center [249, 120] width 131 height 16
paste input "Mr"
type input "Mr"
drag, startPoint x: 368, startPoint y: 115, endPoint x: 214, endPoint y: 107, distance: 153.9
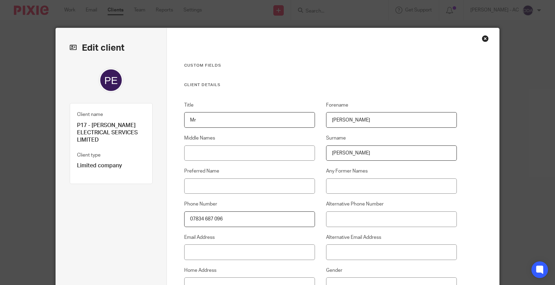
click at [227, 111] on div "Title Mr Forename EDDIE Middle Names Surname PEARCE Preferred Name Any Former N…" at bounding box center [315, 242] width 284 height 281
paste input "dward"
type input "Edward"
click at [227, 148] on input "Middle Names" at bounding box center [249, 153] width 131 height 16
paste input "[PERSON_NAME]"
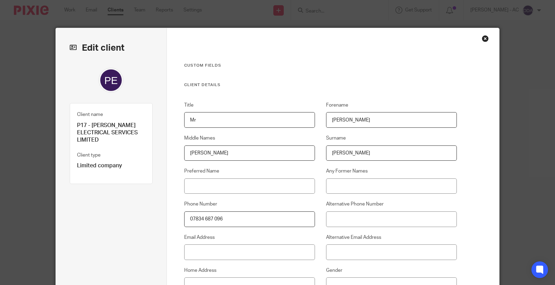
type input "[PERSON_NAME]"
drag, startPoint x: 309, startPoint y: 156, endPoint x: 203, endPoint y: 164, distance: 106.4
click at [243, 160] on div "Title Mr Forename Edward Middle Names Darell Surname PEARCE Preferred Name Any …" at bounding box center [315, 242] width 284 height 281
paste input "earce"
type input "[PERSON_NAME]"
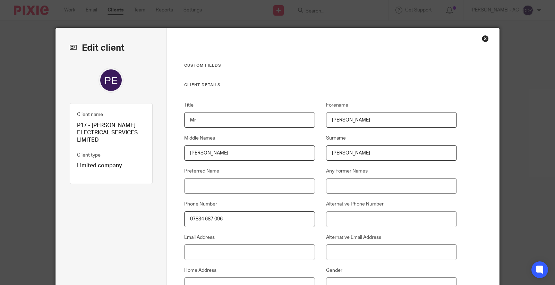
click at [272, 178] on div "Preferred Name" at bounding box center [244, 180] width 142 height 26
click at [268, 185] on input "Preferred Name" at bounding box center [249, 186] width 131 height 16
paste input "Name"
click at [34, 178] on div "Edit client Name P17 - EDWARD PEARCE ELECTRICAL SERVICES LIMITED Client type Li…" at bounding box center [277, 142] width 555 height 285
paste input "Eddi"
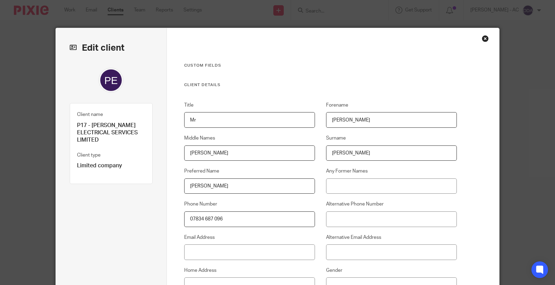
scroll to position [38, 0]
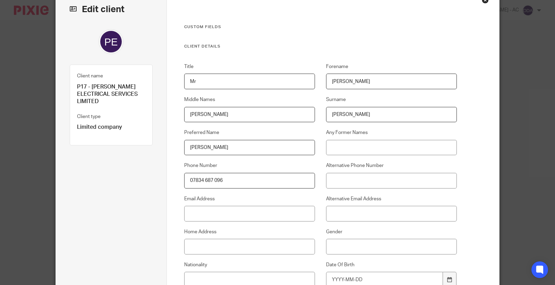
type input "[PERSON_NAME]"
drag, startPoint x: 257, startPoint y: 184, endPoint x: 104, endPoint y: 184, distance: 152.2
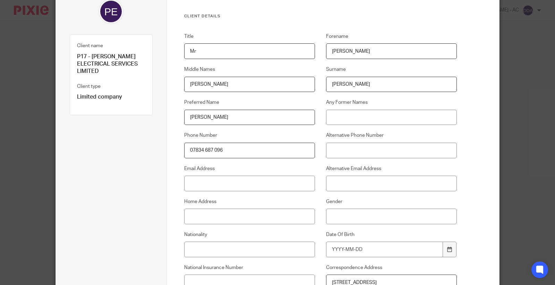
scroll to position [77, 0]
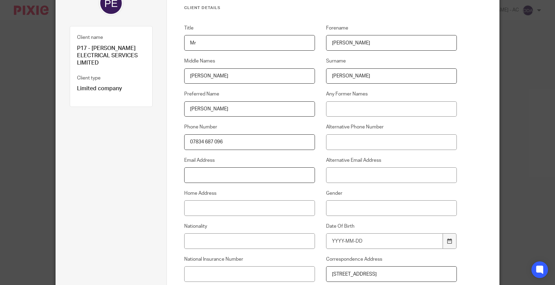
click at [230, 177] on input "Email Address" at bounding box center [249, 175] width 131 height 16
paste input "[EMAIL_ADDRESS][DOMAIN_NAME]"
type input "[EMAIL_ADDRESS][DOMAIN_NAME]"
drag, startPoint x: 231, startPoint y: 218, endPoint x: 235, endPoint y: 204, distance: 14.4
click at [231, 217] on div "Title Mr Forename Edward Middle Names Darell Surname Pearce Preferred Name Eddi…" at bounding box center [315, 165] width 284 height 281
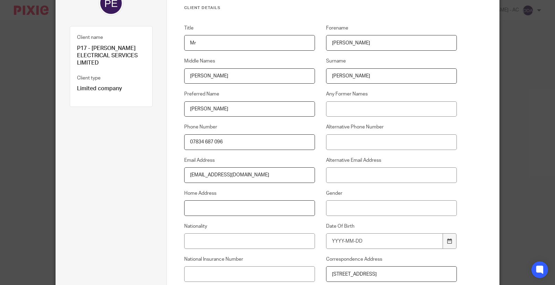
click at [235, 204] on input "Home Address" at bounding box center [249, 208] width 131 height 16
paste input "3 Woodstock Place Belfast BT6 8AS"
type input "[STREET_ADDRESS]"
click at [351, 204] on input "Gender" at bounding box center [391, 208] width 131 height 16
paste input "[DEMOGRAPHIC_DATA]"
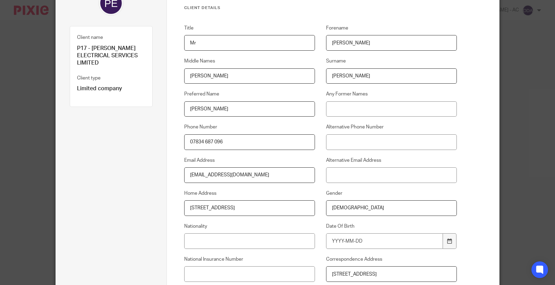
type input "[DEMOGRAPHIC_DATA]"
click at [257, 247] on input "Nationality" at bounding box center [249, 241] width 131 height 16
paste input "British"
type input "British"
click at [372, 243] on input "Date Of Birth" at bounding box center [384, 241] width 117 height 16
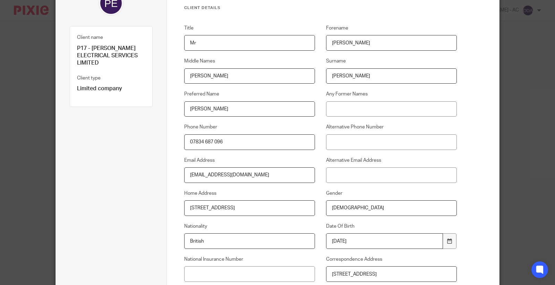
type input "1973-01-29"
click at [206, 272] on input "National Insurance Number" at bounding box center [249, 274] width 131 height 16
paste input "NZ419716C"
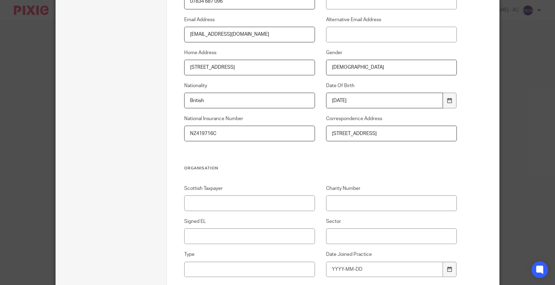
scroll to position [231, 0]
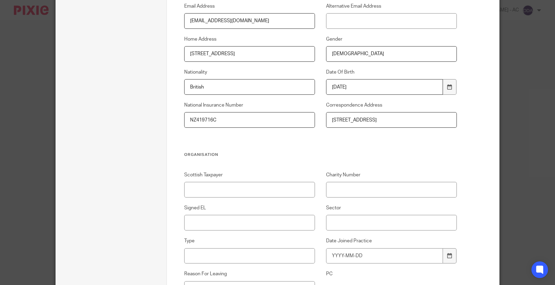
type input "NZ419716C"
click at [244, 220] on input "Signed EL" at bounding box center [249, 223] width 131 height 16
type input "Sent - [DATE]"
click at [341, 224] on input "Sector" at bounding box center [391, 223] width 131 height 16
paste input "Construction"
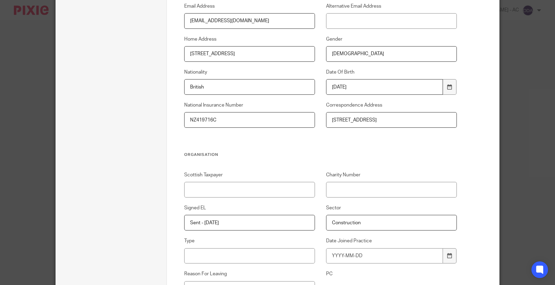
type input "Construction"
click at [206, 259] on input "Type" at bounding box center [249, 256] width 131 height 16
paste input "Contractors & Freelancers"
type input "Contractors & Freelancers"
click at [343, 255] on input "Date Joined Practice" at bounding box center [384, 256] width 117 height 16
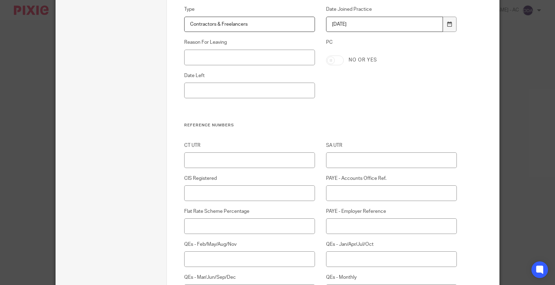
scroll to position [501, 0]
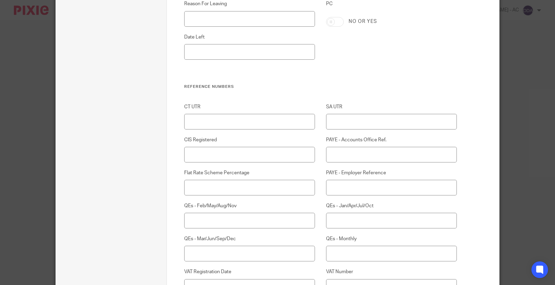
type input "2025-09-26"
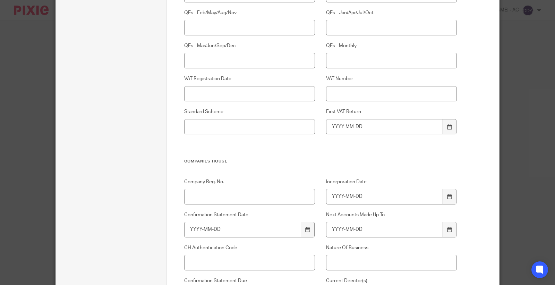
scroll to position [732, 0]
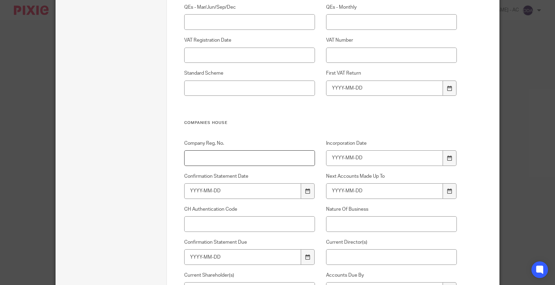
click at [255, 162] on input "Company Reg. No." at bounding box center [249, 158] width 131 height 16
paste input "NI646905"
type input "NI646905"
click at [374, 222] on input "Nature Of Business" at bounding box center [391, 224] width 131 height 16
paste input "43210 - Electrical installation"
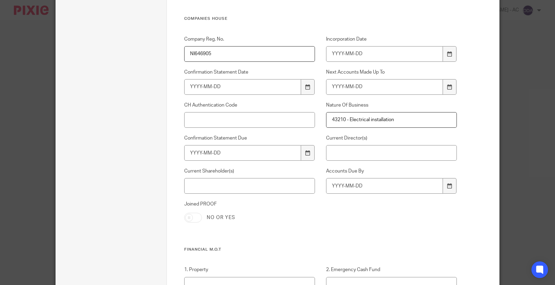
scroll to position [848, 0]
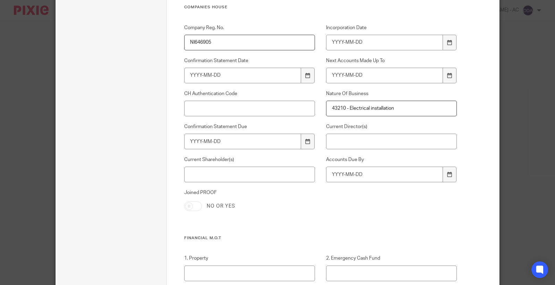
type input "43210 - Electrical installation"
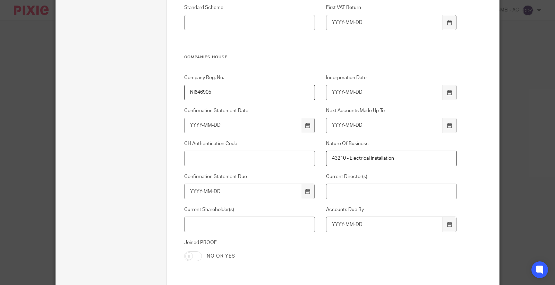
scroll to position [809, 0]
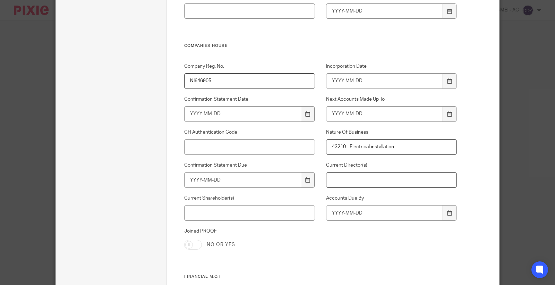
click at [404, 181] on input "Current Director(s)" at bounding box center [391, 180] width 131 height 16
click at [288, 207] on input "Current Shareholder(s)" at bounding box center [249, 213] width 131 height 16
paste input "[PERSON_NAME]"
type input "[PERSON_NAME]"
click at [395, 175] on input "Current Director(s)" at bounding box center [391, 180] width 131 height 16
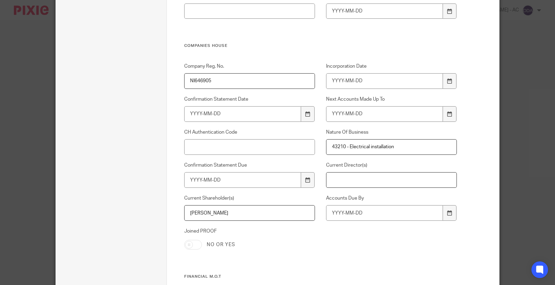
paste input "Edward Darell"
click at [377, 178] on input "Edward Darell" at bounding box center [391, 180] width 131 height 16
paste input "PEARCE"
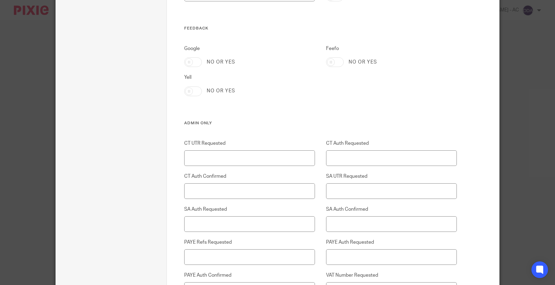
scroll to position [1503, 0]
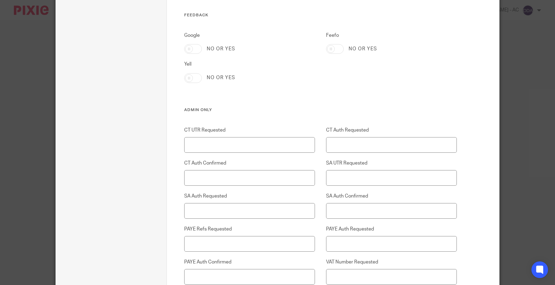
type input "[PERSON_NAME]"
click at [255, 141] on input "CT UTR Requested" at bounding box center [249, 145] width 131 height 16
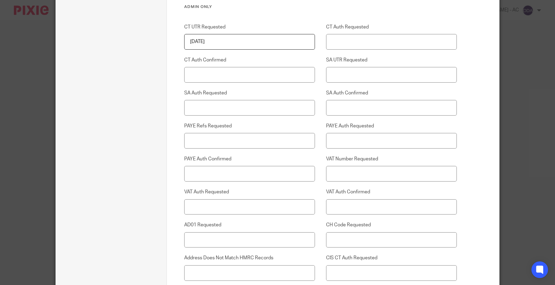
scroll to position [1618, 0]
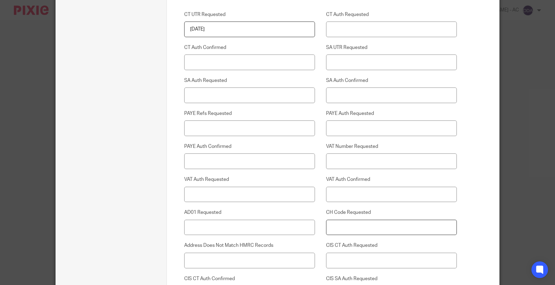
click at [362, 226] on input "CH Code Requested" at bounding box center [391, 228] width 131 height 16
click at [200, 31] on input "26-06-2025" at bounding box center [249, 29] width 131 height 16
type input "[DATE]"
click at [355, 232] on input "CH Code Requested" at bounding box center [391, 228] width 131 height 16
type input "[DATE]"
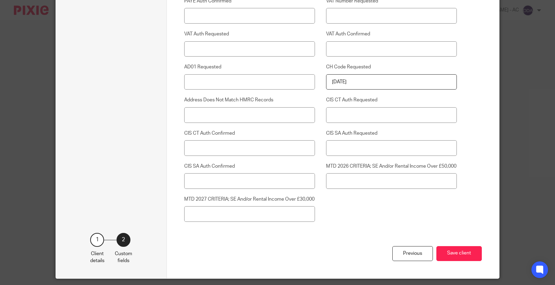
scroll to position [1799, 0]
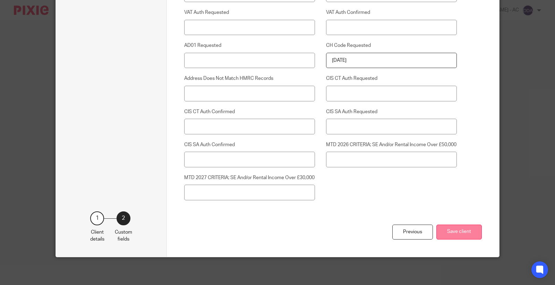
click at [456, 231] on button "Save client" at bounding box center [458, 231] width 45 height 15
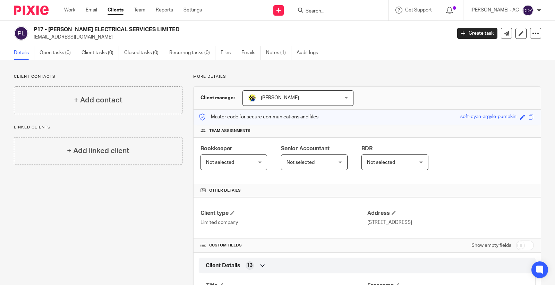
click at [222, 166] on span "Not selected" at bounding box center [230, 162] width 49 height 15
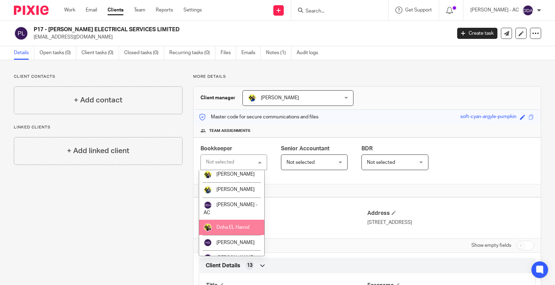
scroll to position [192, 0]
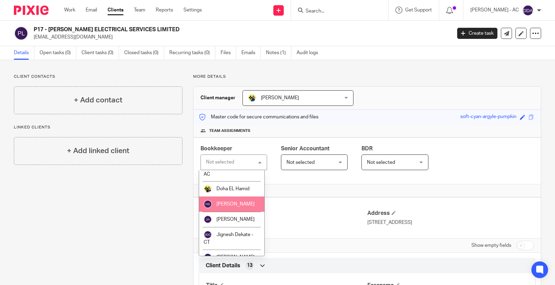
click at [232, 212] on li "[PERSON_NAME]" at bounding box center [231, 203] width 65 height 15
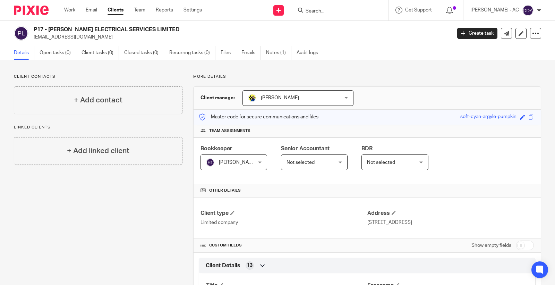
click at [376, 157] on span "Not selected" at bounding box center [391, 162] width 49 height 15
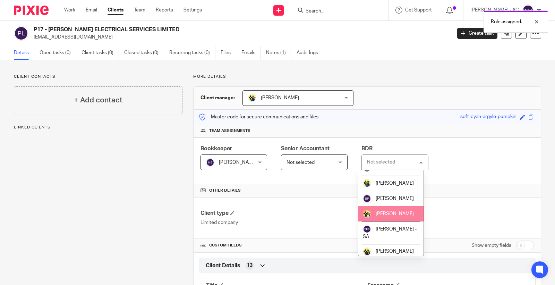
scroll to position [115, 0]
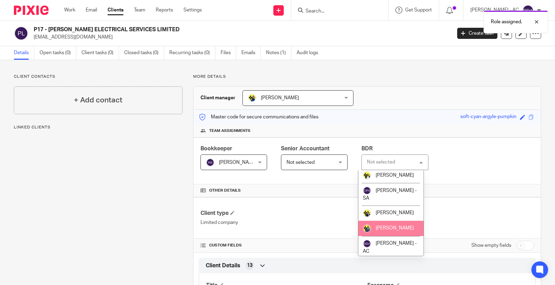
click at [385, 230] on span "[PERSON_NAME]" at bounding box center [395, 227] width 38 height 5
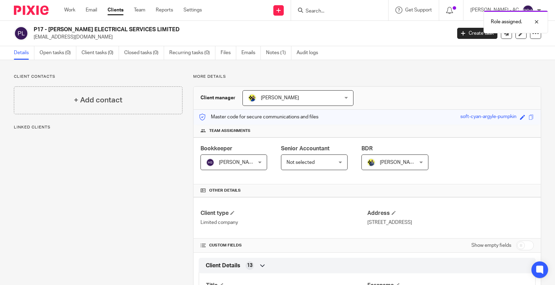
click at [480, 172] on div "Bookkeeper [PERSON_NAME] [PERSON_NAME] Not selected [PERSON_NAME] [PERSON_NAME]…" at bounding box center [366, 160] width 347 height 47
click at [481, 49] on link "Update from Companies House" at bounding box center [491, 51] width 77 height 10
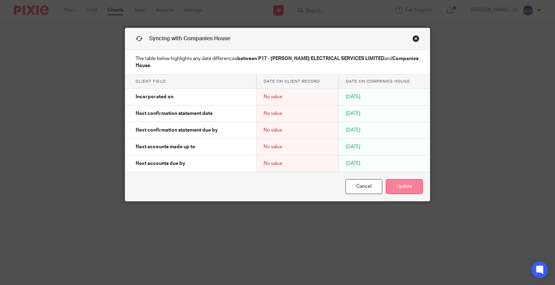
click at [391, 186] on button "Update" at bounding box center [404, 186] width 37 height 15
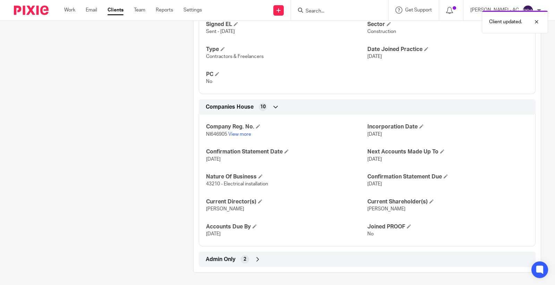
scroll to position [465, 0]
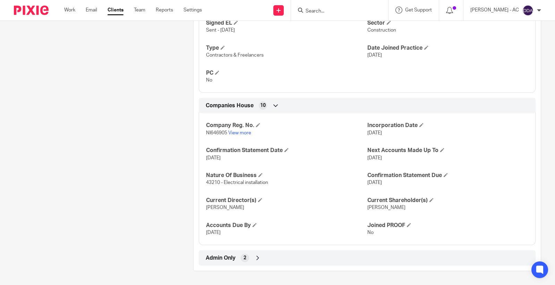
click at [244, 256] on span "2" at bounding box center [244, 257] width 3 height 7
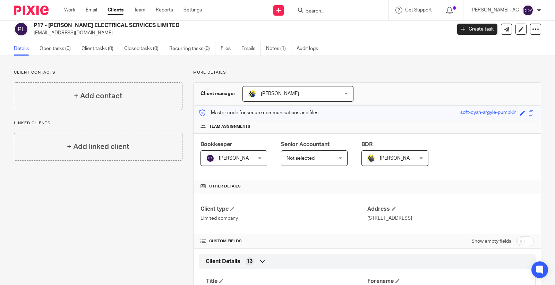
scroll to position [0, 0]
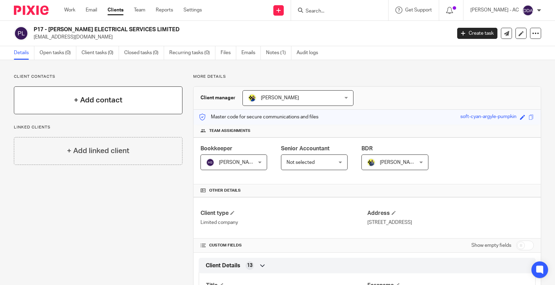
click at [115, 107] on div "+ Add contact" at bounding box center [98, 100] width 169 height 28
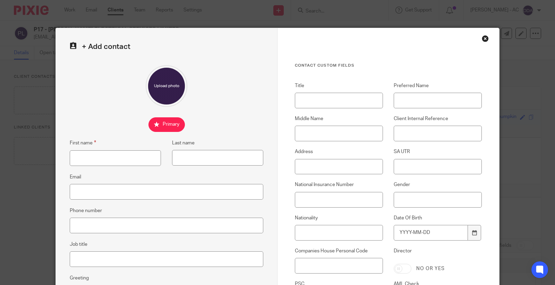
click at [482, 36] on div "Close this dialog window" at bounding box center [485, 38] width 7 height 7
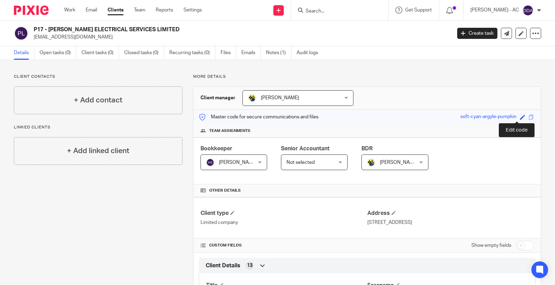
click at [520, 116] on span at bounding box center [522, 116] width 5 height 5
paste input "P17"
type input "P17"
click at [506, 115] on link "Save" at bounding box center [510, 116] width 11 height 7
type input "P17"
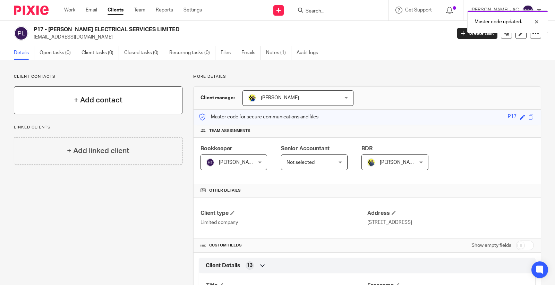
click at [122, 96] on div "+ Add contact" at bounding box center [98, 100] width 169 height 28
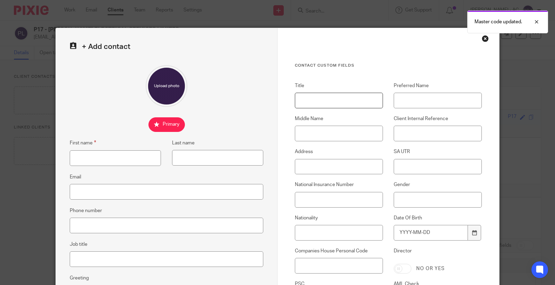
click at [325, 101] on input "Title" at bounding box center [339, 101] width 88 height 16
paste input "Mr"
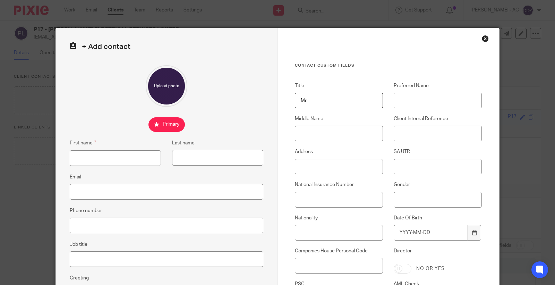
type input "Mr"
drag, startPoint x: 143, startPoint y: 160, endPoint x: 148, endPoint y: 161, distance: 5.0
click at [143, 160] on input "First name" at bounding box center [115, 158] width 91 height 16
paste input "[PERSON_NAME]"
type input "[PERSON_NAME]"
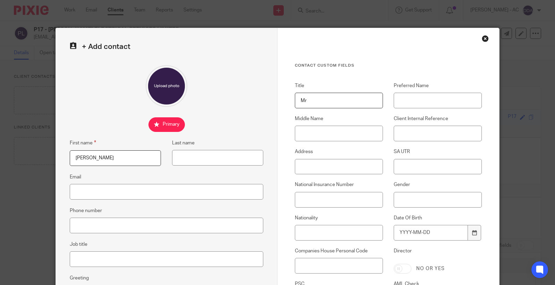
drag, startPoint x: 432, startPoint y: 87, endPoint x: 431, endPoint y: 99, distance: 11.8
click at [432, 87] on label "Preferred Name" at bounding box center [438, 85] width 88 height 7
click at [432, 93] on input "Preferred Name" at bounding box center [438, 101] width 88 height 16
click at [431, 109] on div "Title Mr Preferred Name Middle Name Client Internal Reference Address SA UTR Na…" at bounding box center [383, 212] width 198 height 260
click at [433, 102] on input "Preferred Name" at bounding box center [438, 101] width 88 height 16
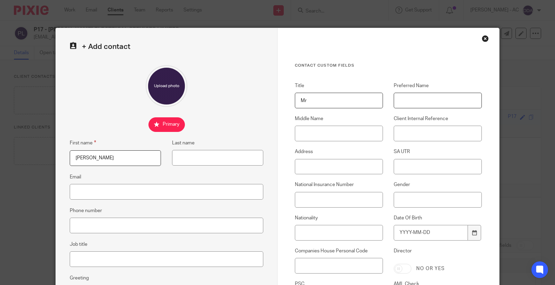
paste input "[PERSON_NAME]"
type input "[PERSON_NAME]"
click at [212, 158] on input "Last name" at bounding box center [217, 158] width 91 height 16
paste input "[PERSON_NAME]"
type input "[PERSON_NAME]"
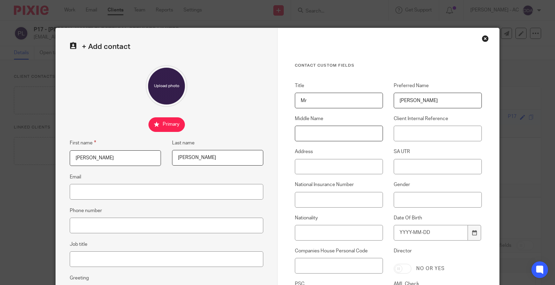
click at [335, 139] on input "Middle Name" at bounding box center [339, 134] width 88 height 16
drag, startPoint x: 441, startPoint y: 104, endPoint x: 337, endPoint y: 103, distance: 103.3
click at [340, 103] on div "Title Mr Preferred Name [PERSON_NAME] Middle Name Client Internal Reference Add…" at bounding box center [383, 212] width 198 height 260
click at [318, 139] on input "Middle Name" at bounding box center [339, 134] width 88 height 16
paste input "[PERSON_NAME]"
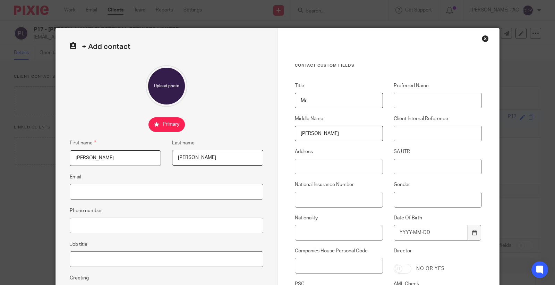
type input "[PERSON_NAME]"
click at [424, 103] on input "Preferred Name" at bounding box center [438, 101] width 88 height 16
paste input "[PERSON_NAME]"
type input "[PERSON_NAME]"
click at [429, 137] on input "Client Internal Reference" at bounding box center [438, 134] width 88 height 16
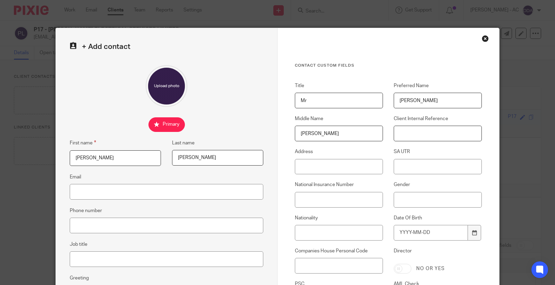
paste input "P17"
type input "P17"
click at [157, 189] on input "Email" at bounding box center [166, 192] width 193 height 16
paste input "[EMAIL_ADDRESS][DOMAIN_NAME]"
type input "[EMAIL_ADDRESS][DOMAIN_NAME]"
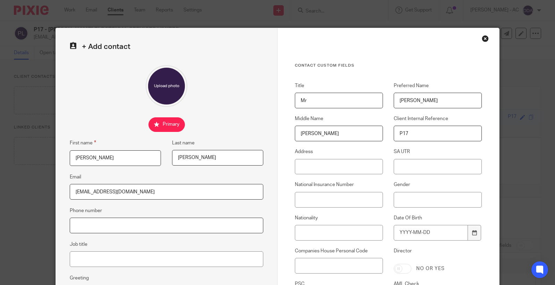
click at [157, 227] on input "Phone number" at bounding box center [166, 225] width 193 height 16
paste input "07834 687 096"
type input "07834 687 096"
click at [160, 259] on input "Job title" at bounding box center [166, 259] width 193 height 16
paste input "Electrician"
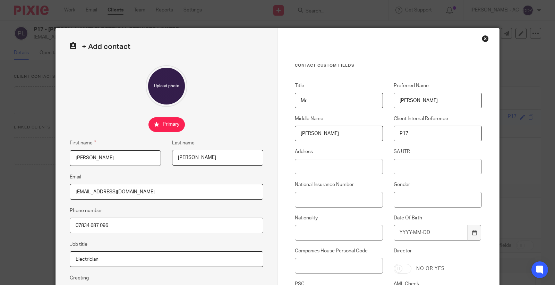
type input "Electrician"
click at [324, 167] on input "Address" at bounding box center [339, 167] width 88 height 16
paste input "[STREET_ADDRESS]"
type input "[STREET_ADDRESS]"
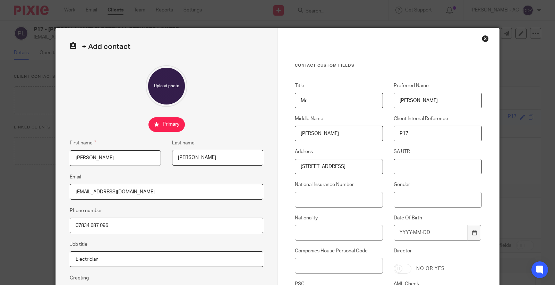
scroll to position [0, 0]
click at [335, 197] on input "National Insurance Number" at bounding box center [339, 200] width 88 height 16
paste input "NZ419716C"
type input "NZ419716C"
click at [418, 199] on input "Gender" at bounding box center [438, 200] width 88 height 16
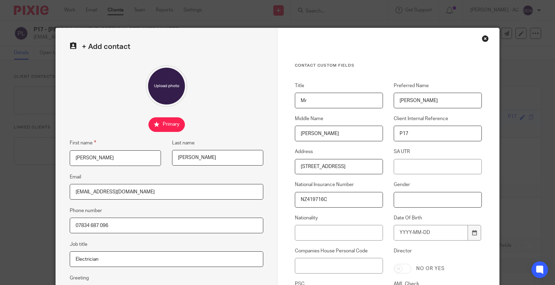
paste input "[DEMOGRAPHIC_DATA]"
type input "[DEMOGRAPHIC_DATA]"
click at [336, 237] on input "Nationality" at bounding box center [339, 233] width 88 height 16
paste input "British"
type input "British"
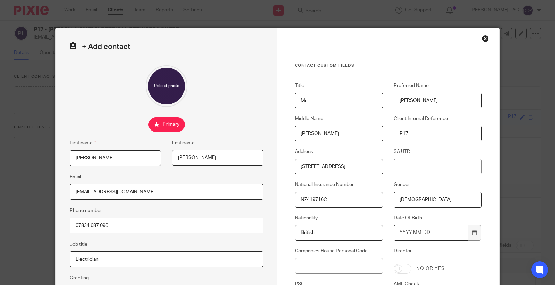
click at [398, 233] on input "Date Of Birth" at bounding box center [431, 233] width 74 height 16
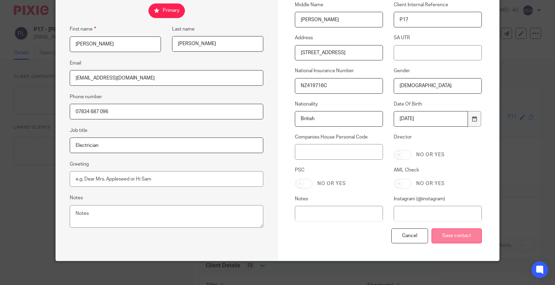
scroll to position [115, 0]
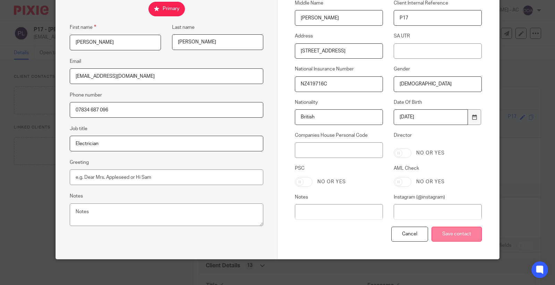
type input "[DATE]"
click at [453, 229] on input "Save contact" at bounding box center [456, 233] width 50 height 15
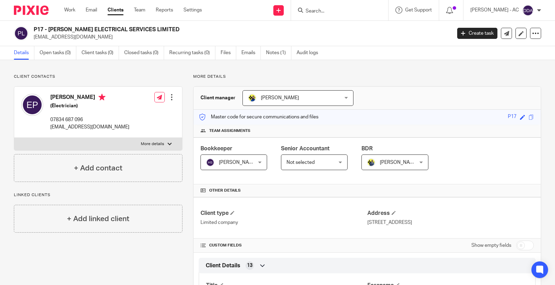
click at [171, 99] on div at bounding box center [171, 97] width 7 height 7
click at [144, 109] on link "Edit contact" at bounding box center [138, 112] width 66 height 10
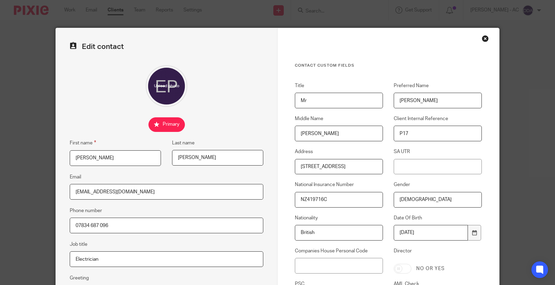
click at [484, 36] on div "Close this dialog window" at bounding box center [485, 38] width 7 height 7
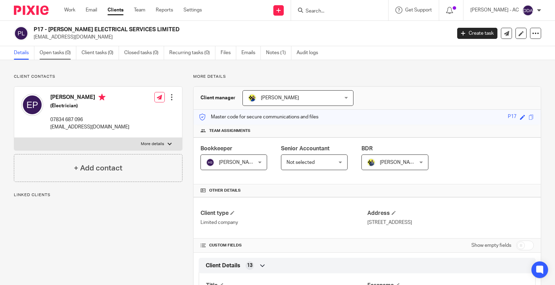
click at [63, 53] on link "Open tasks (0)" at bounding box center [58, 53] width 37 height 14
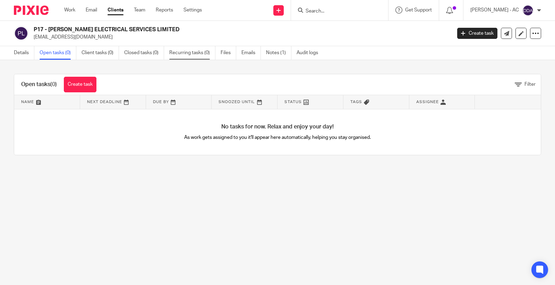
click at [203, 52] on link "Recurring tasks (0)" at bounding box center [192, 53] width 46 height 14
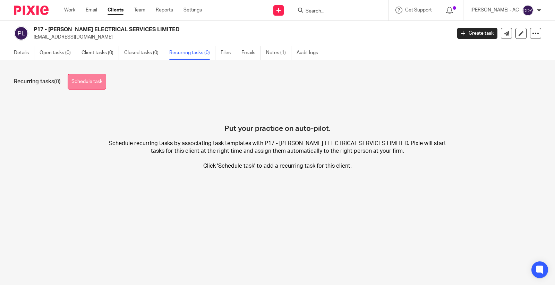
click at [78, 84] on link "Schedule task" at bounding box center [87, 82] width 38 height 16
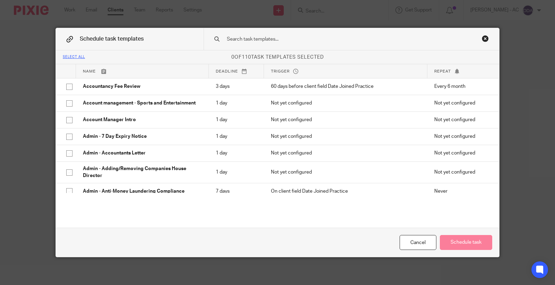
click at [274, 37] on input "text" at bounding box center [340, 39] width 229 height 8
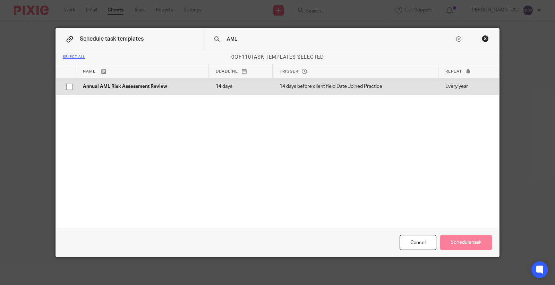
type input "AML"
click at [226, 87] on p "14 days" at bounding box center [241, 86] width 50 height 7
checkbox input "true"
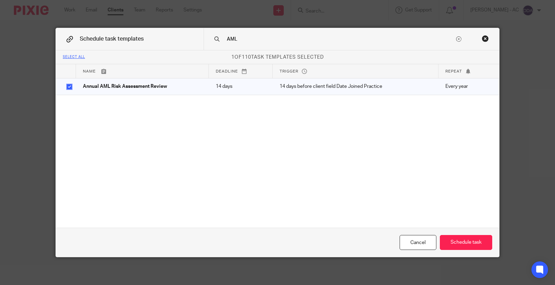
drag, startPoint x: 247, startPoint y: 38, endPoint x: 196, endPoint y: 39, distance: 51.0
click at [197, 39] on div "Schedule task templates AML" at bounding box center [277, 39] width 443 height 22
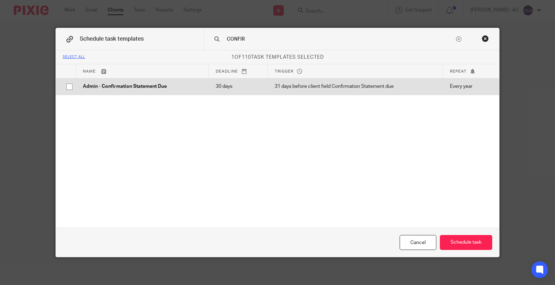
type input "CONFIR"
click at [176, 83] on p "Admin - Confirmation Statement Due" at bounding box center [142, 86] width 119 height 7
checkbox input "true"
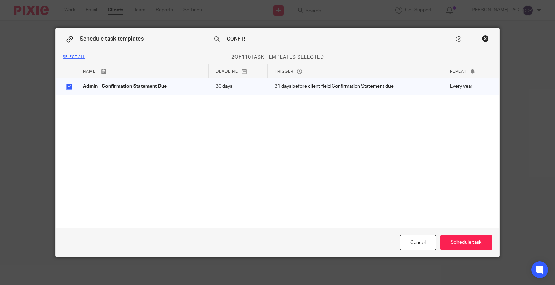
drag, startPoint x: 254, startPoint y: 40, endPoint x: 162, endPoint y: 37, distance: 91.9
click at [162, 37] on div "Schedule task templates CONFIR" at bounding box center [277, 39] width 443 height 22
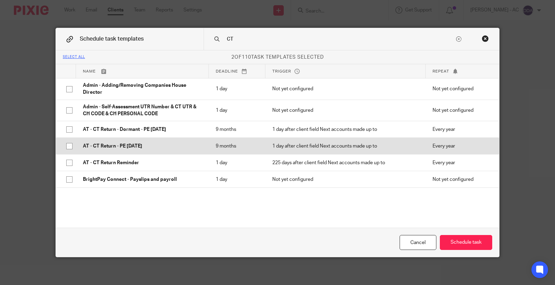
type input "CT"
click at [134, 141] on td "AT - CT Return - PE [DATE]" at bounding box center [142, 146] width 133 height 17
checkbox input "true"
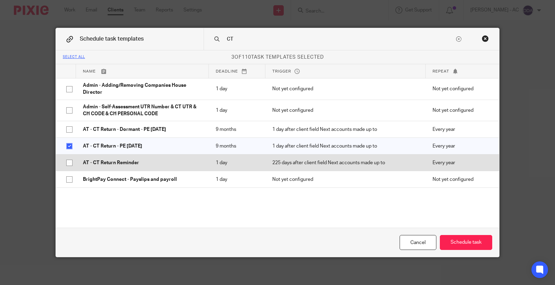
click at [119, 164] on p "AT - CT Return Reminder" at bounding box center [142, 162] width 119 height 7
checkbox input "true"
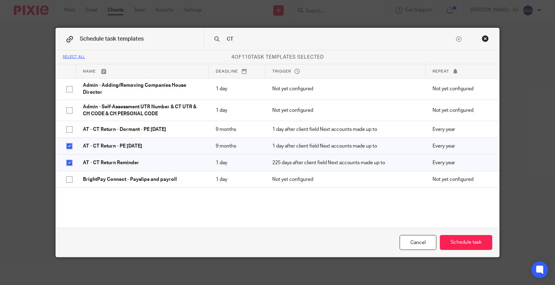
drag, startPoint x: 233, startPoint y: 37, endPoint x: 179, endPoint y: 43, distance: 54.8
click at [179, 43] on div "Schedule task templates CT" at bounding box center [277, 39] width 443 height 22
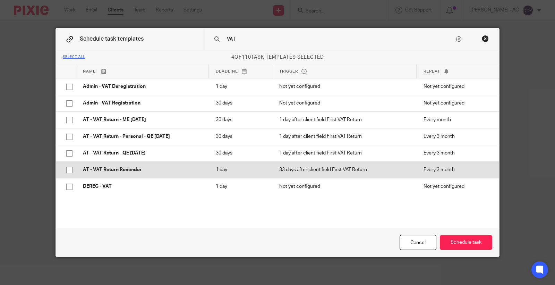
scroll to position [35, 0]
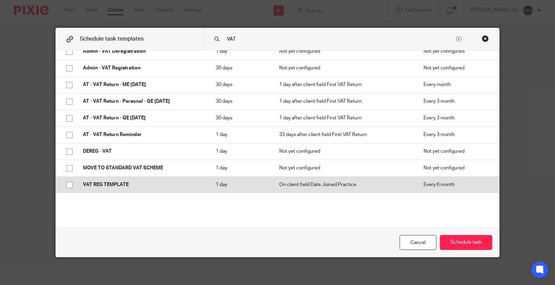
type input "VAT"
click at [125, 181] on p "VAT REG TEMPLATE" at bounding box center [142, 184] width 119 height 7
checkbox input "true"
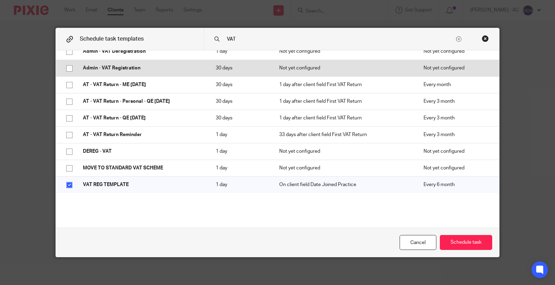
drag, startPoint x: 257, startPoint y: 36, endPoint x: 156, endPoint y: 62, distance: 104.4
click at [157, 62] on div "Schedule task templates VAT Select all 5 of 110 task templates selected Name De…" at bounding box center [277, 142] width 443 height 229
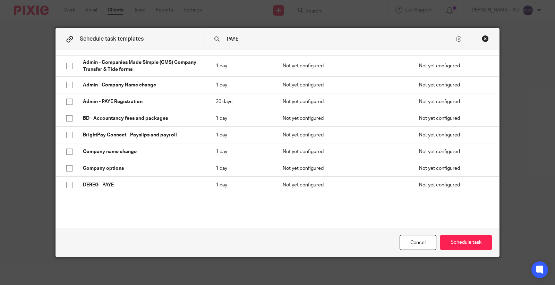
scroll to position [0, 0]
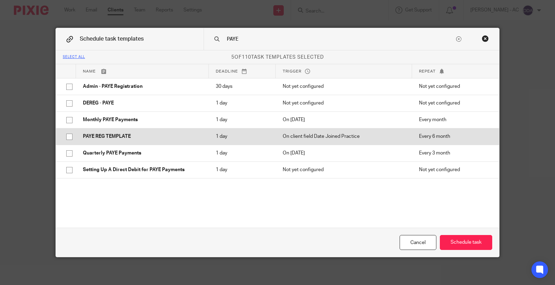
type input "PAYE"
click at [135, 133] on p "PAYE REG TEMPLATE" at bounding box center [142, 136] width 119 height 7
checkbox input "true"
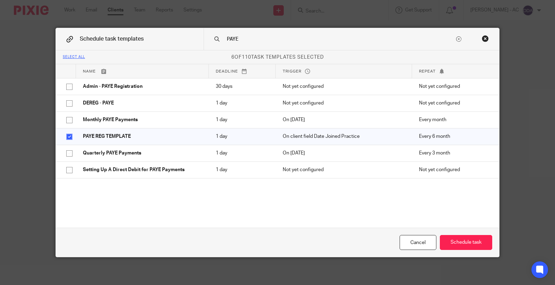
drag, startPoint x: 230, startPoint y: 43, endPoint x: 205, endPoint y: 45, distance: 24.4
click at [205, 45] on div "PAYE" at bounding box center [351, 39] width 295 height 22
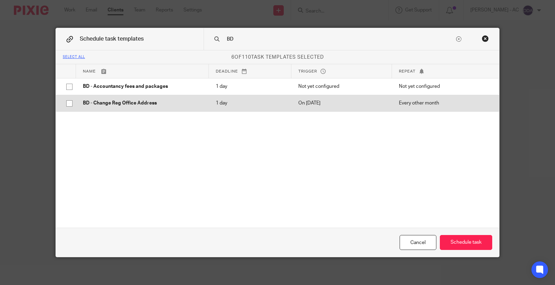
type input "BD"
click at [116, 105] on p "BD - Change Reg Office Address" at bounding box center [142, 103] width 119 height 7
checkbox input "true"
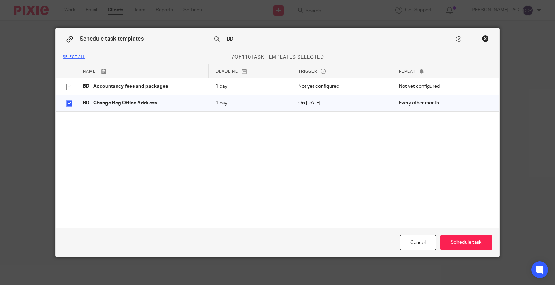
drag, startPoint x: 236, startPoint y: 42, endPoint x: 193, endPoint y: 44, distance: 42.7
click at [193, 44] on div "Schedule task templates BD" at bounding box center [277, 39] width 443 height 22
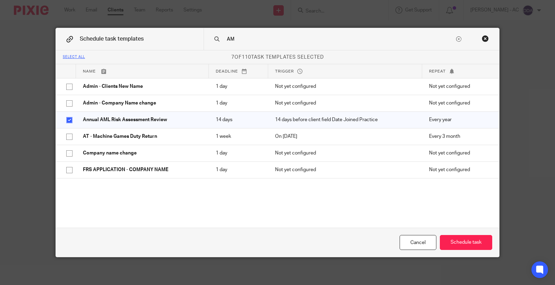
type input "AML"
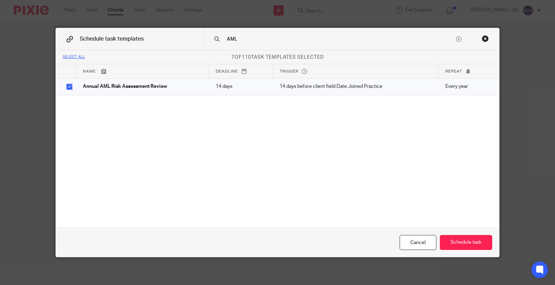
drag, startPoint x: 234, startPoint y: 40, endPoint x: 193, endPoint y: 41, distance: 41.3
click at [197, 41] on div "Schedule task templates AML" at bounding box center [277, 39] width 443 height 22
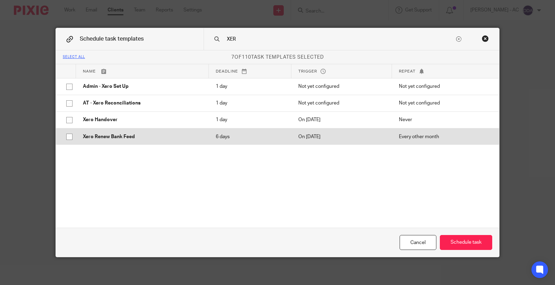
type input "XER"
click at [130, 132] on td "Xero Renew Bank Feed" at bounding box center [142, 136] width 133 height 17
checkbox input "true"
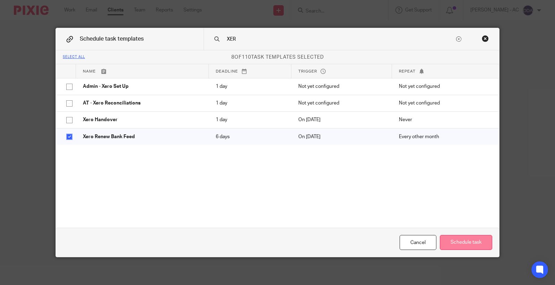
click at [459, 242] on button "Schedule task" at bounding box center [466, 242] width 52 height 15
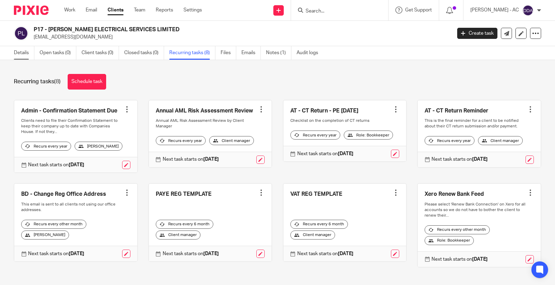
click at [29, 56] on link "Details" at bounding box center [24, 53] width 20 height 14
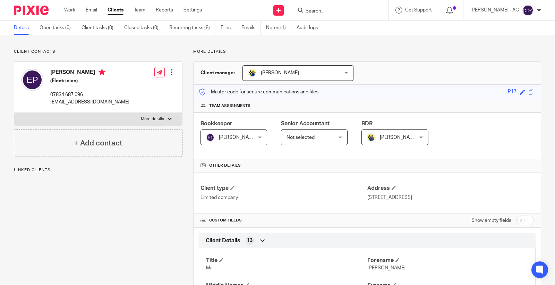
scroll to position [38, 0]
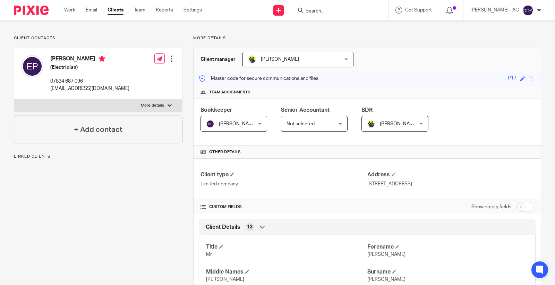
click at [516, 208] on input "checkbox" at bounding box center [525, 207] width 18 height 10
checkbox input "true"
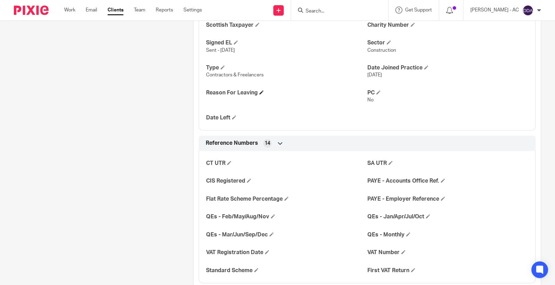
scroll to position [501, 0]
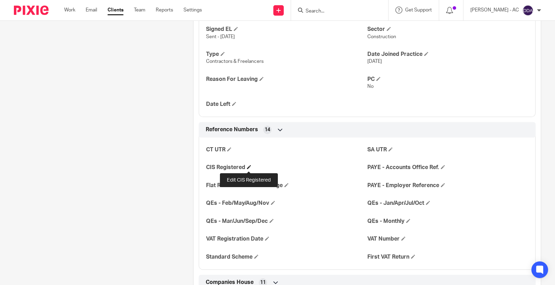
click at [249, 168] on span at bounding box center [249, 167] width 4 height 4
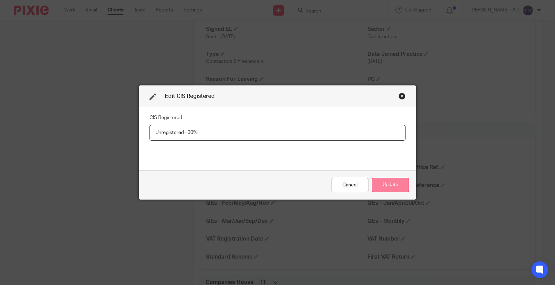
type input "Unregistered - 30%"
click at [384, 184] on button "Update" at bounding box center [390, 185] width 37 height 15
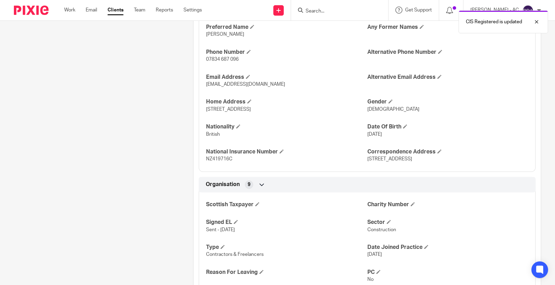
scroll to position [0, 0]
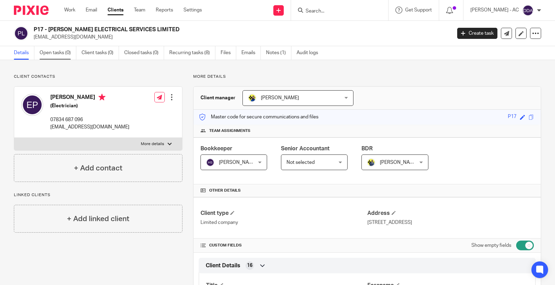
click at [59, 51] on link "Open tasks (0)" at bounding box center [58, 53] width 37 height 14
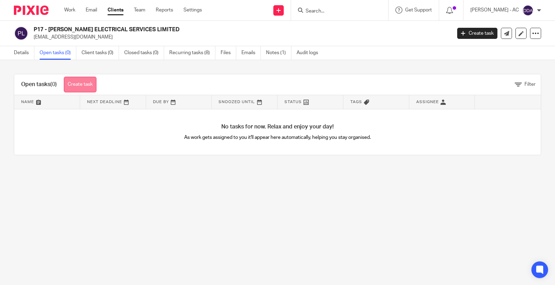
click at [83, 82] on link "Create task" at bounding box center [80, 85] width 33 height 16
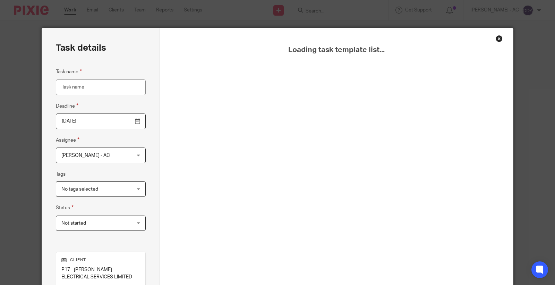
click at [101, 85] on input "Task name" at bounding box center [101, 87] width 90 height 16
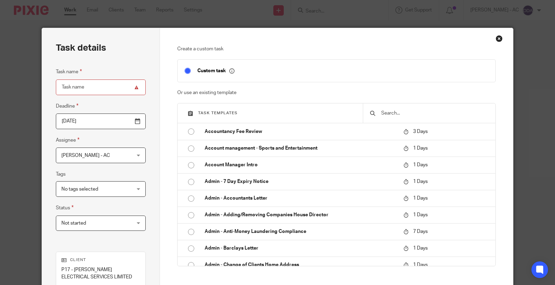
click at [399, 116] on input "text" at bounding box center [434, 113] width 108 height 8
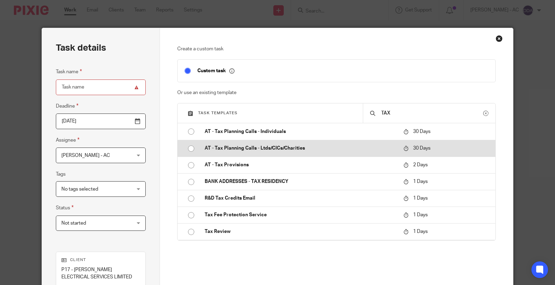
type input "TAX"
click at [186, 146] on input "radio" at bounding box center [190, 148] width 13 height 13
type input "[DATE]"
type input "AT - Tax Planning Calls - Ltds/CICs/Charities"
checkbox input "false"
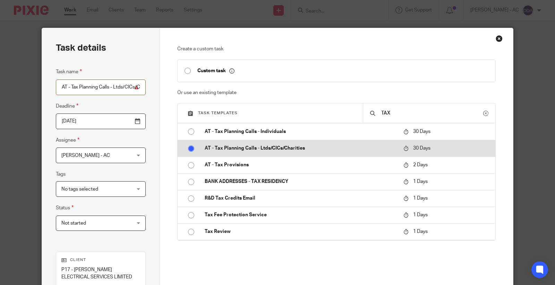
radio input "false"
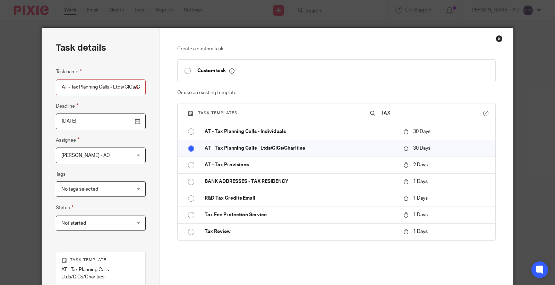
click at [122, 150] on span "[PERSON_NAME] - AC" at bounding box center [94, 155] width 67 height 15
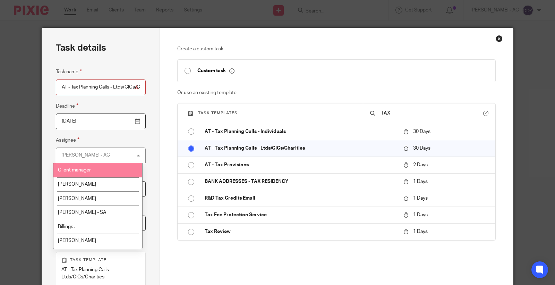
click at [95, 166] on li "Client manager" at bounding box center [97, 170] width 89 height 14
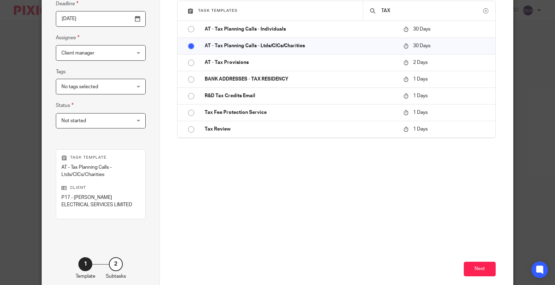
scroll to position [139, 0]
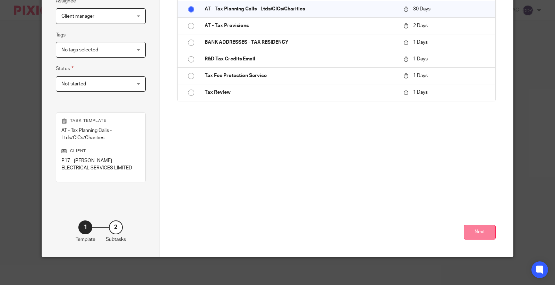
click at [466, 231] on button "Next" at bounding box center [480, 232] width 32 height 15
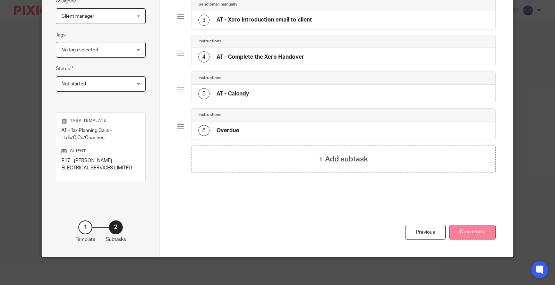
click at [468, 230] on button "Create task" at bounding box center [472, 232] width 46 height 15
